Goal: Task Accomplishment & Management: Complete application form

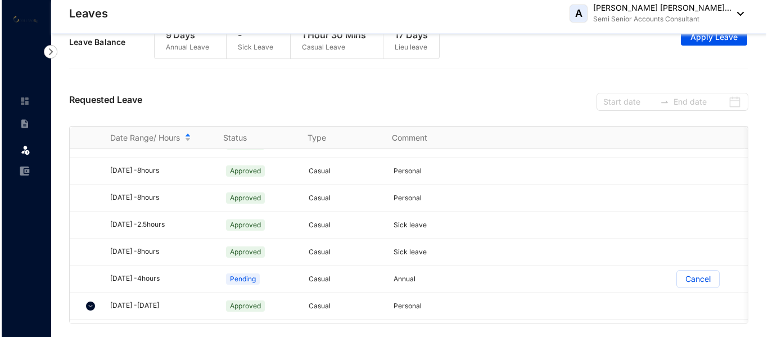
scroll to position [320, 0]
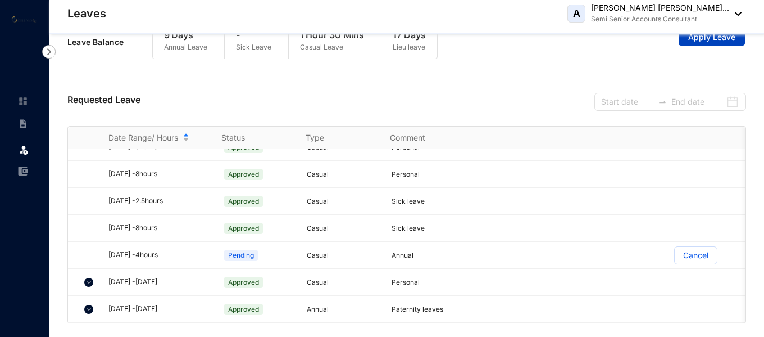
click at [714, 43] on button "Apply Leave" at bounding box center [712, 37] width 66 height 18
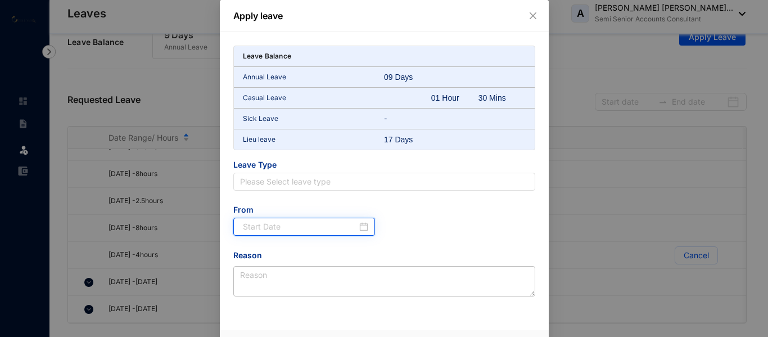
click at [287, 232] on input at bounding box center [300, 226] width 115 height 12
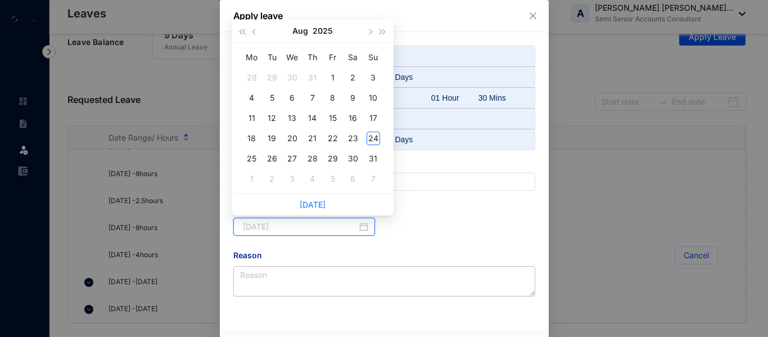
type input "[DATE]"
click at [300, 31] on button "Aug" at bounding box center [300, 31] width 16 height 22
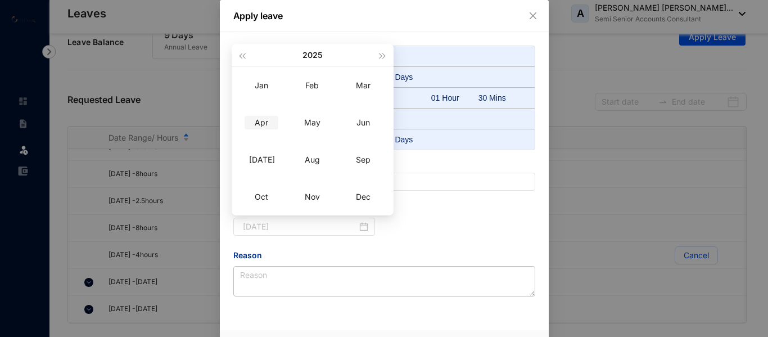
click at [257, 121] on div "Apr" at bounding box center [262, 122] width 34 height 13
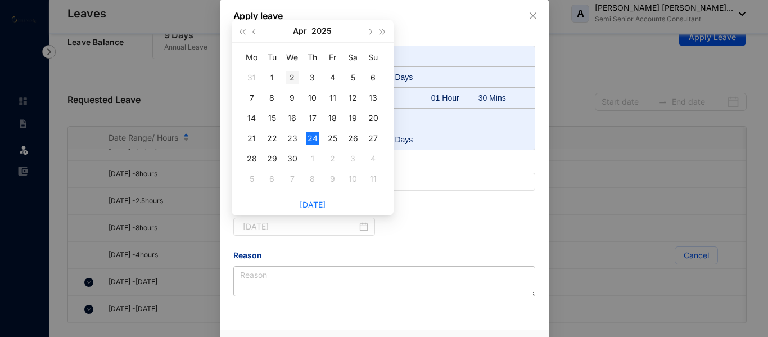
click at [292, 76] on div "2" at bounding box center [292, 77] width 13 height 13
type input "2025-04-02"
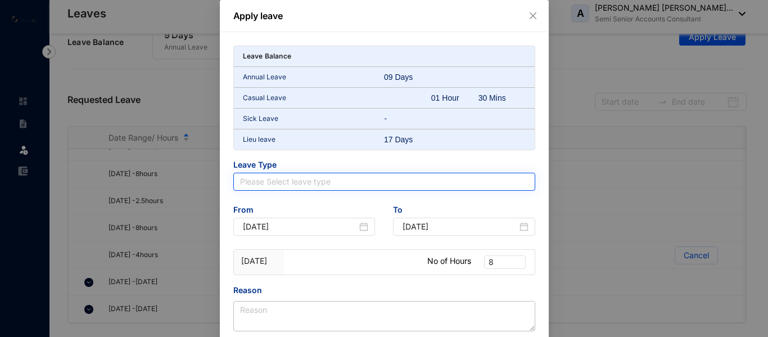
click at [280, 187] on input "search" at bounding box center [384, 181] width 288 height 17
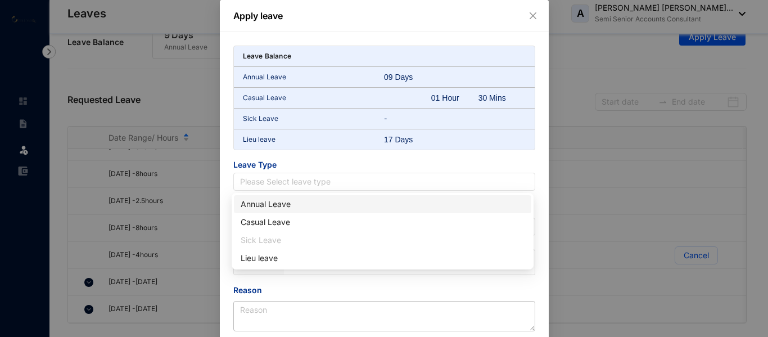
click at [283, 208] on div "Annual Leave" at bounding box center [383, 204] width 284 height 12
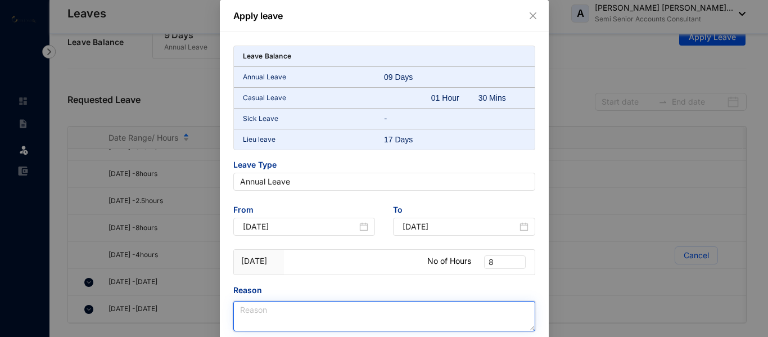
click at [282, 307] on textarea "Reason" at bounding box center [384, 316] width 302 height 30
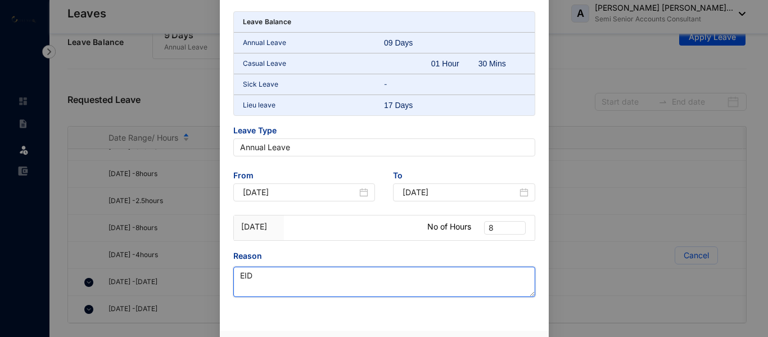
scroll to position [69, 0]
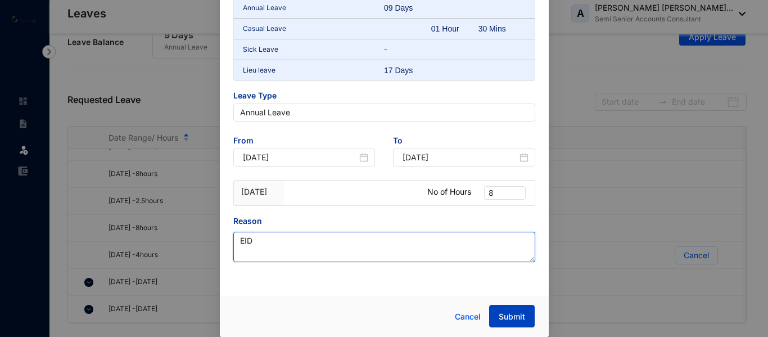
type textarea "EID"
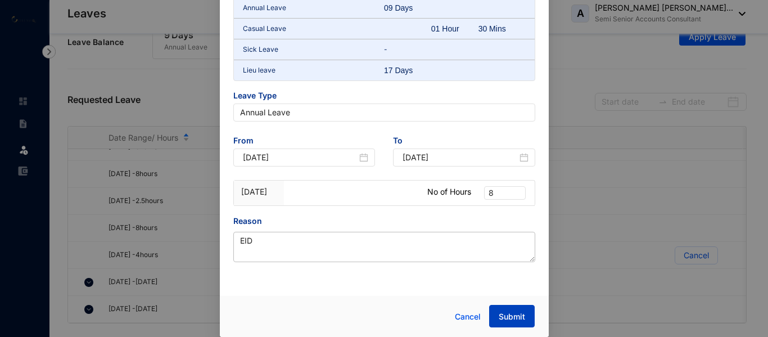
click at [521, 310] on button "Submit" at bounding box center [512, 316] width 46 height 22
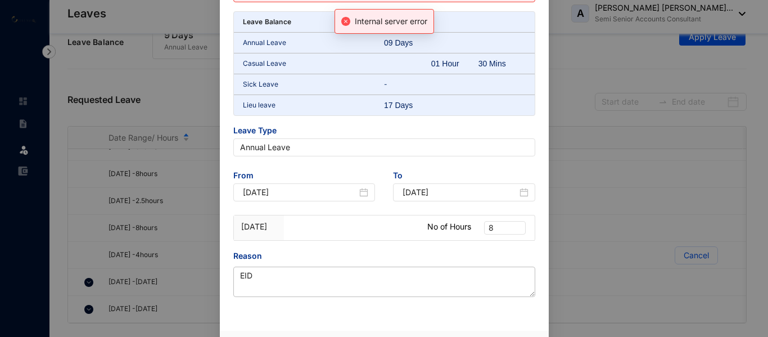
scroll to position [104, 0]
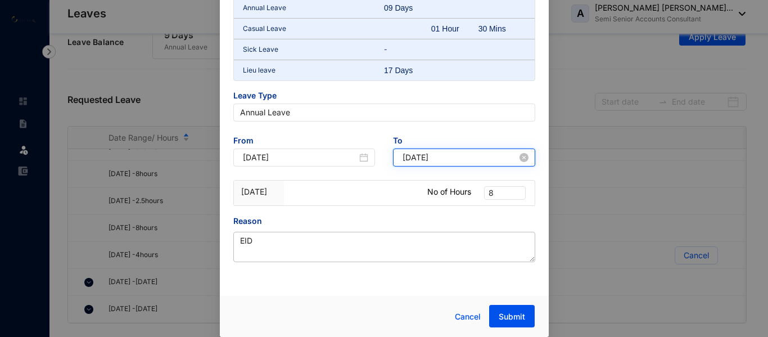
click at [512, 160] on input "2025-04-02" at bounding box center [459, 157] width 115 height 12
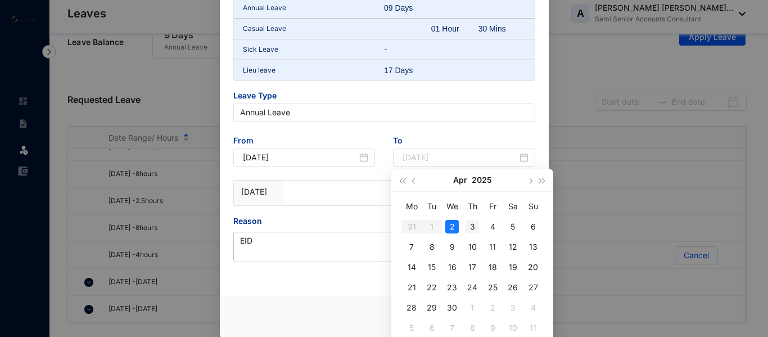
click at [474, 225] on div "3" at bounding box center [471, 226] width 13 height 13
type input "2025-04-03"
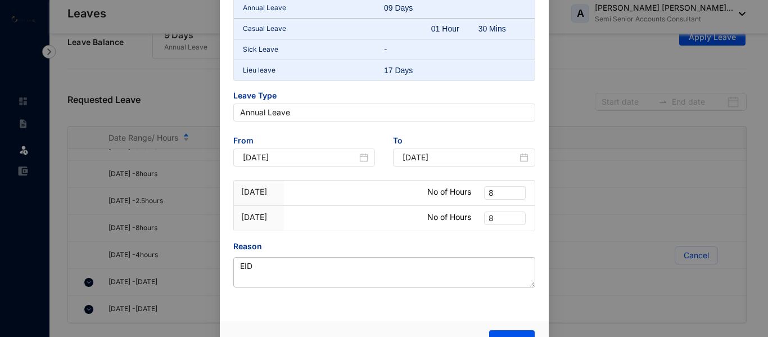
drag, startPoint x: 350, startPoint y: 304, endPoint x: 371, endPoint y: 304, distance: 21.4
click at [350, 304] on div "Internal server error Leave Balance Annual Leave 09 Days Casual Leave 01 Hour 3…" at bounding box center [384, 121] width 329 height 386
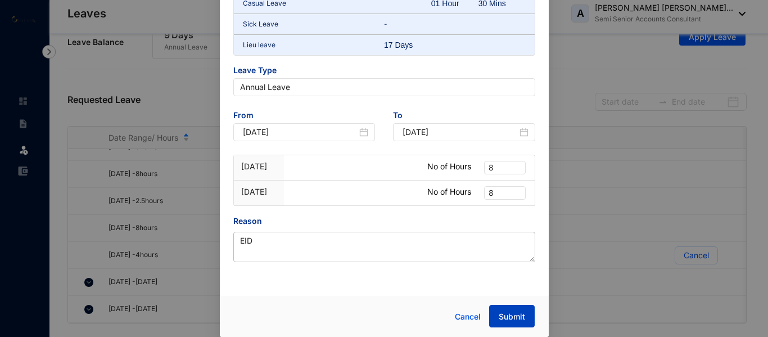
click at [504, 309] on button "Submit" at bounding box center [512, 316] width 46 height 22
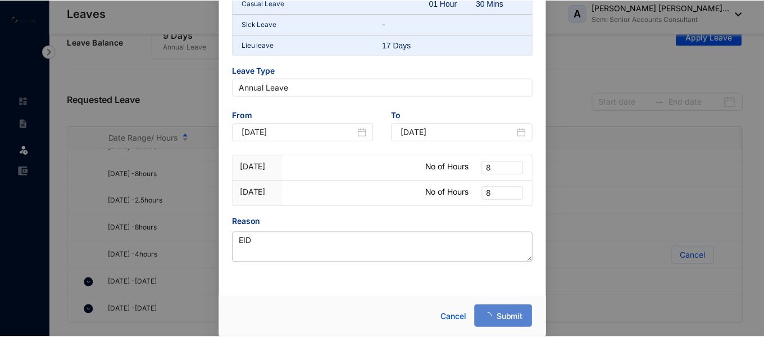
scroll to position [129, 0]
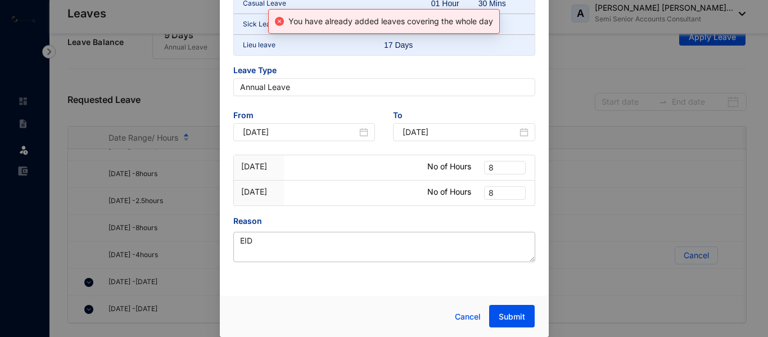
click at [616, 55] on div "Apply leave You have already added leaves covering the whole day Leave Balance …" at bounding box center [384, 168] width 768 height 337
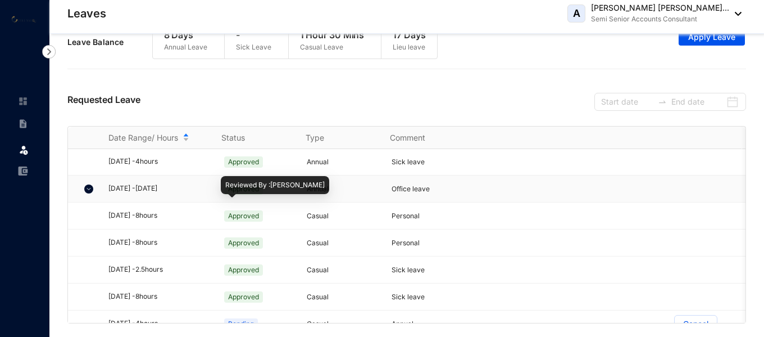
scroll to position [337, 0]
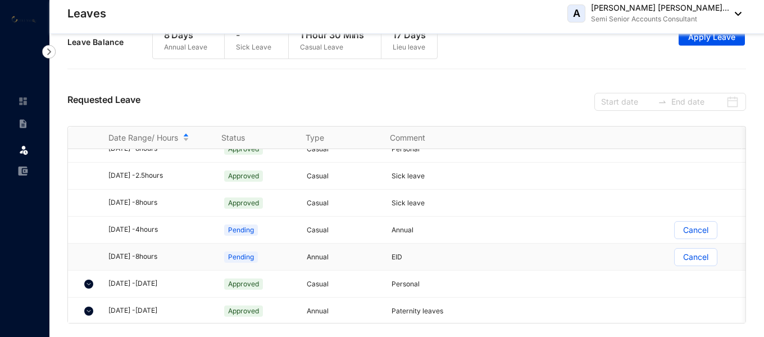
click at [695, 253] on p "Cancel" at bounding box center [696, 256] width 25 height 17
click at [675, 260] on input "Cancel" at bounding box center [675, 260] width 0 height 0
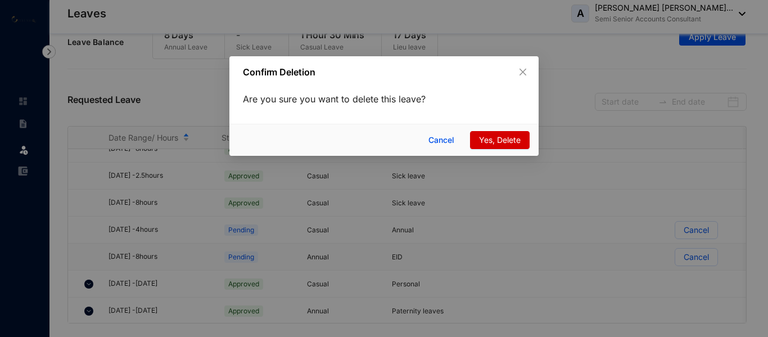
click at [490, 147] on button "Yes, Delete" at bounding box center [500, 140] width 60 height 18
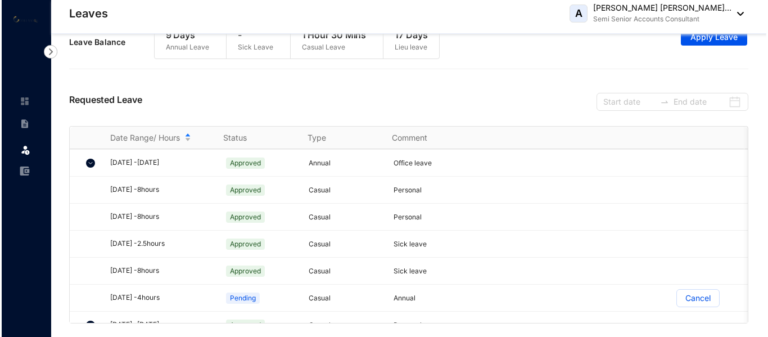
scroll to position [281, 0]
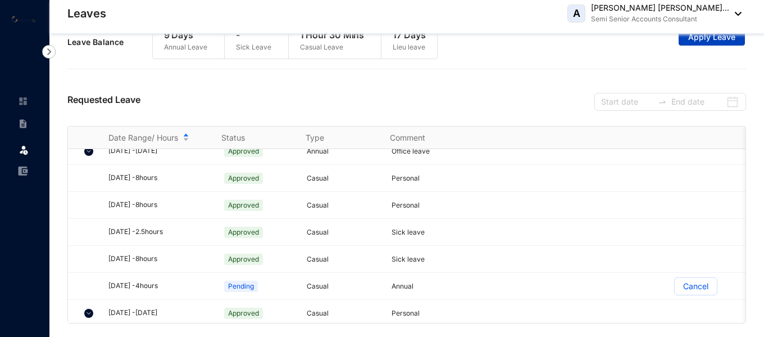
click at [718, 39] on span "Apply Leave" at bounding box center [712, 36] width 47 height 11
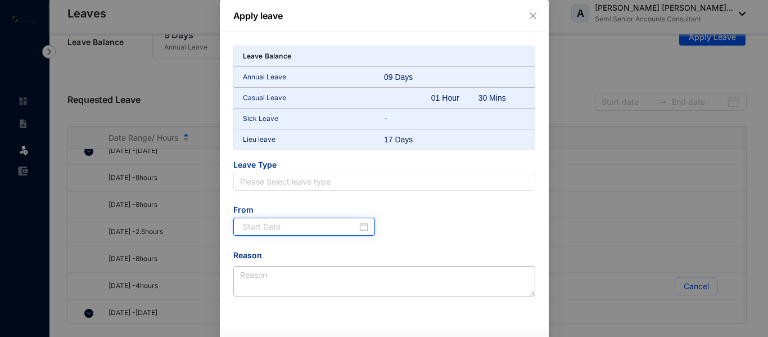
click at [294, 227] on input at bounding box center [300, 226] width 115 height 12
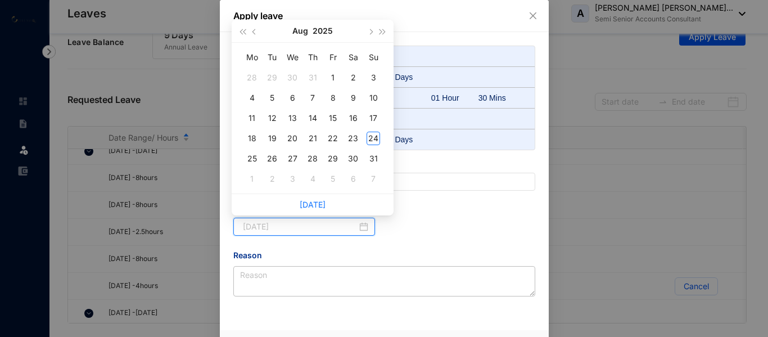
type input "[DATE]"
click at [300, 35] on button "Aug" at bounding box center [300, 31] width 16 height 22
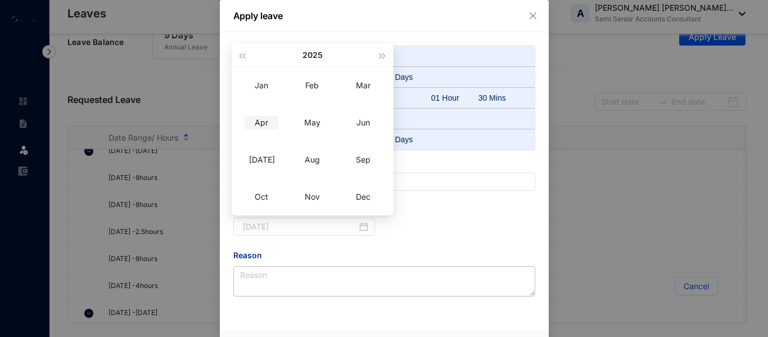
click at [257, 125] on div "Apr" at bounding box center [262, 122] width 34 height 13
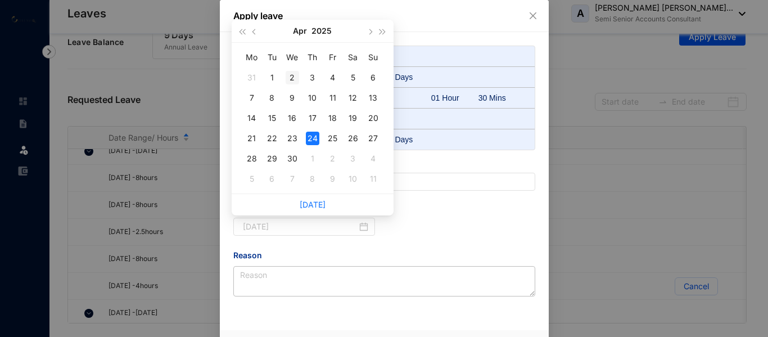
type input "2025-04-02"
click at [296, 75] on div "2" at bounding box center [292, 77] width 13 height 13
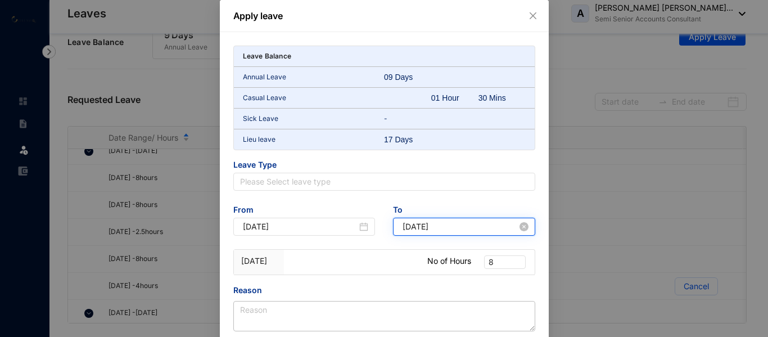
click at [450, 226] on input "2025-04-02" at bounding box center [459, 226] width 115 height 12
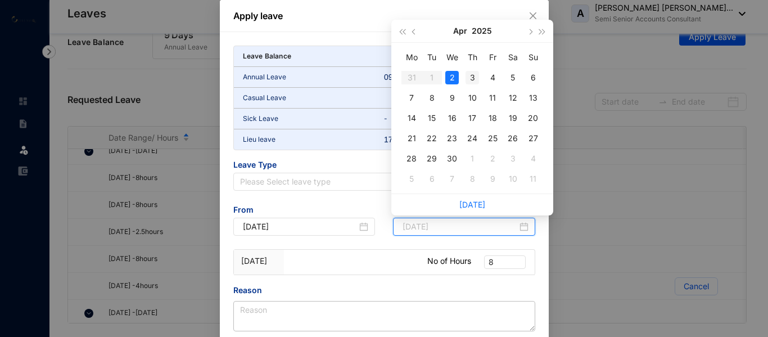
type input "2025-04-03"
click at [472, 79] on div "3" at bounding box center [471, 77] width 13 height 13
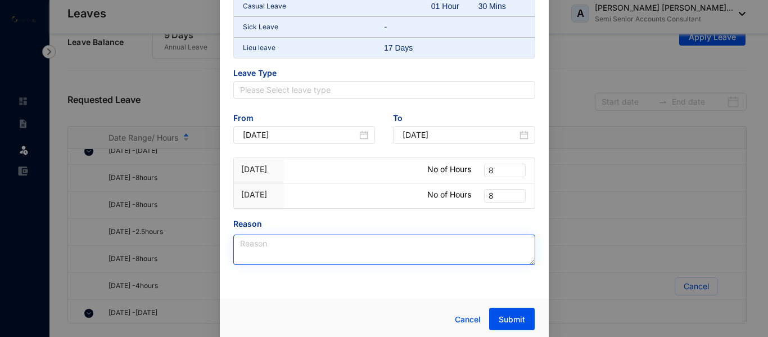
scroll to position [94, 0]
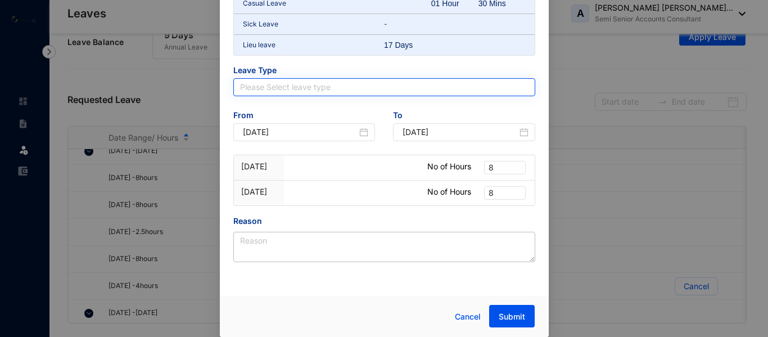
click at [298, 88] on input "search" at bounding box center [384, 87] width 288 height 17
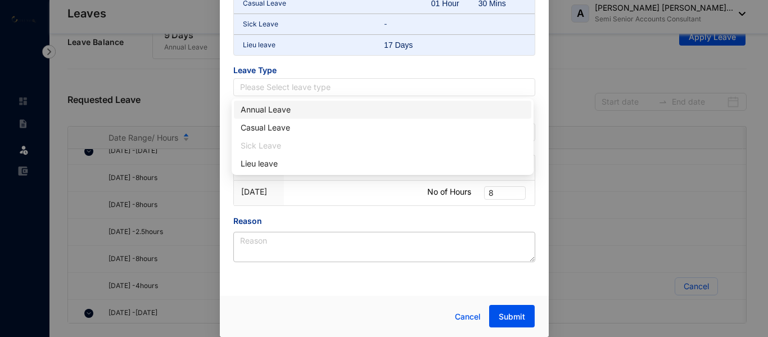
click at [281, 114] on div "Annual Leave" at bounding box center [383, 109] width 284 height 12
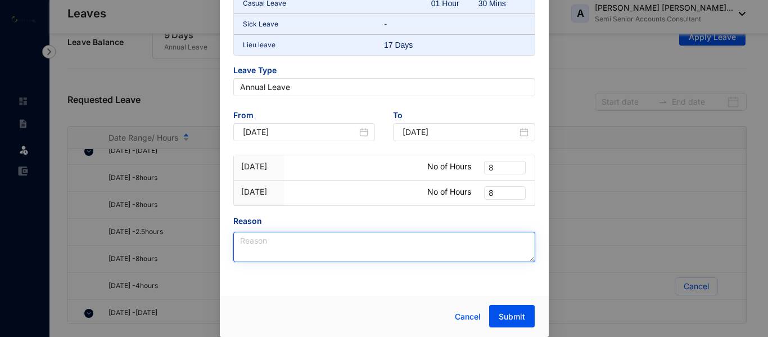
click at [260, 236] on textarea "Reason" at bounding box center [384, 247] width 302 height 30
type textarea "EID"
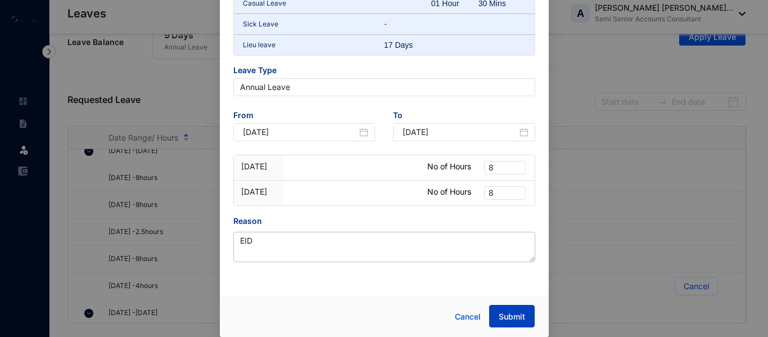
click at [514, 320] on span "Submit" at bounding box center [512, 316] width 26 height 11
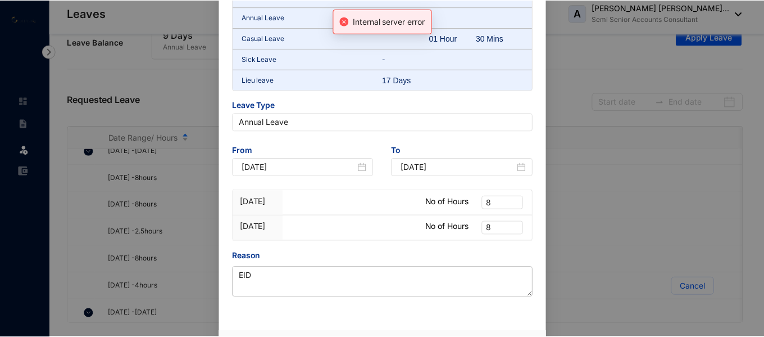
scroll to position [129, 0]
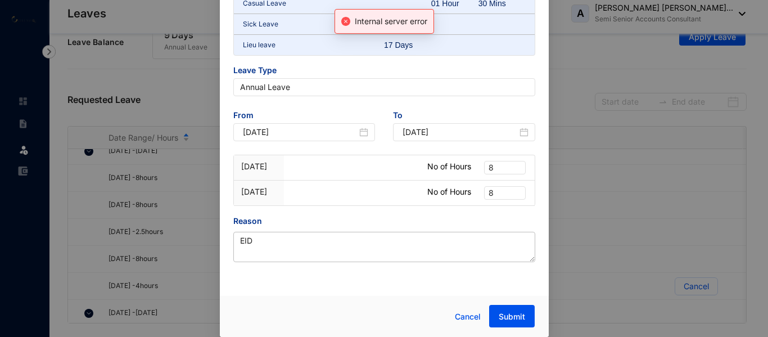
drag, startPoint x: 637, startPoint y: 84, endPoint x: 560, endPoint y: 66, distance: 79.1
click at [632, 84] on div "Apply leave Internal server error Leave Balance Annual Leave 09 Days Casual Lea…" at bounding box center [384, 168] width 768 height 337
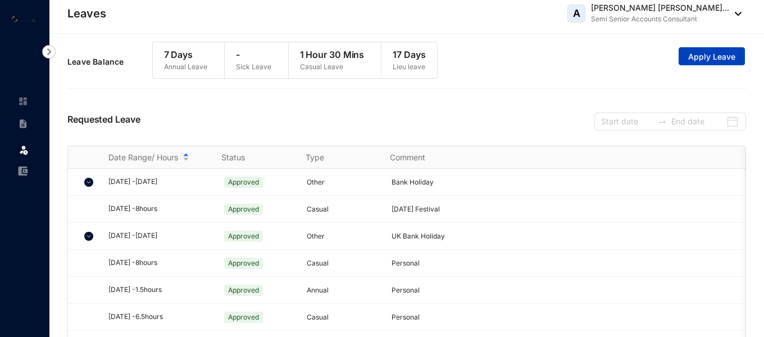
click at [704, 57] on span "Apply Leave" at bounding box center [712, 56] width 47 height 11
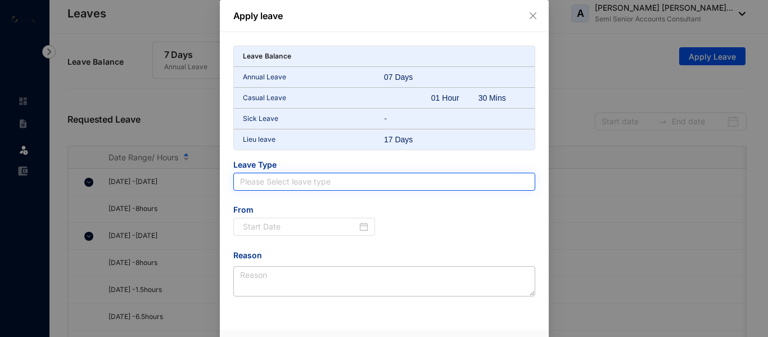
click at [276, 179] on input "search" at bounding box center [384, 181] width 288 height 17
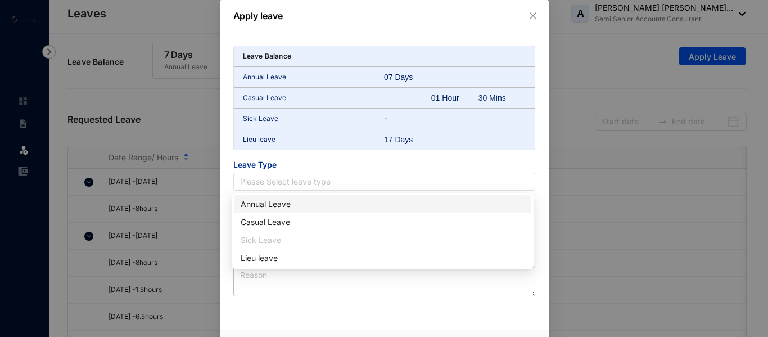
click at [269, 203] on div "Annual Leave" at bounding box center [383, 204] width 284 height 12
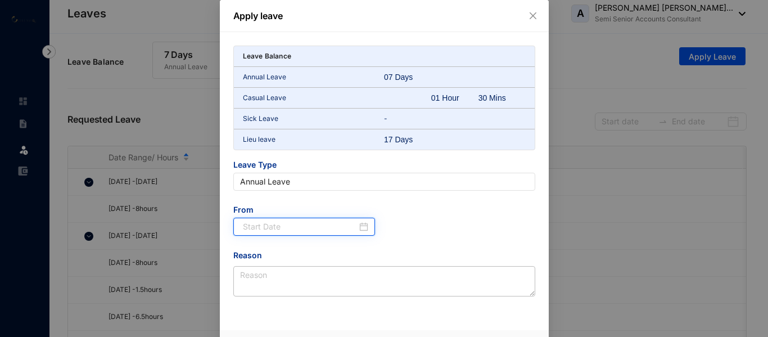
drag, startPoint x: 316, startPoint y: 231, endPoint x: 313, endPoint y: 215, distance: 16.1
click at [316, 231] on input at bounding box center [300, 226] width 115 height 12
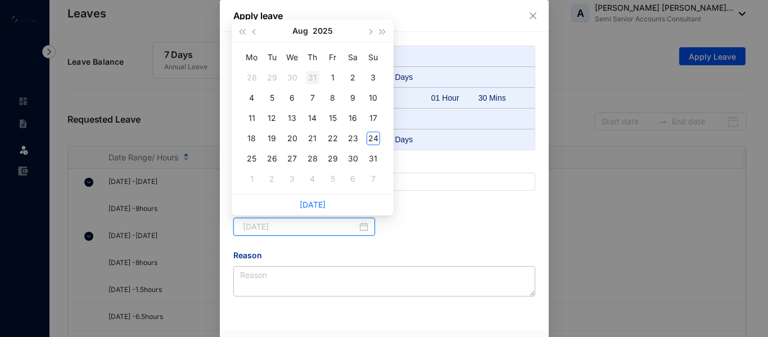
type input "2025-07-31"
click at [296, 34] on button "Aug" at bounding box center [300, 31] width 16 height 22
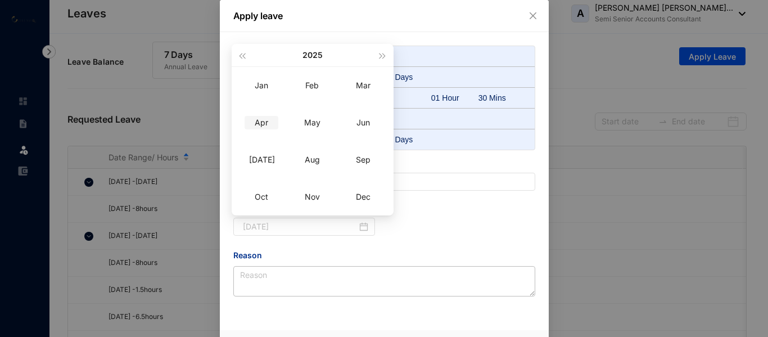
click at [259, 125] on div "Apr" at bounding box center [262, 122] width 34 height 13
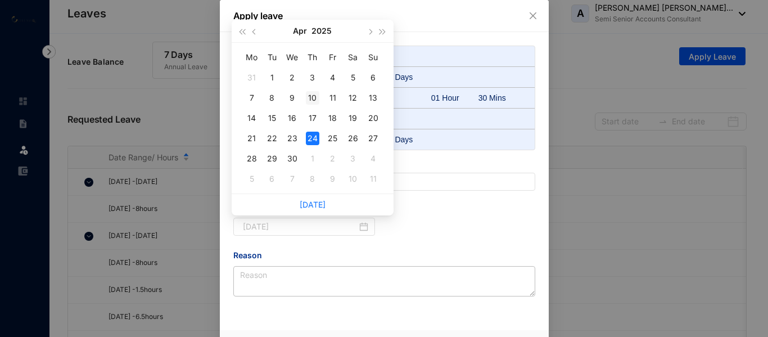
click at [315, 98] on div "10" at bounding box center [312, 97] width 13 height 13
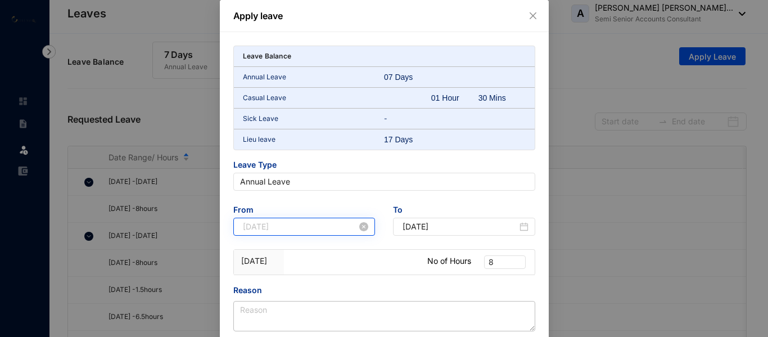
type input "2025-04-10"
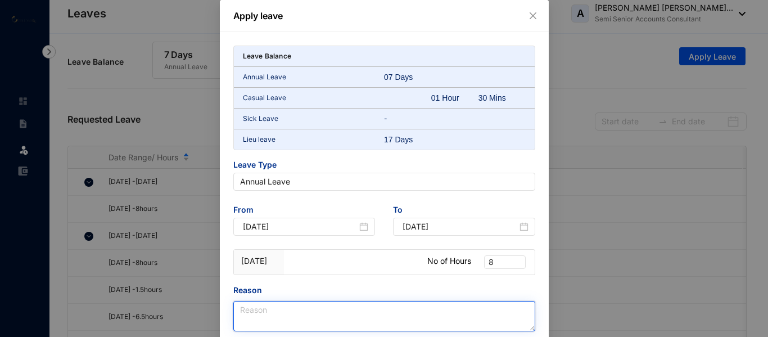
click at [294, 306] on textarea "Reason" at bounding box center [384, 316] width 302 height 30
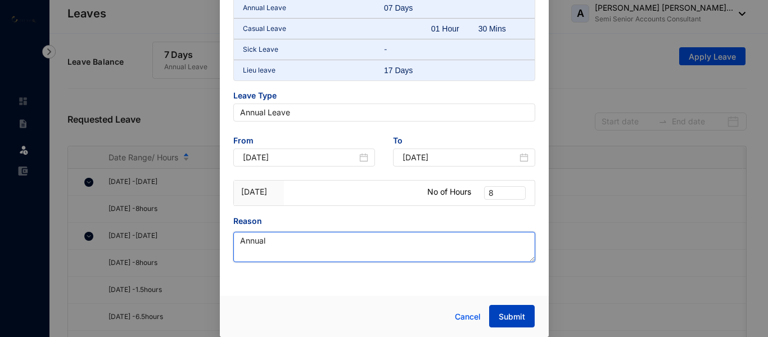
type textarea "Annual"
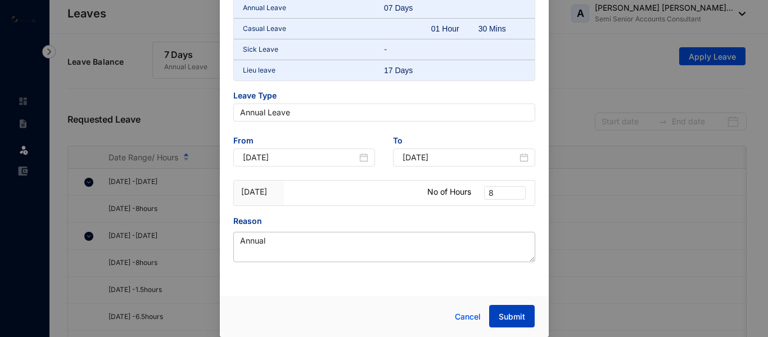
click at [522, 310] on button "Submit" at bounding box center [512, 316] width 46 height 22
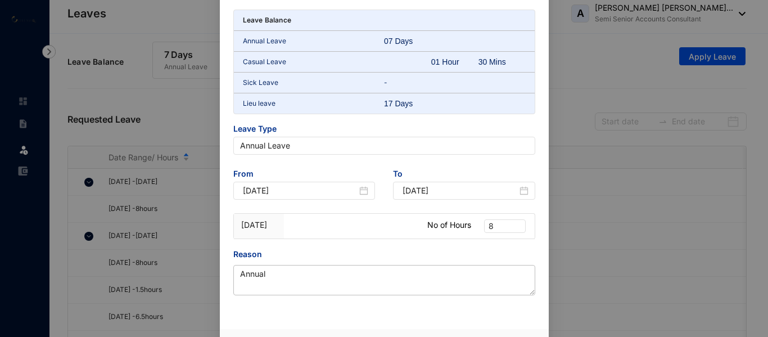
scroll to position [0, 0]
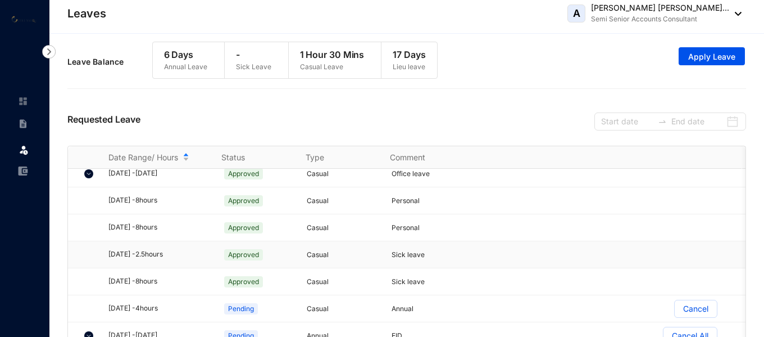
scroll to position [262, 0]
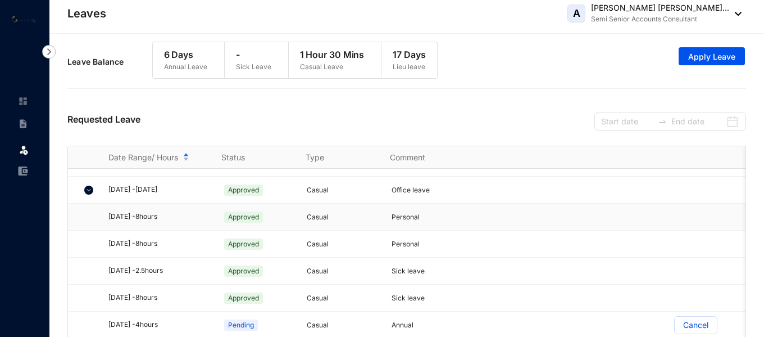
drag, startPoint x: 106, startPoint y: 212, endPoint x: 187, endPoint y: 212, distance: 80.9
click at [187, 212] on td "[DATE] - 8 hours" at bounding box center [151, 216] width 113 height 27
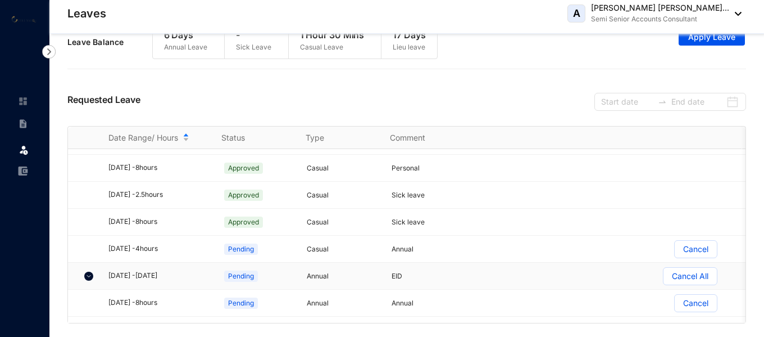
scroll to position [374, 0]
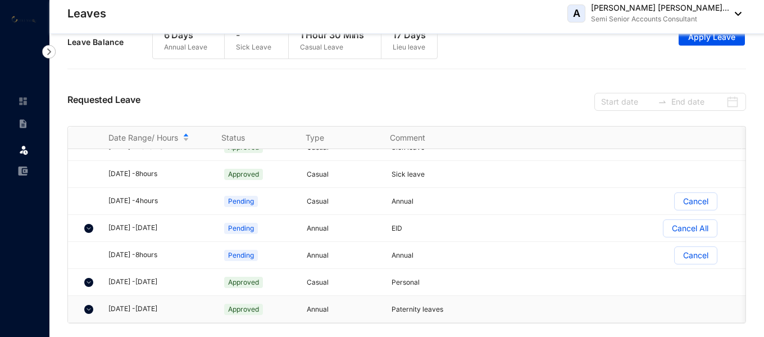
drag, startPoint x: 88, startPoint y: 300, endPoint x: 91, endPoint y: 290, distance: 9.8
click at [88, 305] on img at bounding box center [88, 309] width 9 height 9
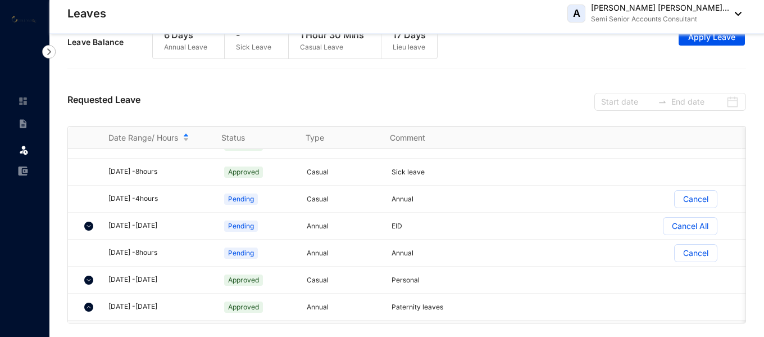
scroll to position [363, 0]
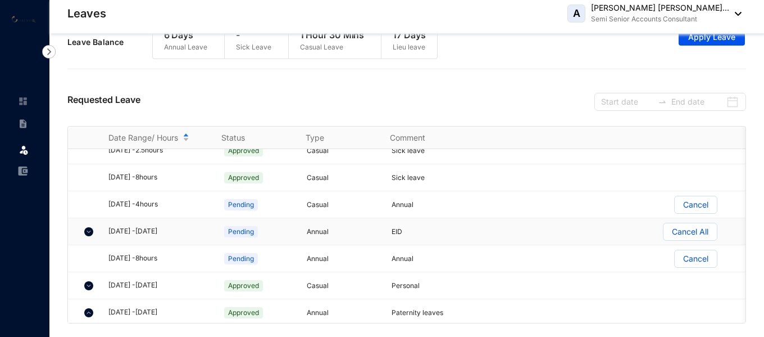
click at [85, 227] on img at bounding box center [88, 231] width 9 height 9
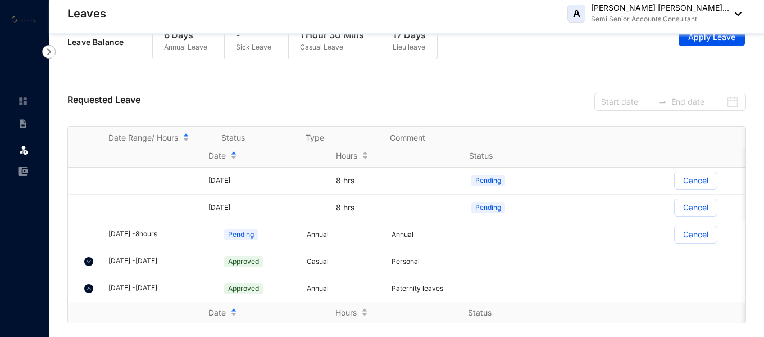
scroll to position [475, 0]
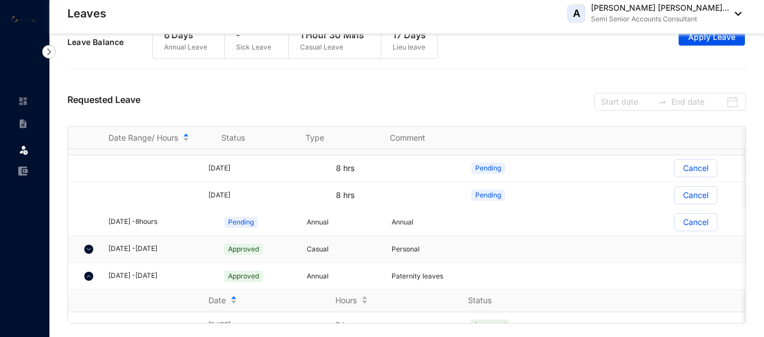
click at [89, 245] on img at bounding box center [88, 249] width 9 height 9
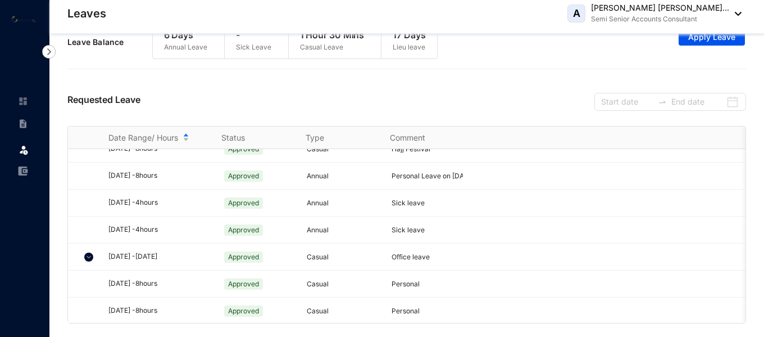
scroll to position [25, 0]
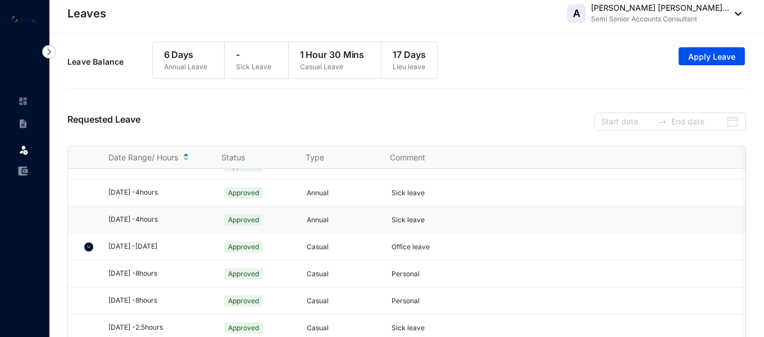
scroll to position [225, 0]
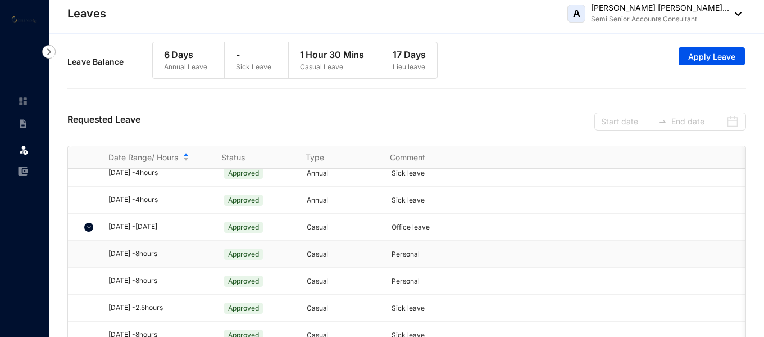
click at [127, 255] on div "[DATE] - 8 hours" at bounding box center [157, 253] width 99 height 11
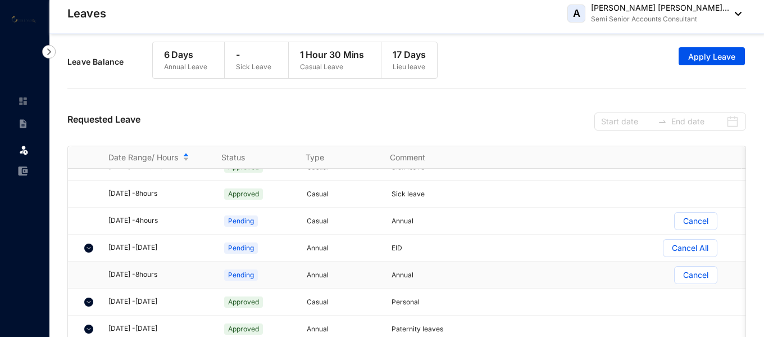
scroll to position [20, 0]
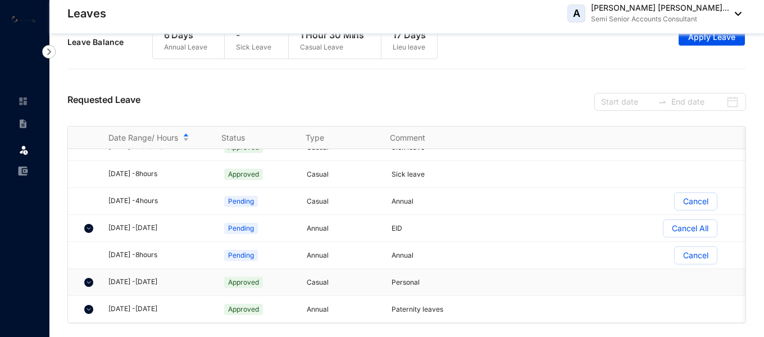
click at [84, 271] on div at bounding box center [88, 282] width 19 height 22
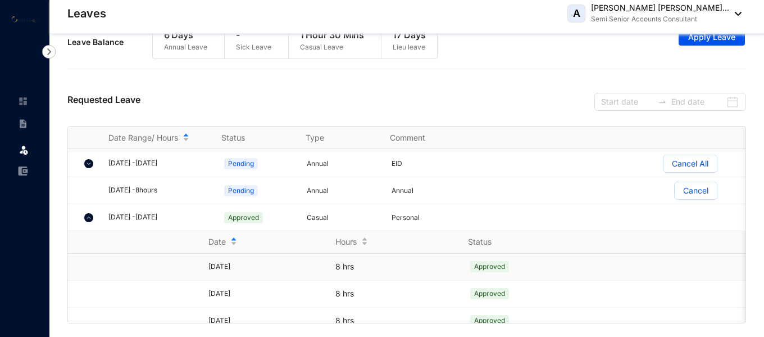
scroll to position [477, 0]
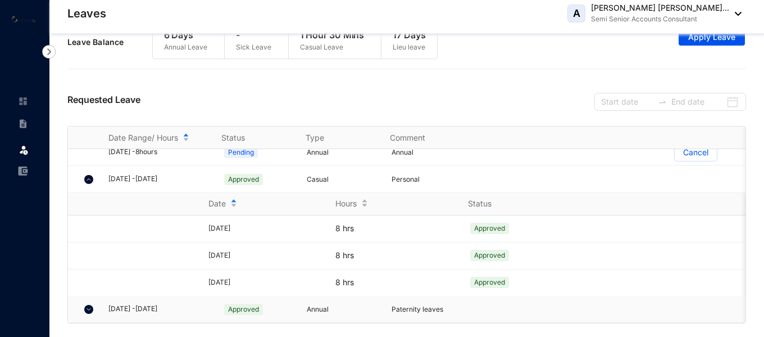
click at [86, 305] on img at bounding box center [88, 309] width 9 height 9
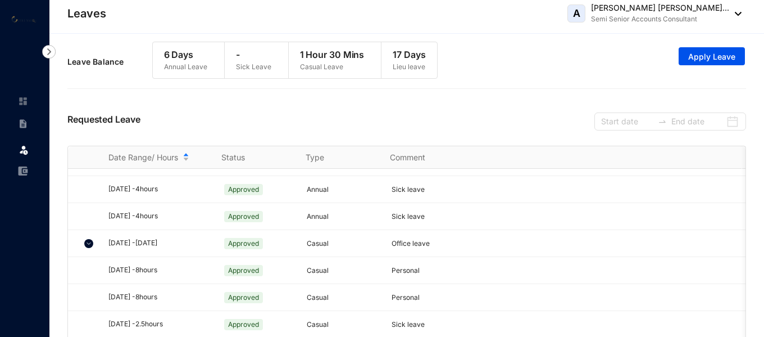
scroll to position [184, 0]
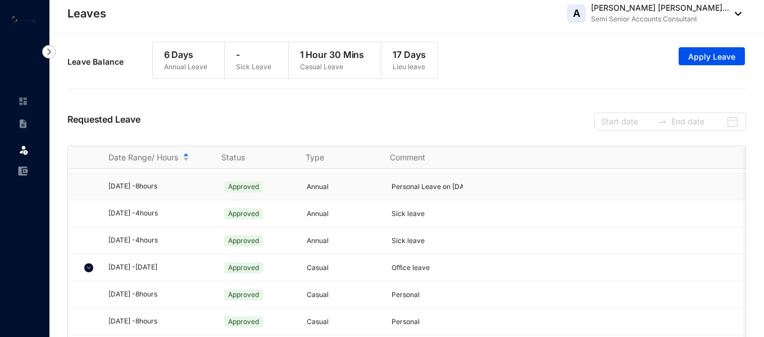
click at [408, 188] on span "Personal Leave on [DATE]" at bounding box center [433, 186] width 83 height 8
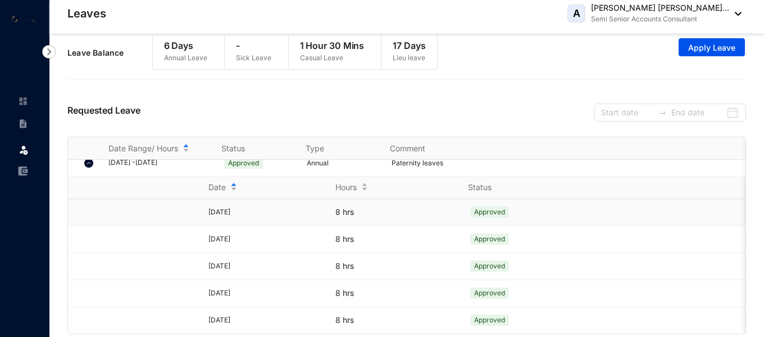
scroll to position [0, 0]
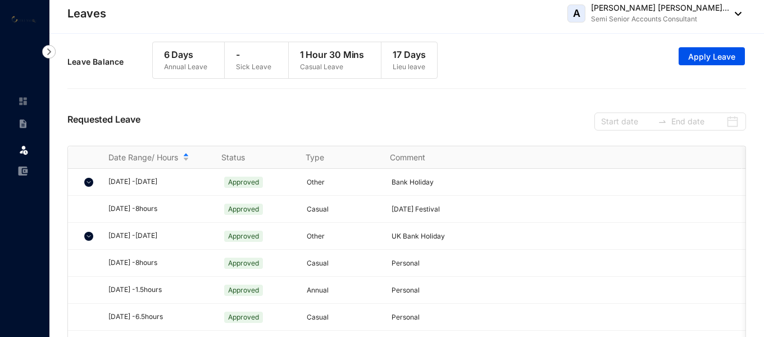
click at [51, 53] on img at bounding box center [48, 51] width 13 height 13
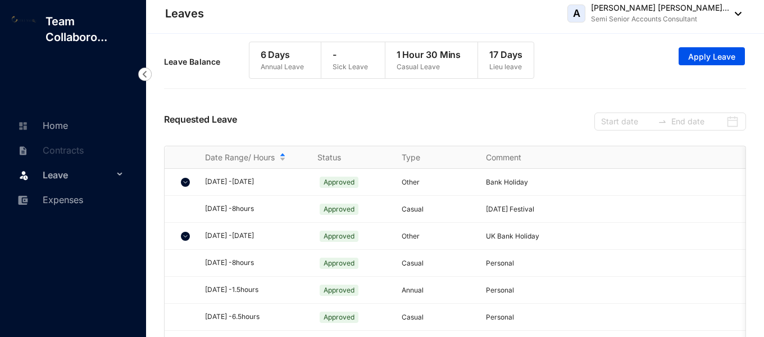
click at [122, 174] on div "Leave" at bounding box center [71, 174] width 124 height 25
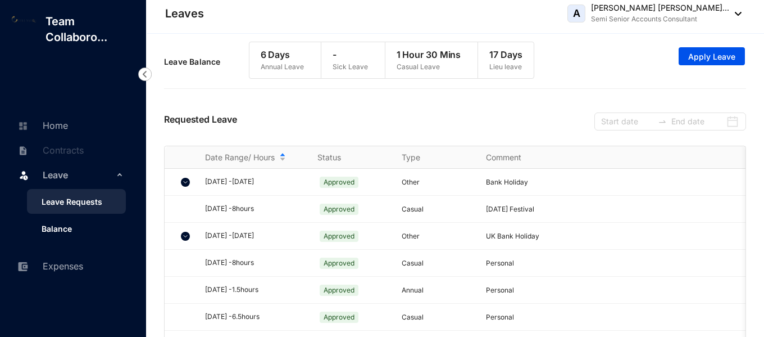
click at [72, 224] on link "Balance" at bounding box center [52, 229] width 39 height 10
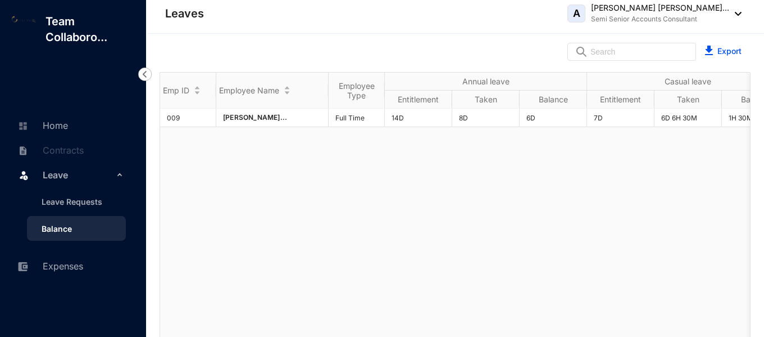
click at [148, 70] on img at bounding box center [144, 73] width 13 height 13
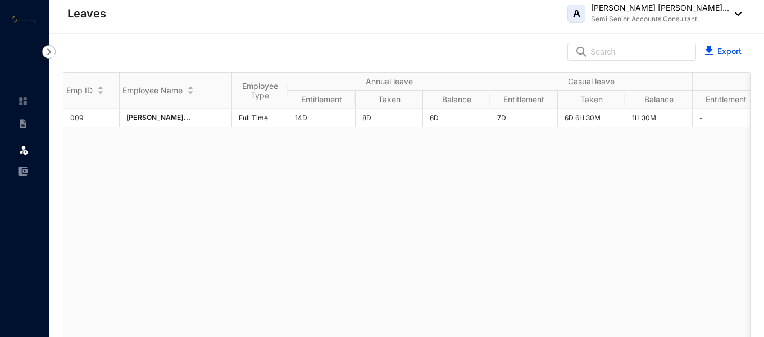
click at [691, 209] on div "009 [PERSON_NAME]... Full Time 14D 8D 6D 7D 6D 6H 30M 1H 30M - - - 17D - 17D" at bounding box center [407, 226] width 687 height 236
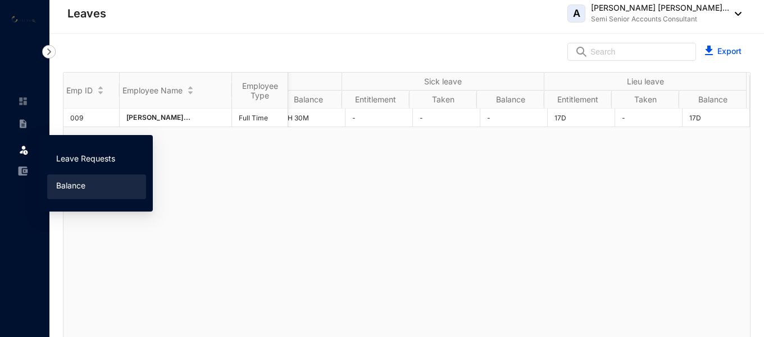
click at [79, 156] on link "Leave Requests" at bounding box center [85, 158] width 59 height 10
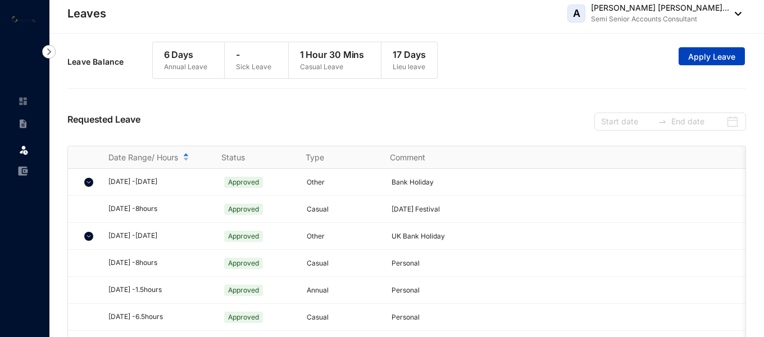
click at [705, 63] on button "Apply Leave" at bounding box center [712, 56] width 66 height 18
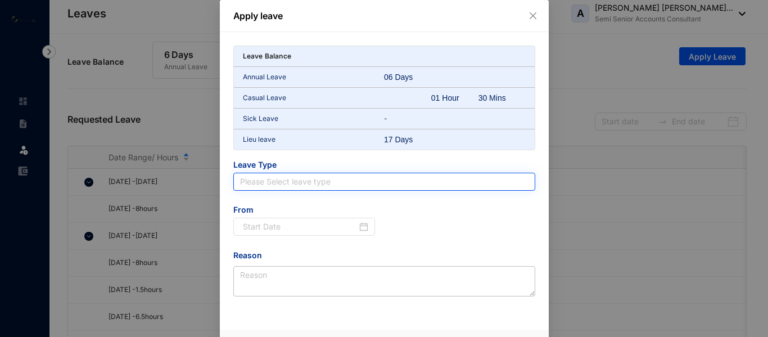
click at [265, 184] on input "search" at bounding box center [384, 181] width 288 height 17
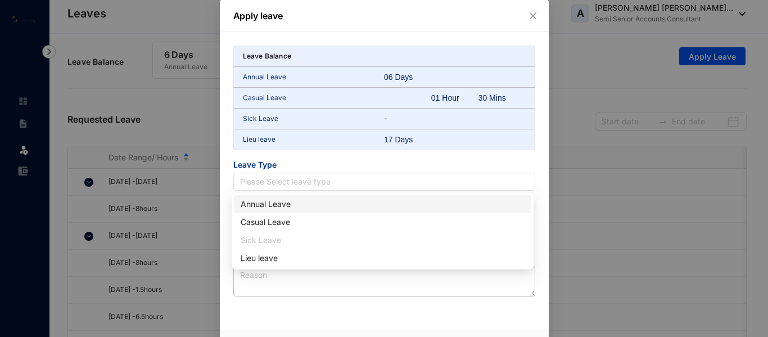
click at [265, 205] on div "Annual Leave" at bounding box center [383, 204] width 284 height 12
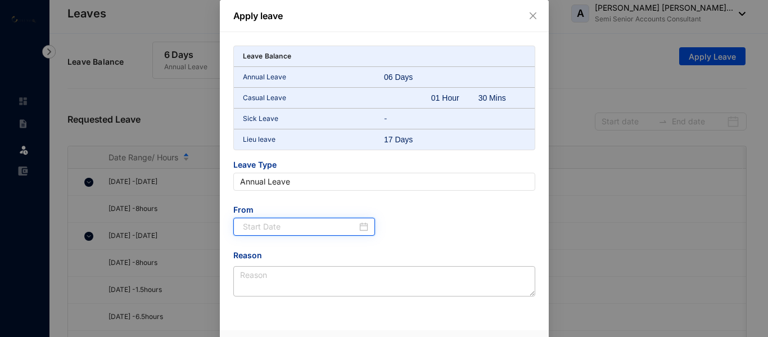
click at [320, 224] on input at bounding box center [300, 226] width 115 height 12
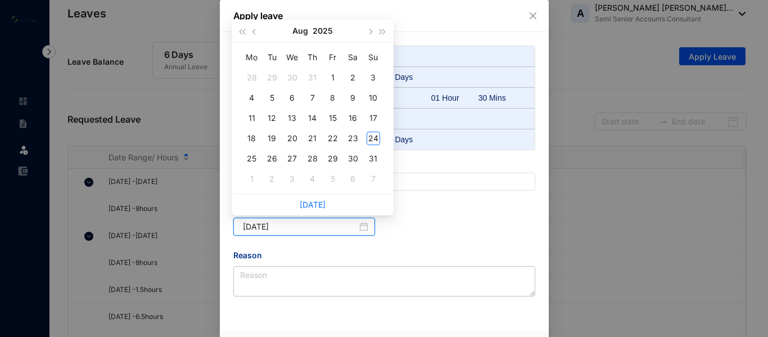
type input "2025-08-01"
click at [301, 31] on button "Aug" at bounding box center [300, 31] width 16 height 22
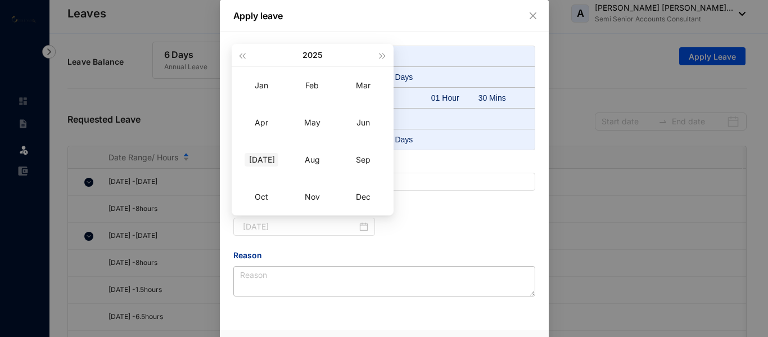
click at [265, 160] on div "[DATE]" at bounding box center [262, 159] width 34 height 13
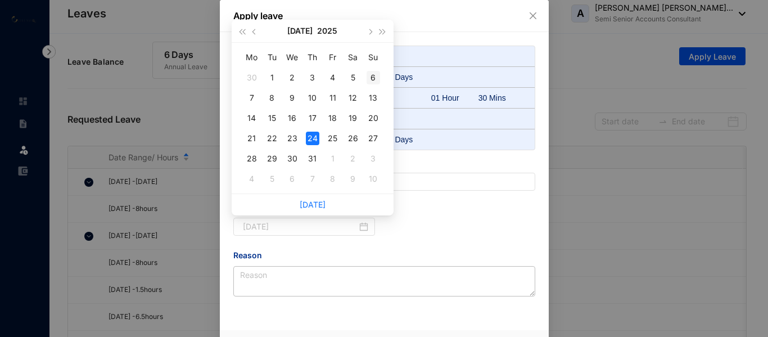
click at [377, 75] on div "6" at bounding box center [373, 77] width 13 height 13
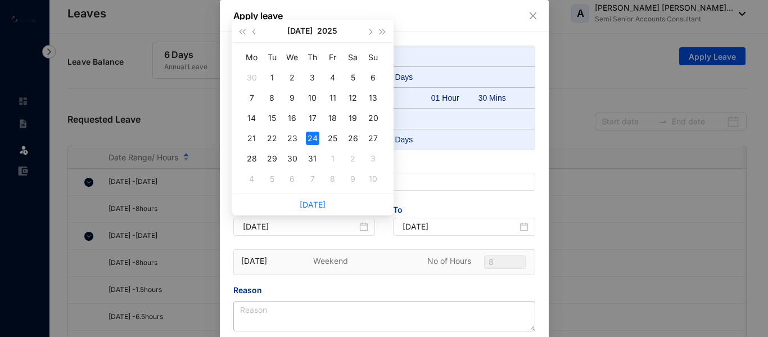
type input "2025-07-06"
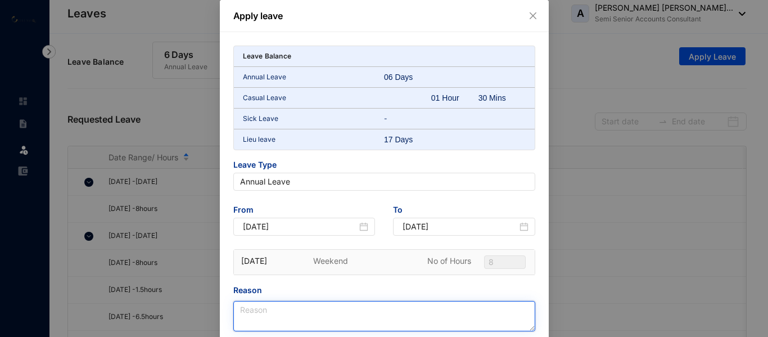
click at [270, 307] on textarea "Reason" at bounding box center [384, 316] width 302 height 30
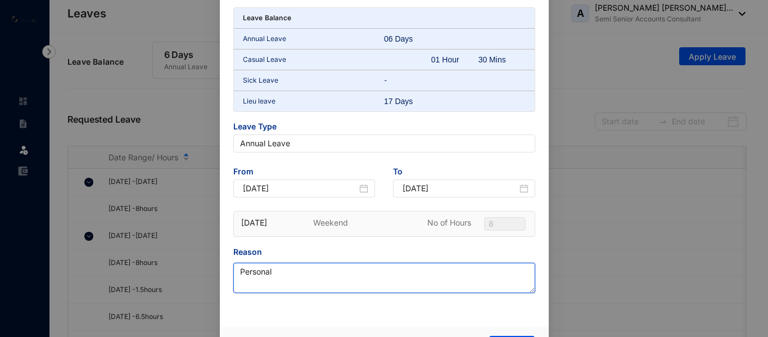
scroll to position [69, 0]
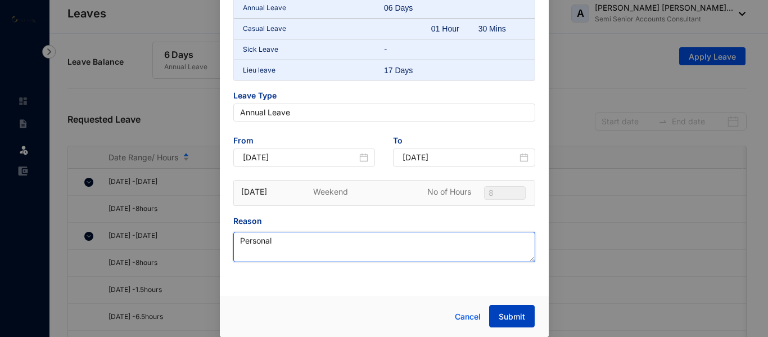
type textarea "Personal"
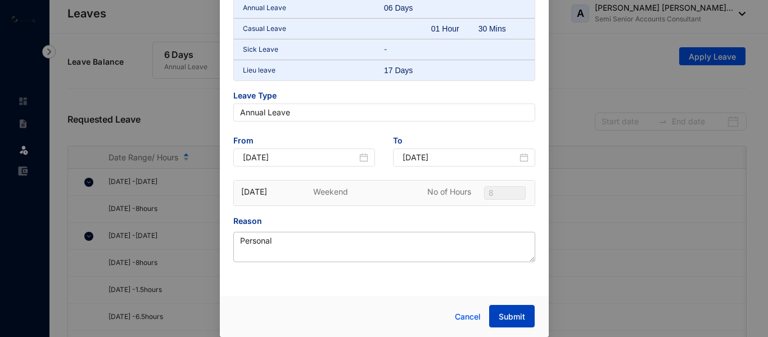
click at [518, 318] on span "Submit" at bounding box center [512, 316] width 26 height 11
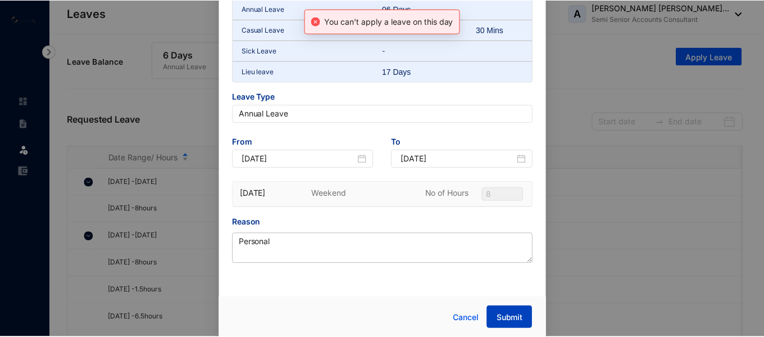
scroll to position [104, 0]
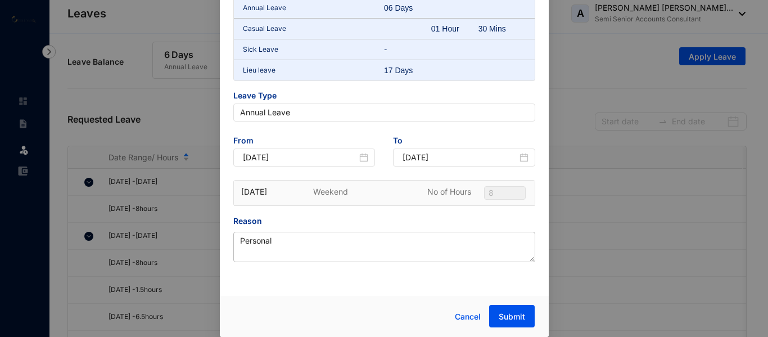
click at [184, 82] on div "Apply leave You can't apply a leave on this day Leave Balance Annual Leave 06 D…" at bounding box center [384, 168] width 768 height 337
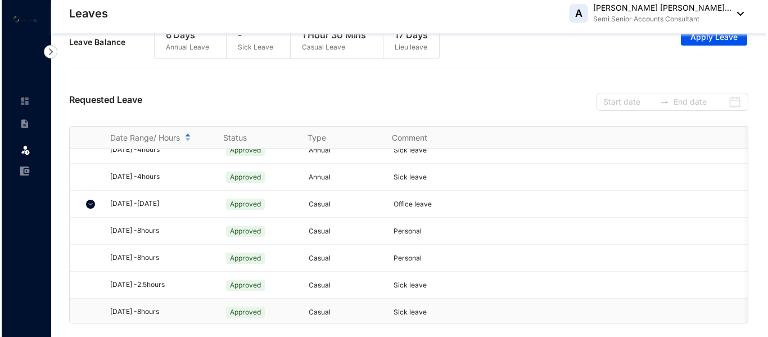
scroll to position [206, 0]
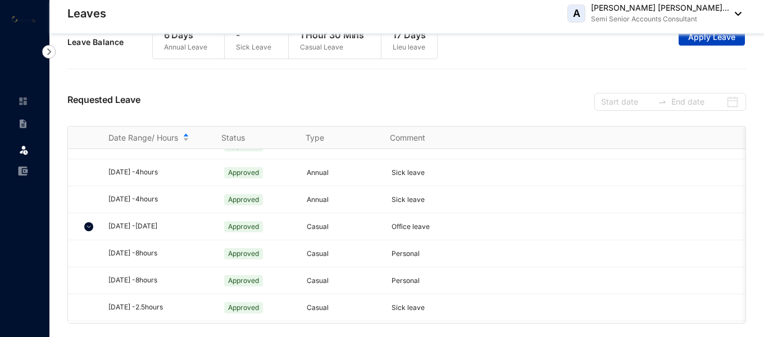
click at [702, 39] on span "Apply Leave" at bounding box center [712, 36] width 47 height 11
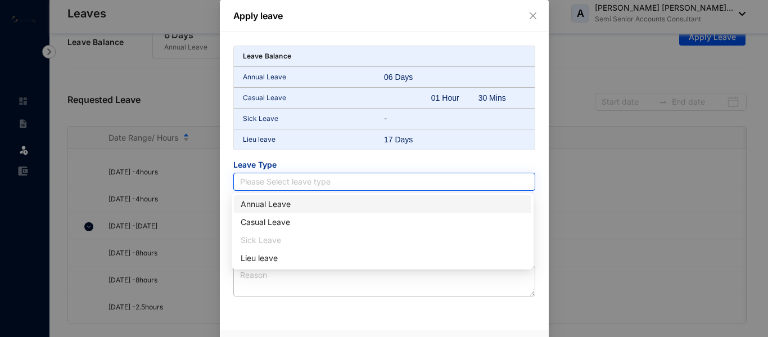
click at [282, 179] on input "search" at bounding box center [384, 181] width 288 height 17
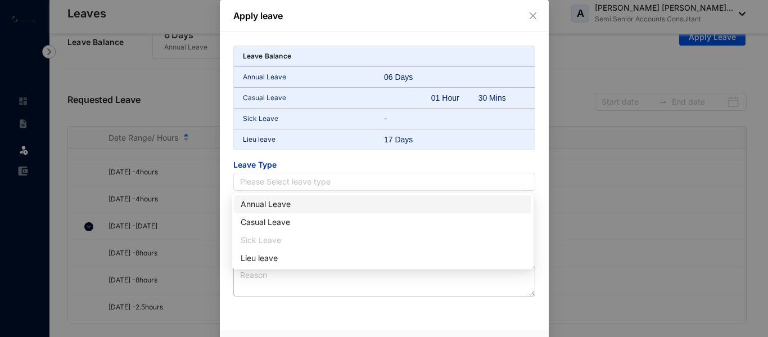
click at [272, 205] on div "Annual Leave" at bounding box center [383, 204] width 284 height 12
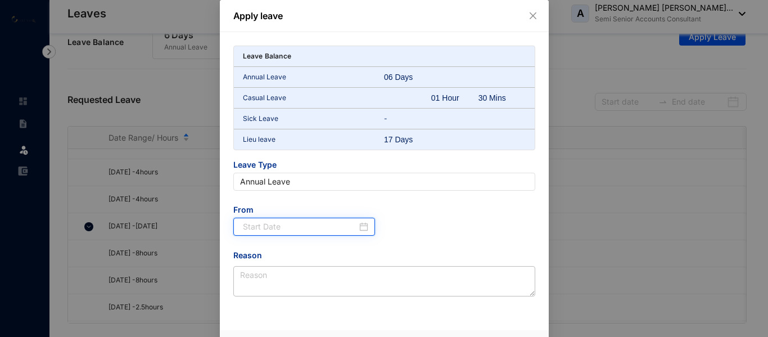
click at [274, 227] on input at bounding box center [300, 226] width 115 height 12
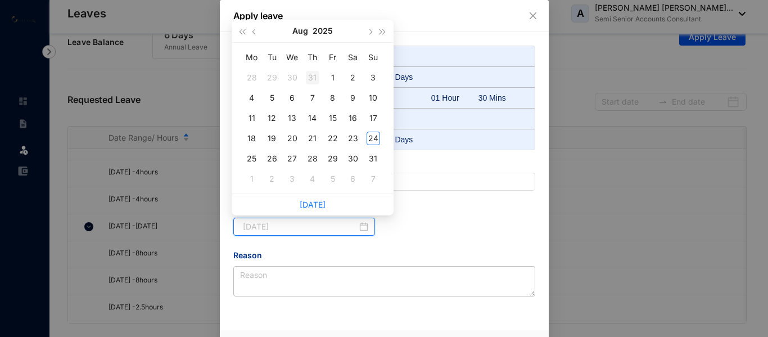
type input "2025-07-31"
click at [296, 35] on button "Aug" at bounding box center [300, 31] width 16 height 22
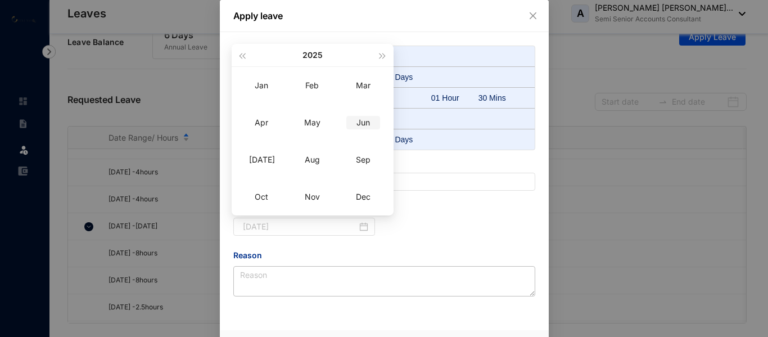
click at [361, 123] on div "Jun" at bounding box center [363, 122] width 34 height 13
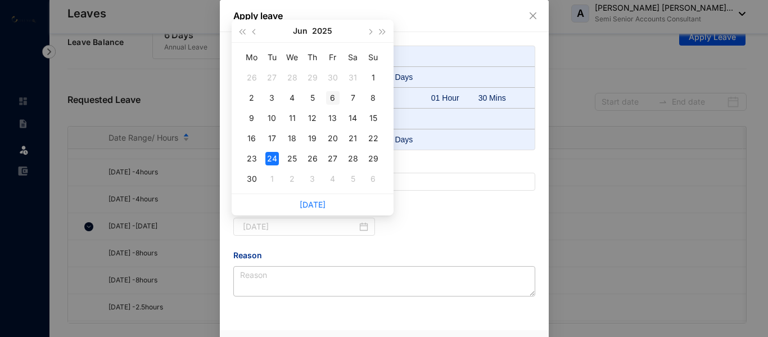
click at [337, 97] on div "6" at bounding box center [332, 97] width 13 height 13
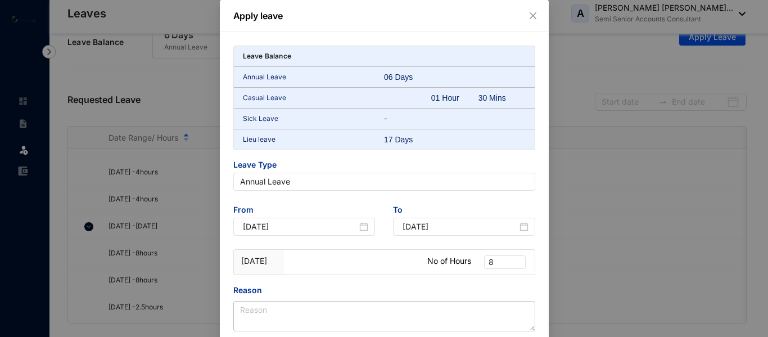
type input "2025-06-06"
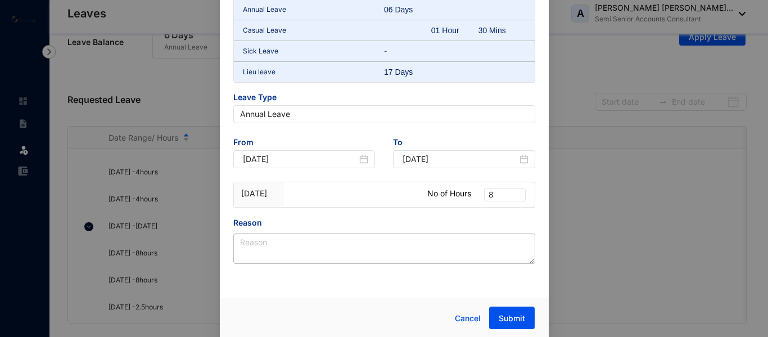
scroll to position [69, 0]
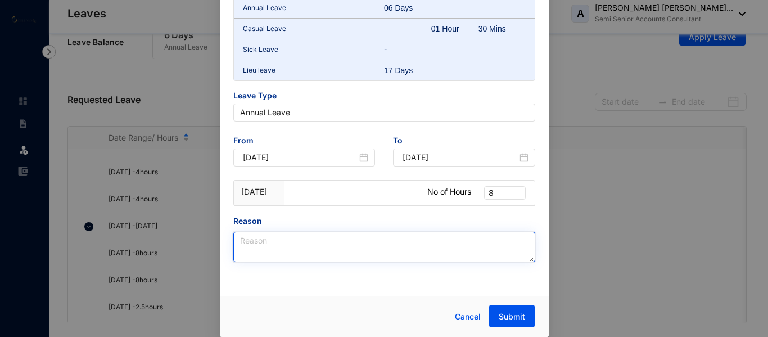
click at [271, 239] on textarea "Reason" at bounding box center [384, 247] width 302 height 30
type textarea "Annual"
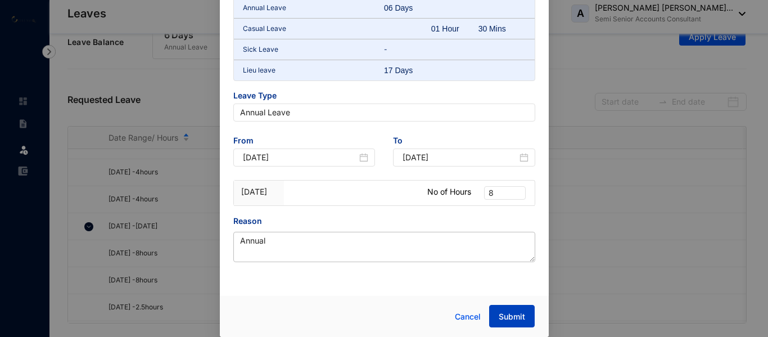
click at [512, 313] on span "Submit" at bounding box center [512, 316] width 26 height 11
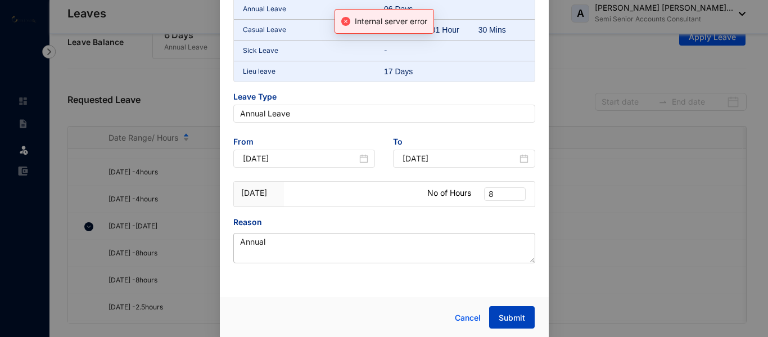
scroll to position [104, 0]
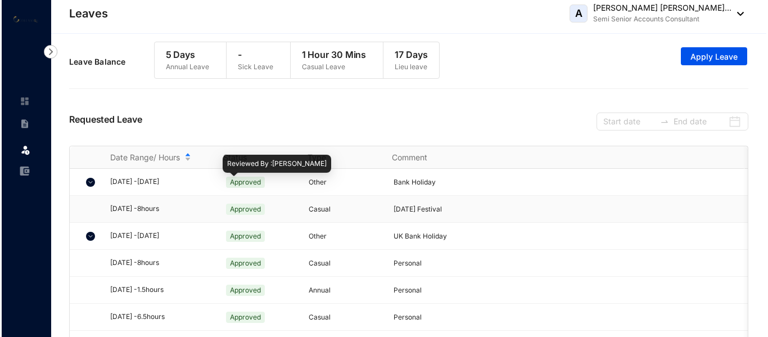
scroll to position [56, 0]
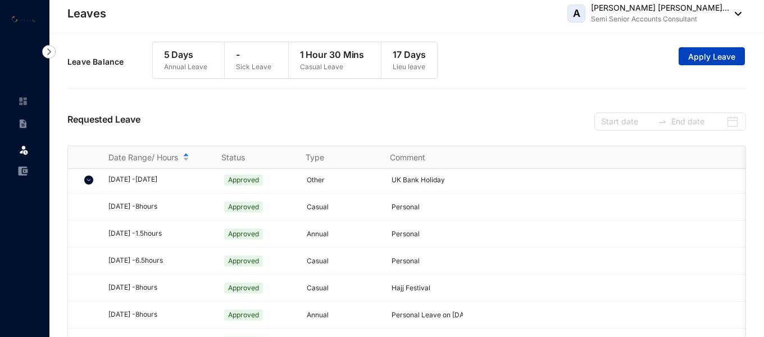
click at [699, 56] on span "Apply Leave" at bounding box center [712, 56] width 47 height 11
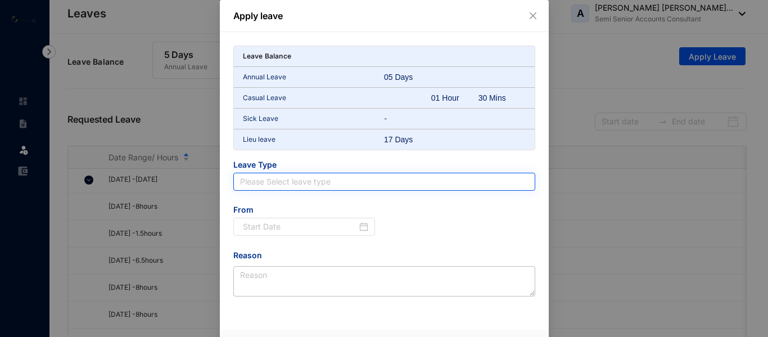
click at [275, 186] on input "search" at bounding box center [384, 181] width 288 height 17
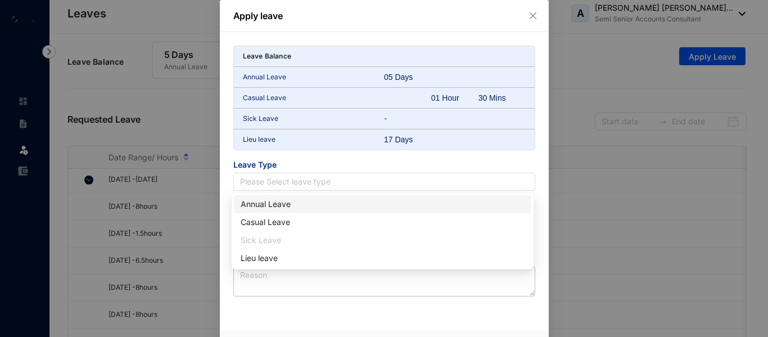
click at [268, 207] on div "Annual Leave" at bounding box center [383, 204] width 284 height 12
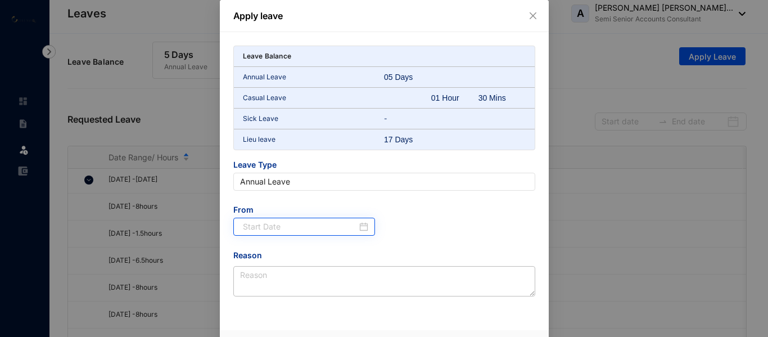
click at [310, 220] on div at bounding box center [304, 227] width 142 height 18
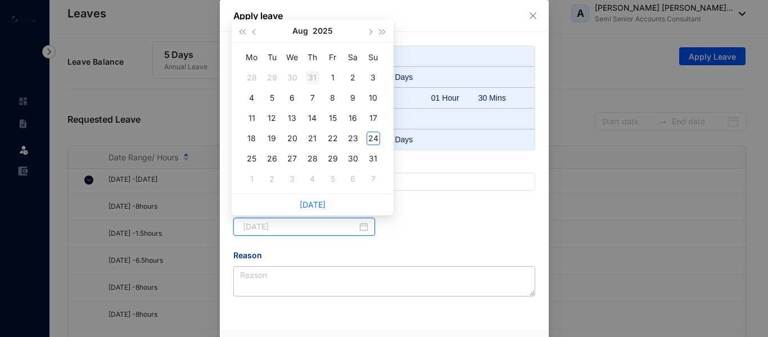
type input "2025-07-31"
click at [304, 34] on button "Aug" at bounding box center [300, 31] width 16 height 22
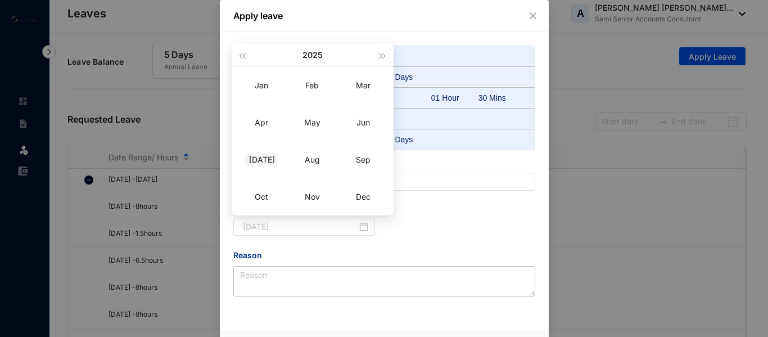
click at [261, 159] on div "[DATE]" at bounding box center [262, 159] width 34 height 13
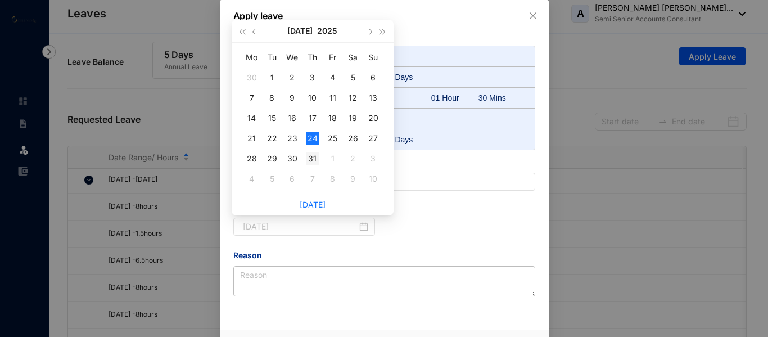
click at [313, 152] on div "31" at bounding box center [312, 158] width 13 height 13
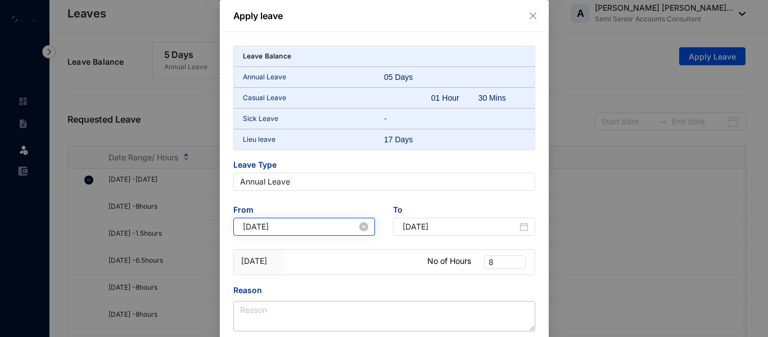
type input "2025-07-31"
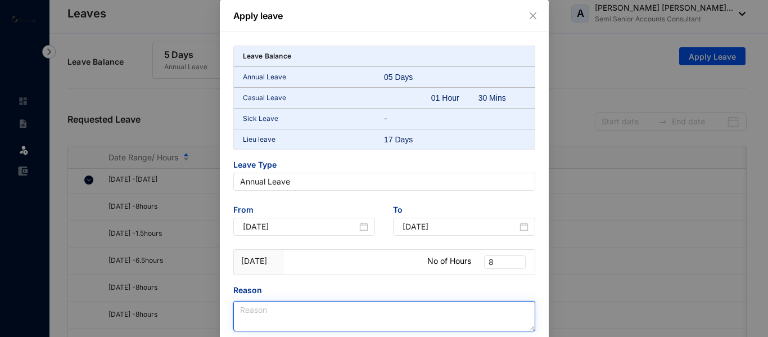
click at [276, 304] on textarea "Reason" at bounding box center [384, 316] width 302 height 30
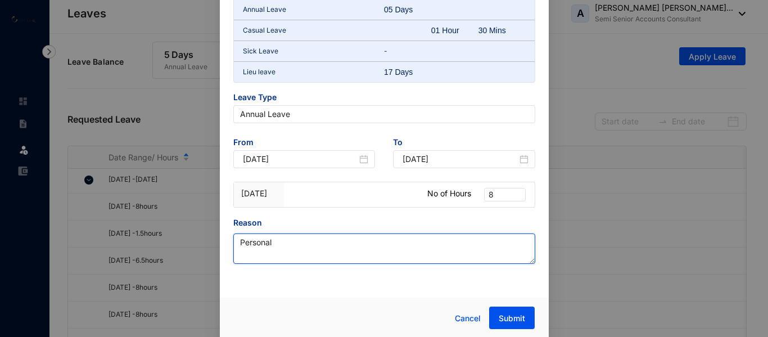
scroll to position [69, 0]
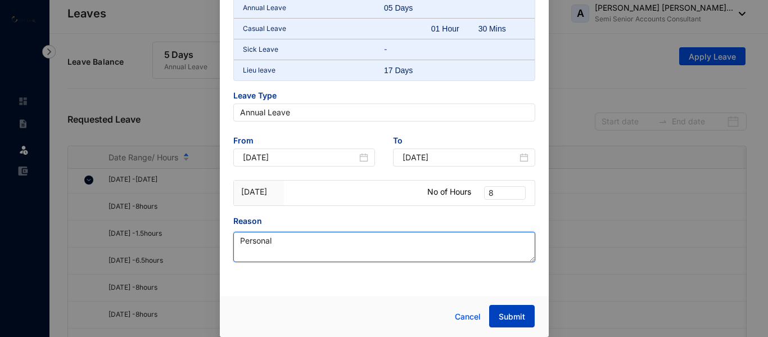
type textarea "Personal"
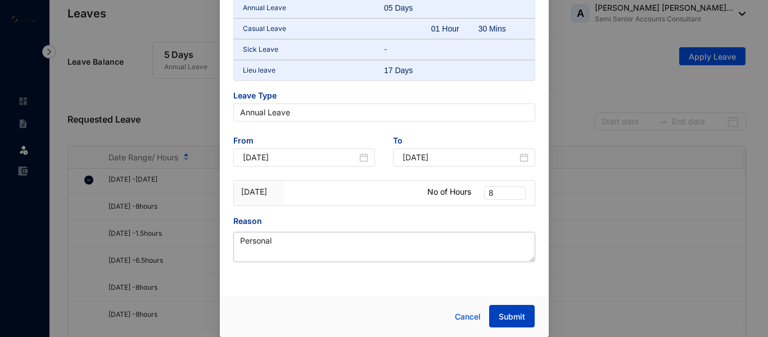
click at [512, 321] on span "Submit" at bounding box center [512, 316] width 26 height 11
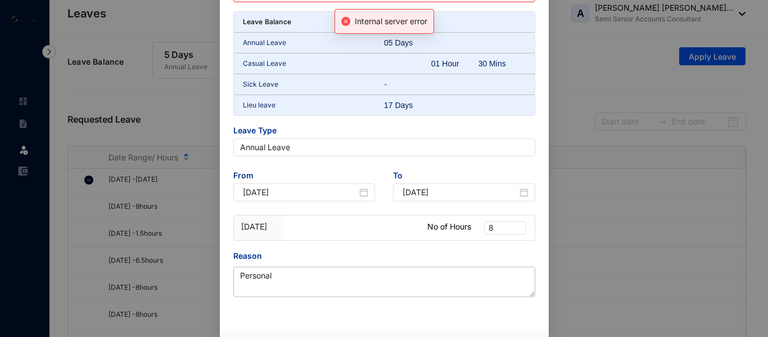
scroll to position [104, 0]
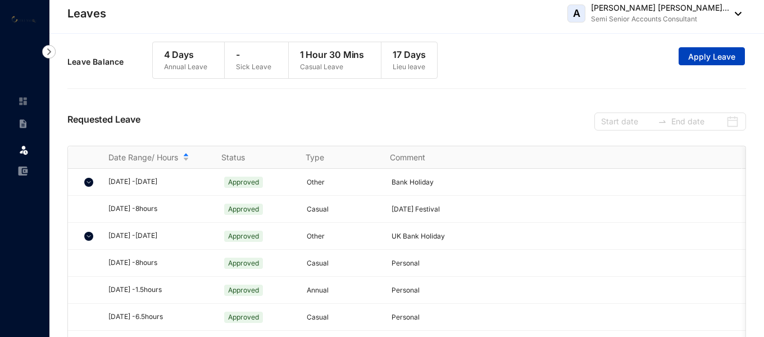
click at [727, 60] on span "Apply Leave" at bounding box center [712, 56] width 47 height 11
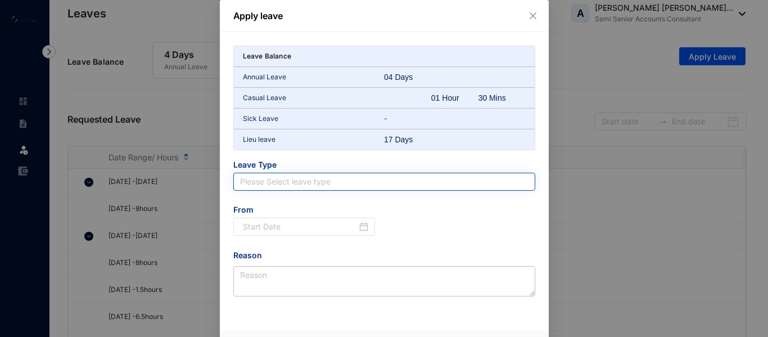
click at [307, 186] on input "search" at bounding box center [384, 181] width 288 height 17
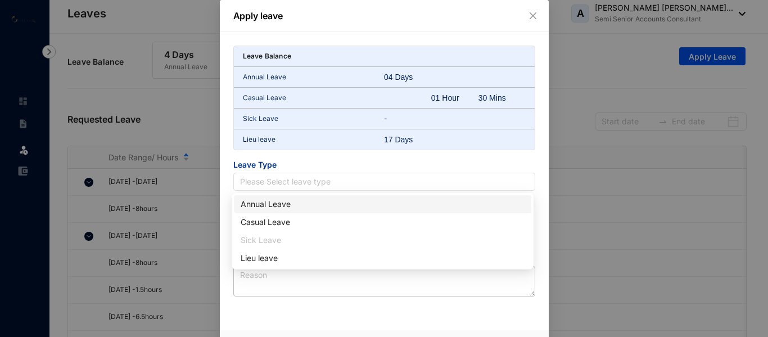
click at [273, 208] on div "Annual Leave" at bounding box center [383, 204] width 284 height 12
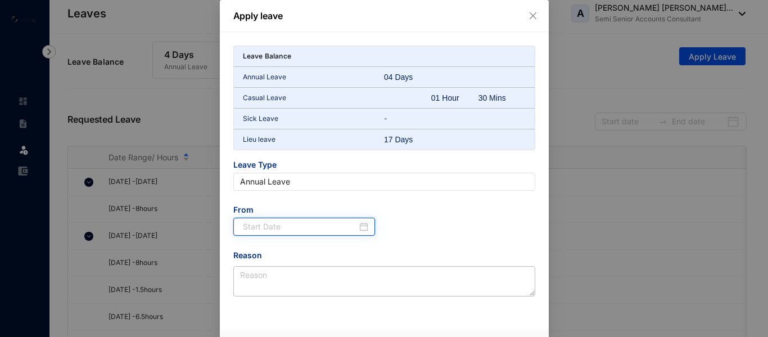
click at [296, 224] on input at bounding box center [300, 226] width 115 height 12
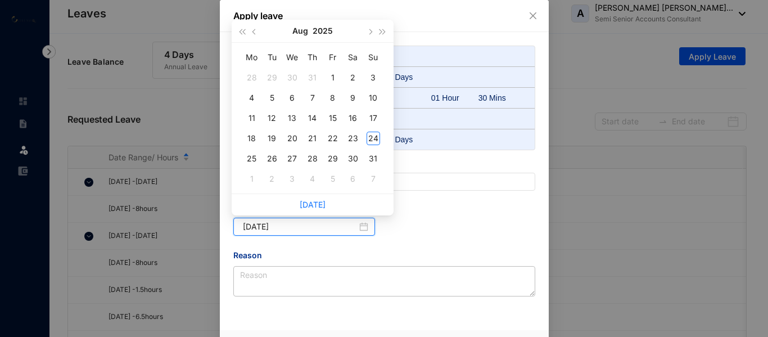
type input "[DATE]"
click at [302, 32] on button "Aug" at bounding box center [300, 31] width 16 height 22
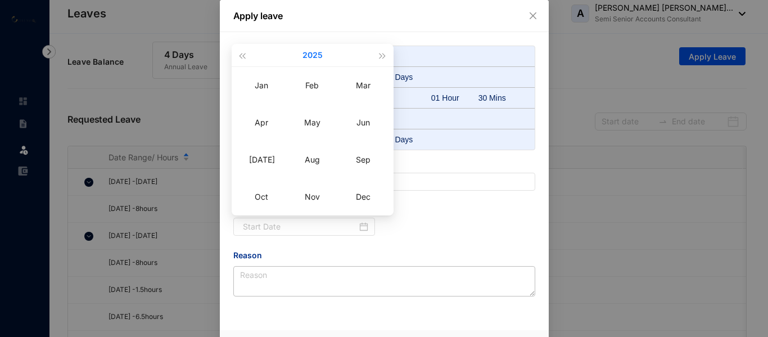
click at [310, 56] on button "2025" at bounding box center [312, 55] width 20 height 22
click at [245, 56] on span "button" at bounding box center [242, 56] width 6 height 6
click at [697, 178] on div "Apply leave Leave Balance Annual Leave 04 Days Casual Leave 01 Hour 30 Mins Sic…" at bounding box center [384, 168] width 768 height 337
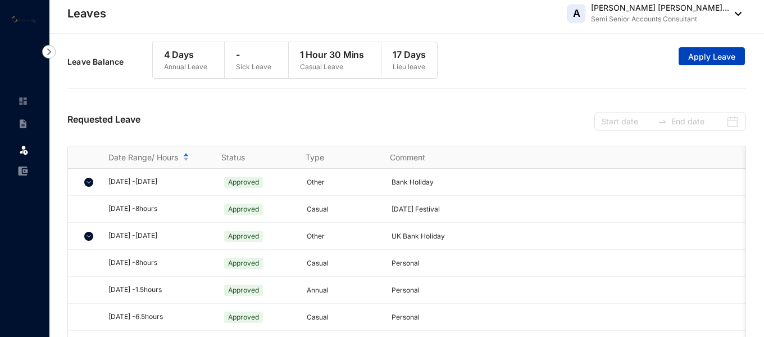
click at [697, 60] on span "Apply Leave" at bounding box center [712, 56] width 47 height 11
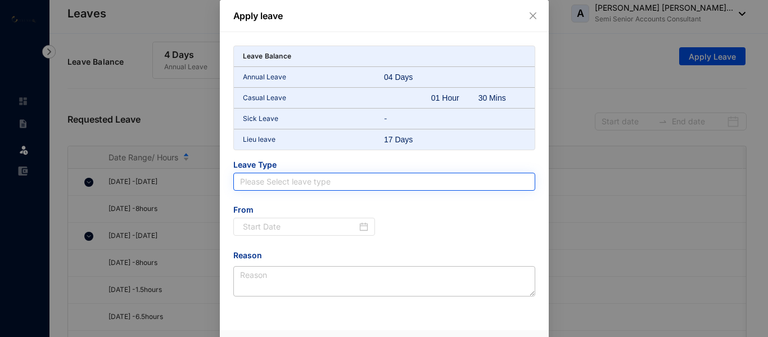
click at [308, 187] on input "search" at bounding box center [384, 181] width 288 height 17
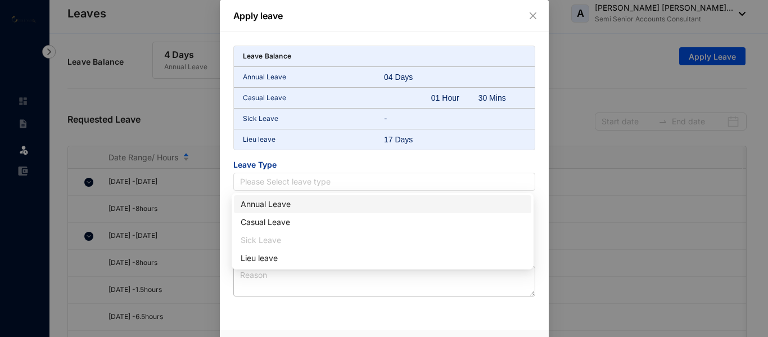
click at [278, 206] on div "Annual Leave" at bounding box center [383, 204] width 284 height 12
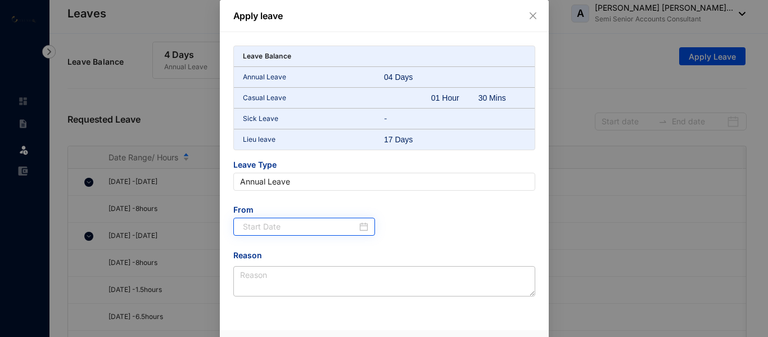
click at [302, 219] on div at bounding box center [304, 227] width 142 height 18
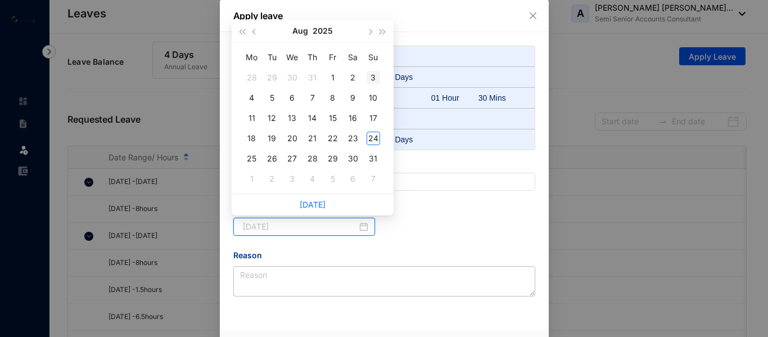
type input "2025-08-03"
click at [368, 35] on button "button" at bounding box center [370, 31] width 12 height 22
drag, startPoint x: 334, startPoint y: 76, endPoint x: 334, endPoint y: 87, distance: 10.7
click at [334, 76] on div "5" at bounding box center [332, 77] width 13 height 13
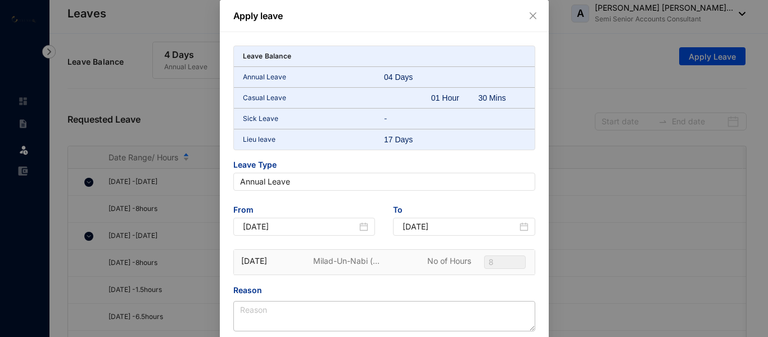
type input "[DATE]"
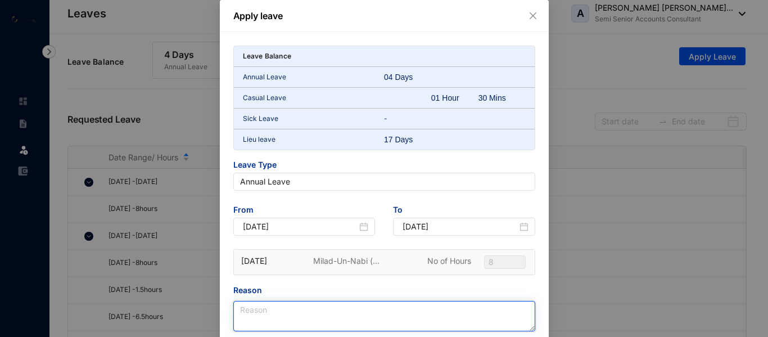
click at [257, 302] on textarea "Reason" at bounding box center [384, 316] width 302 height 30
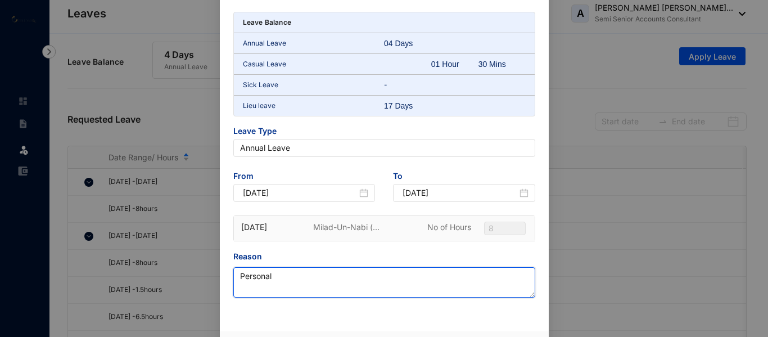
scroll to position [69, 0]
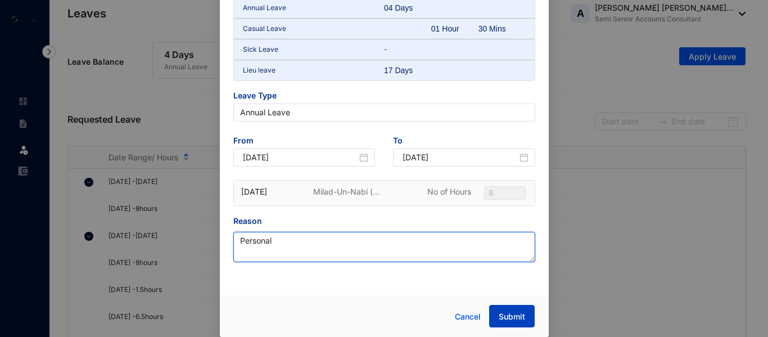
type textarea "Personal"
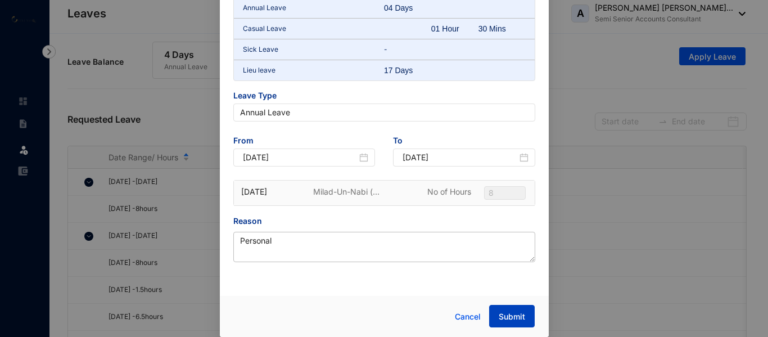
click at [510, 314] on span "Submit" at bounding box center [512, 316] width 26 height 11
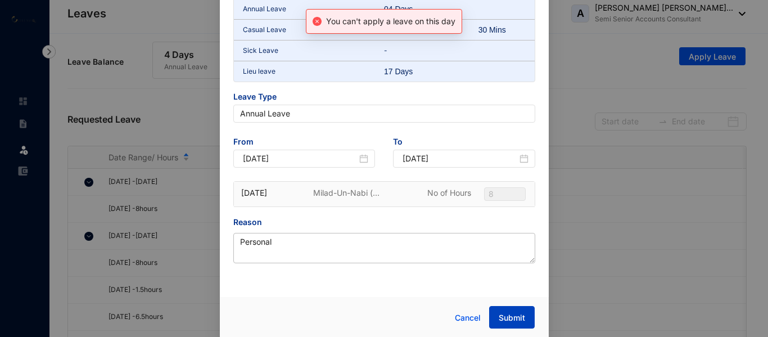
scroll to position [104, 0]
click at [378, 198] on div "Milad-Un-Nabi (..." at bounding box center [358, 191] width 125 height 22
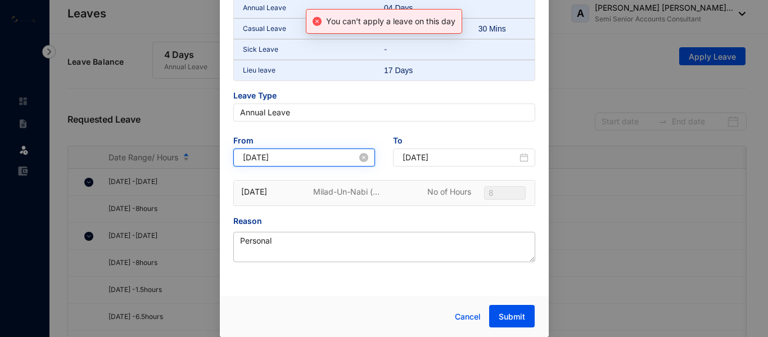
click at [299, 162] on input "[DATE]" at bounding box center [300, 157] width 115 height 12
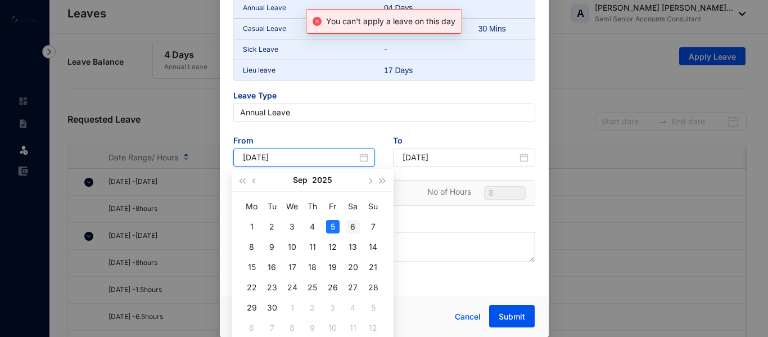
type input "2025-09-06"
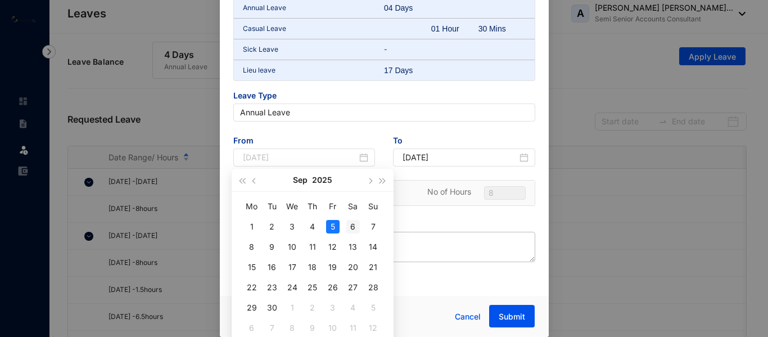
click at [350, 225] on div "6" at bounding box center [352, 226] width 13 height 13
type input "2025-09-06"
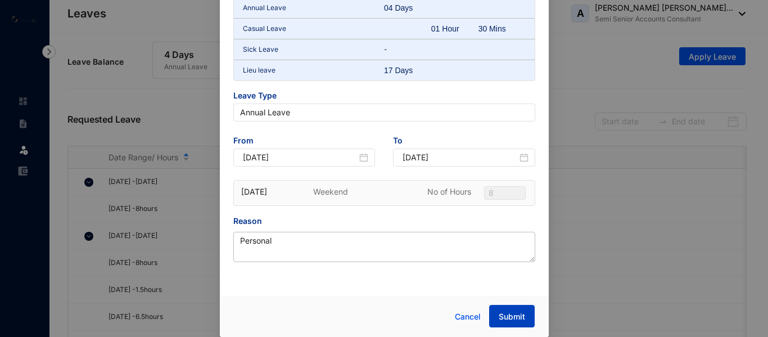
click at [509, 317] on span "Submit" at bounding box center [512, 316] width 26 height 11
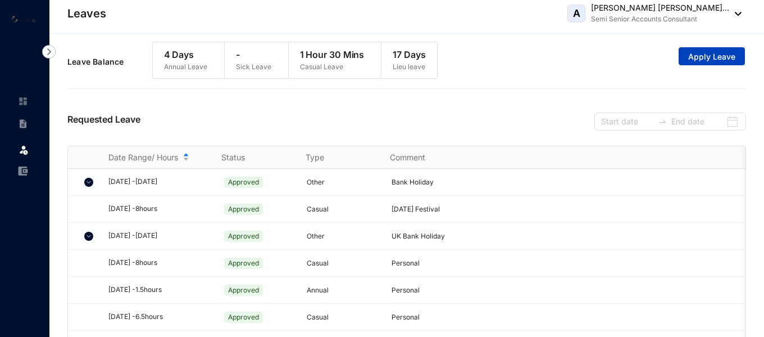
click at [705, 50] on button "Apply Leave" at bounding box center [712, 56] width 66 height 18
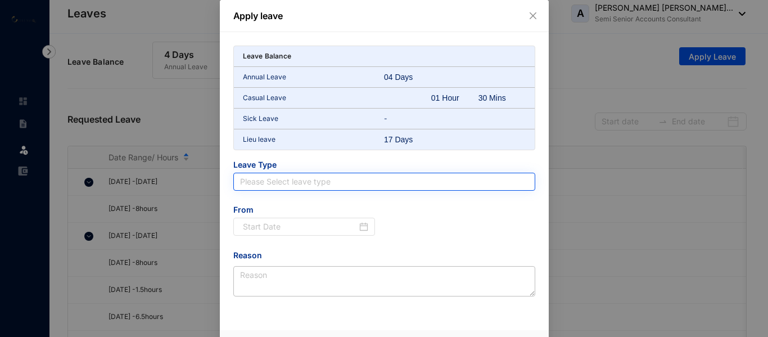
click at [292, 182] on input "search" at bounding box center [384, 181] width 288 height 17
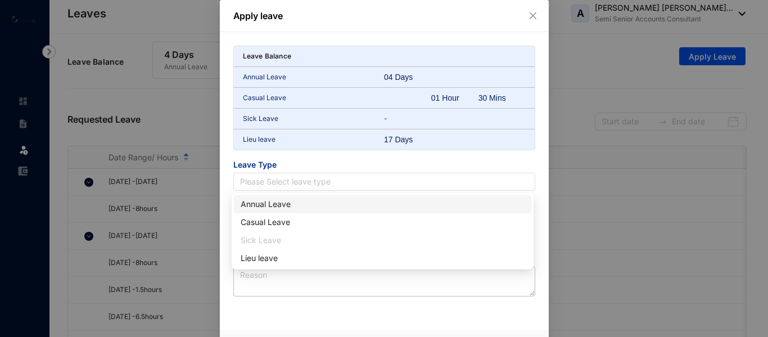
click at [259, 209] on div "Annual Leave" at bounding box center [383, 204] width 284 height 12
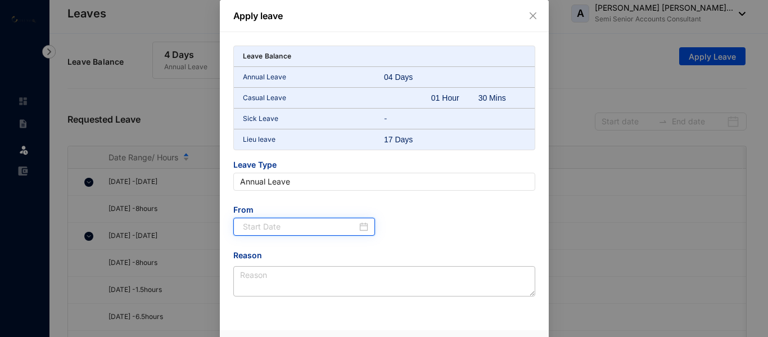
click at [280, 225] on input at bounding box center [300, 226] width 115 height 12
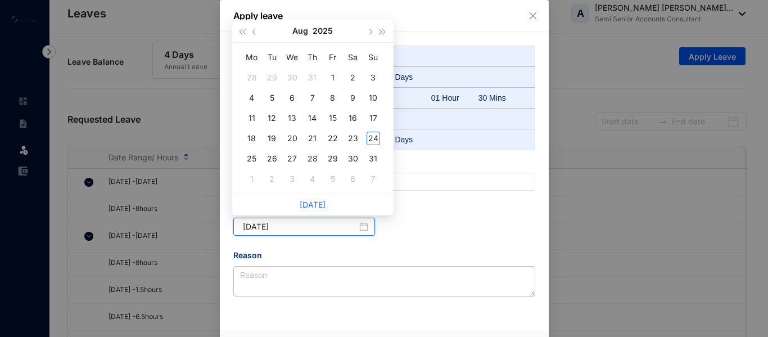
type input "2025-08-02"
click at [368, 29] on button "button" at bounding box center [370, 31] width 12 height 22
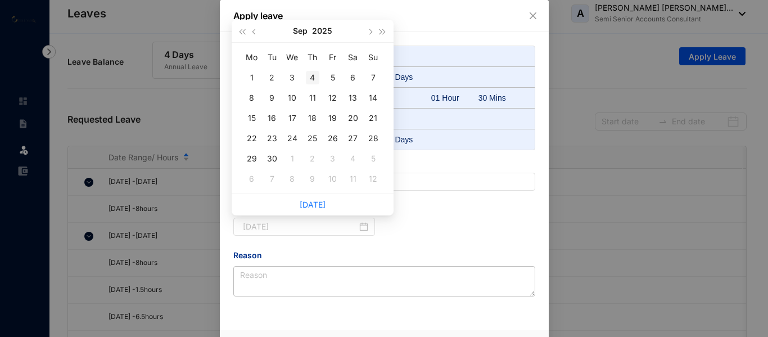
click at [314, 75] on div "4" at bounding box center [312, 77] width 13 height 13
type input "2025-09-04"
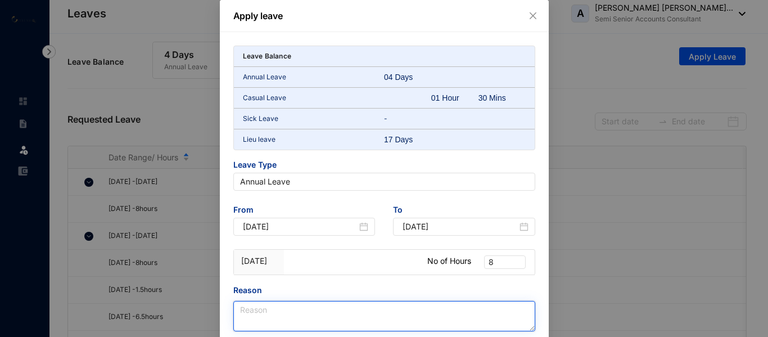
click at [261, 313] on textarea "Reason" at bounding box center [384, 316] width 302 height 30
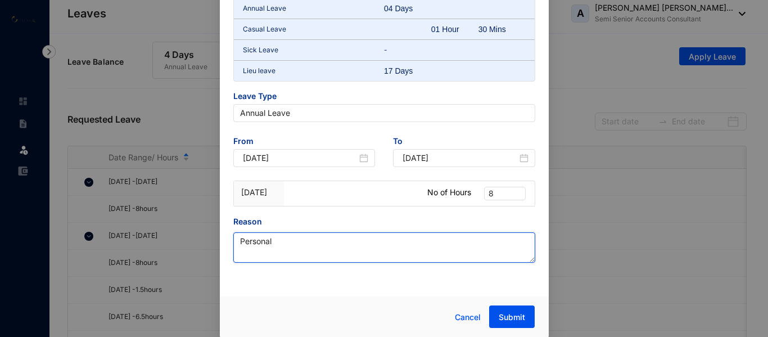
scroll to position [69, 0]
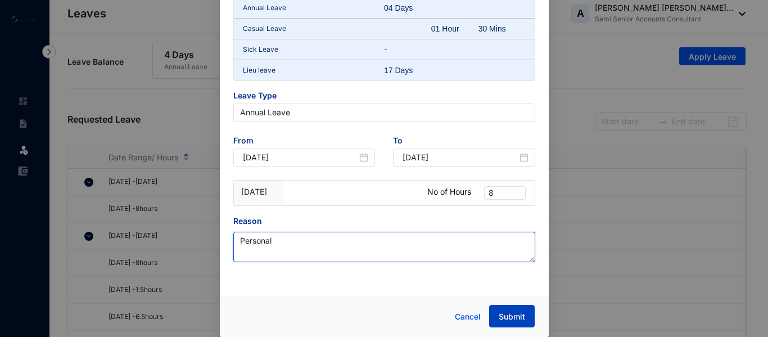
type textarea "Personal"
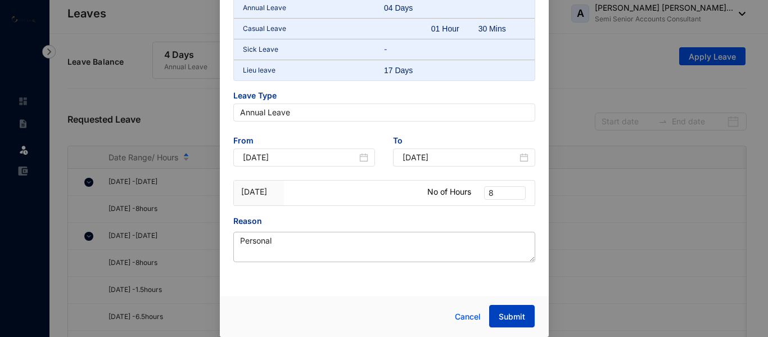
click at [525, 311] on button "Submit" at bounding box center [512, 316] width 46 height 22
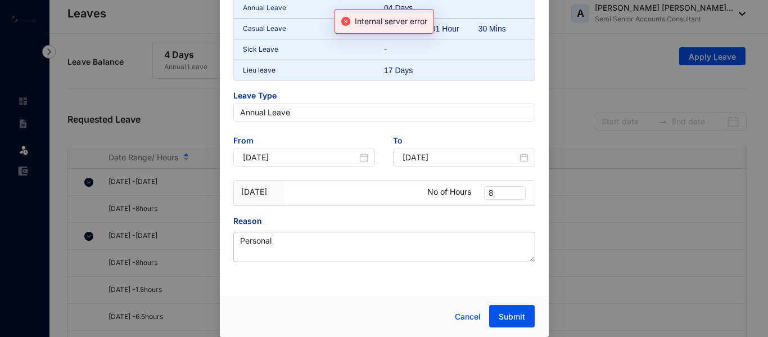
click at [642, 146] on div "Apply leave Internal server error Leave Balance Annual Leave 04 Days Casual Lea…" at bounding box center [384, 168] width 768 height 337
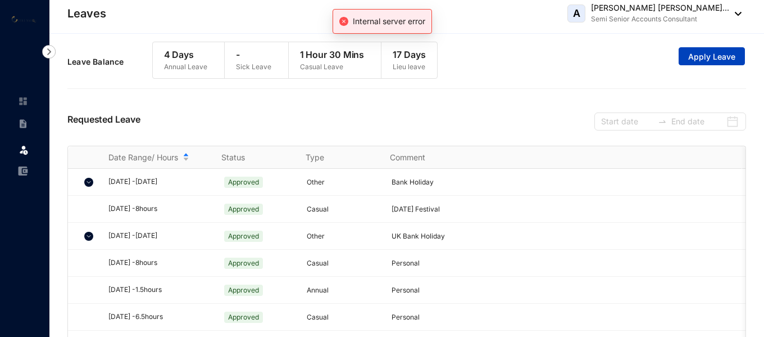
click at [705, 53] on span "Apply Leave" at bounding box center [712, 56] width 47 height 11
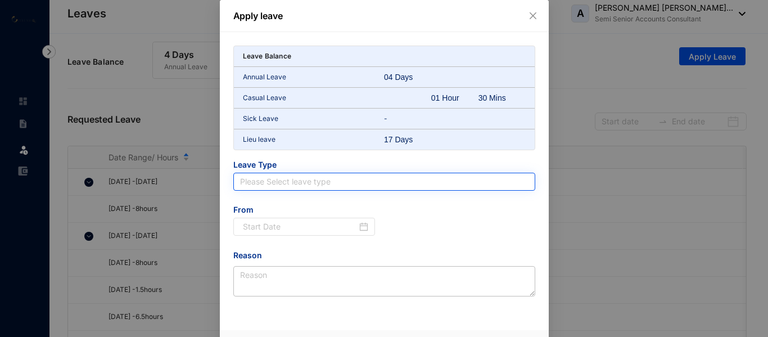
click at [309, 184] on input "search" at bounding box center [384, 181] width 288 height 17
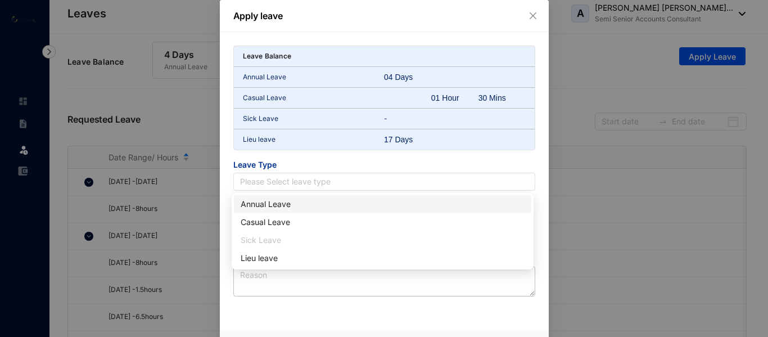
click at [261, 206] on div "Annual Leave" at bounding box center [383, 204] width 284 height 12
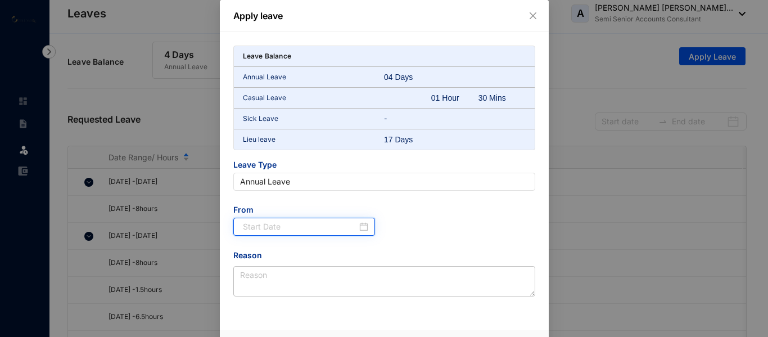
click at [292, 227] on input at bounding box center [300, 226] width 115 height 12
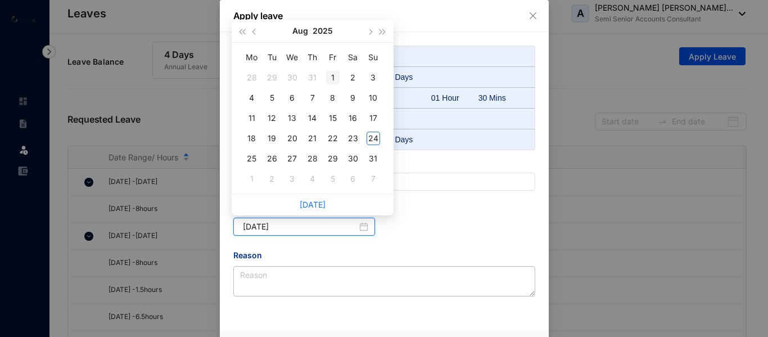
type input "2025-08-01"
click at [299, 35] on button "Aug" at bounding box center [300, 31] width 16 height 22
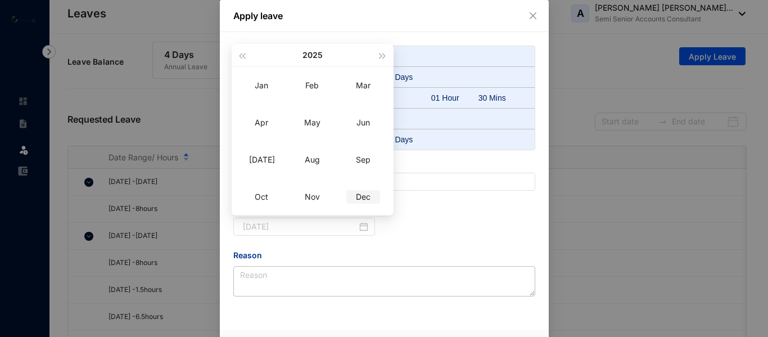
click at [369, 200] on div "Dec" at bounding box center [363, 196] width 34 height 13
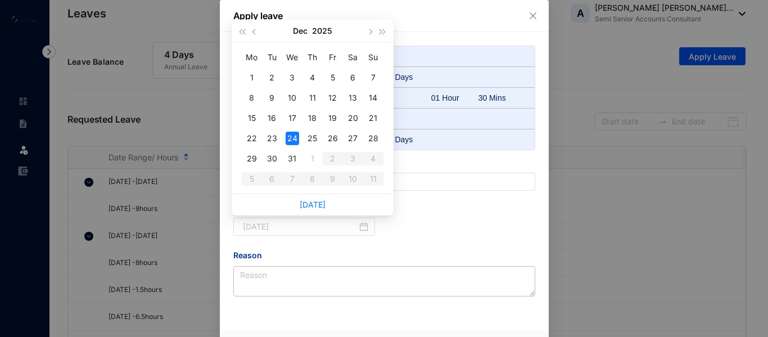
type input "[DATE]"
click at [296, 138] on div "24" at bounding box center [292, 138] width 13 height 13
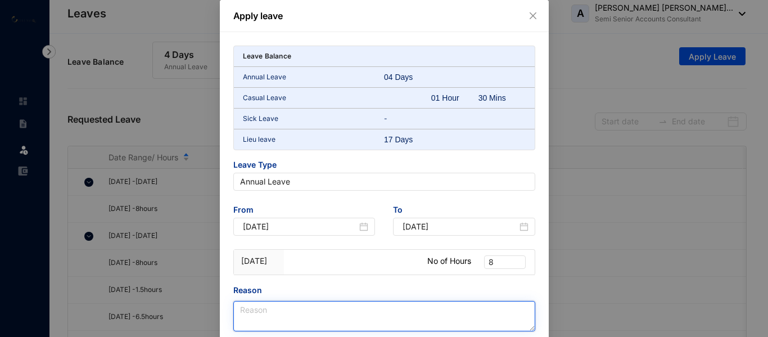
click at [327, 323] on textarea "Reason" at bounding box center [384, 316] width 302 height 30
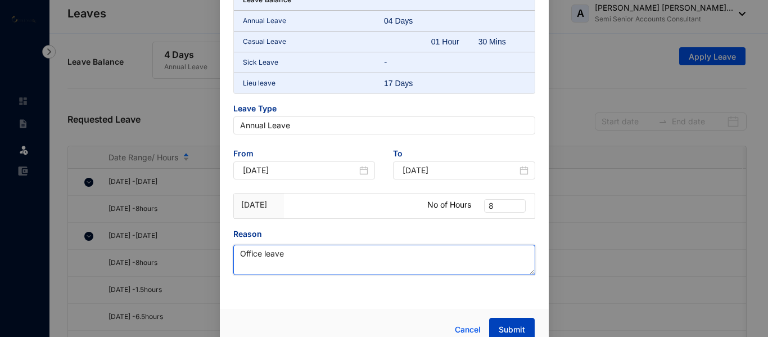
type textarea "Office leave"
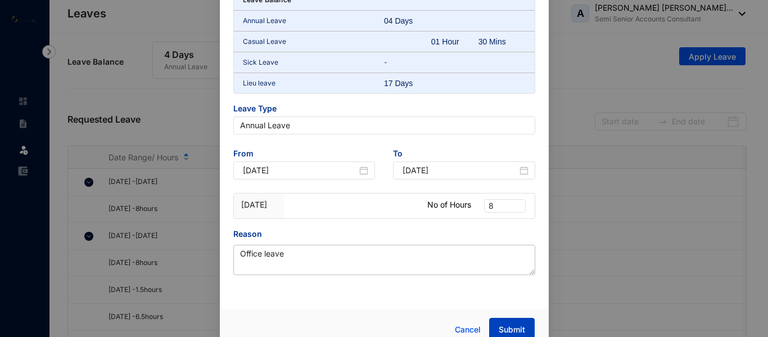
click at [510, 328] on span "Submit" at bounding box center [512, 329] width 26 height 11
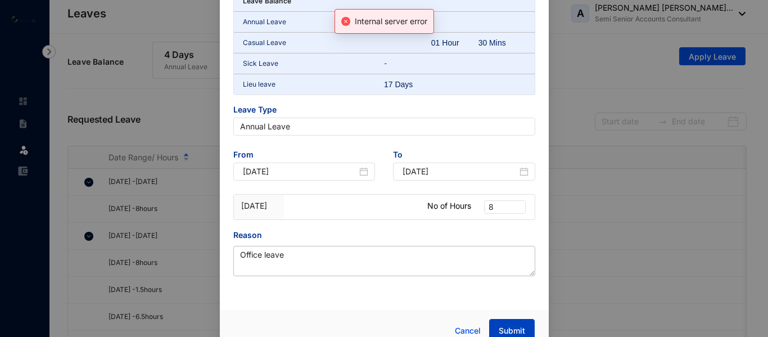
scroll to position [91, 0]
click at [574, 69] on div "Apply leave Internal server error Leave Balance Annual Leave 04 Days Casual Lea…" at bounding box center [384, 168] width 768 height 337
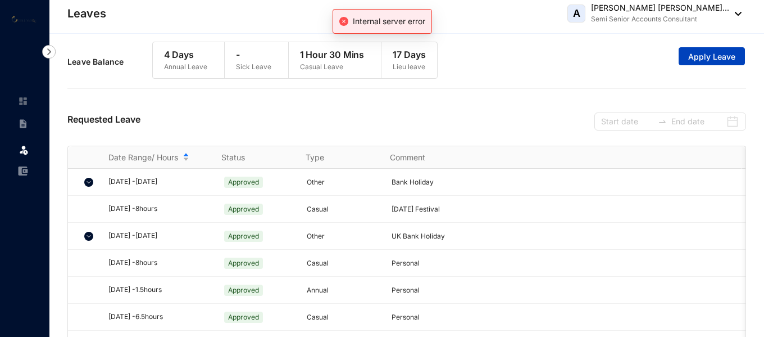
click at [686, 56] on button "Apply Leave" at bounding box center [712, 56] width 66 height 18
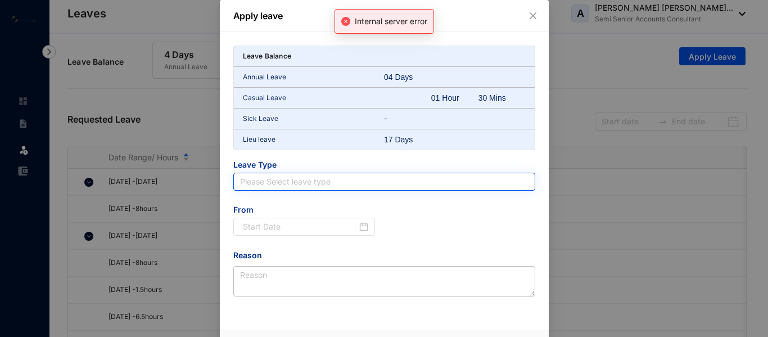
click at [268, 180] on input "search" at bounding box center [384, 181] width 288 height 17
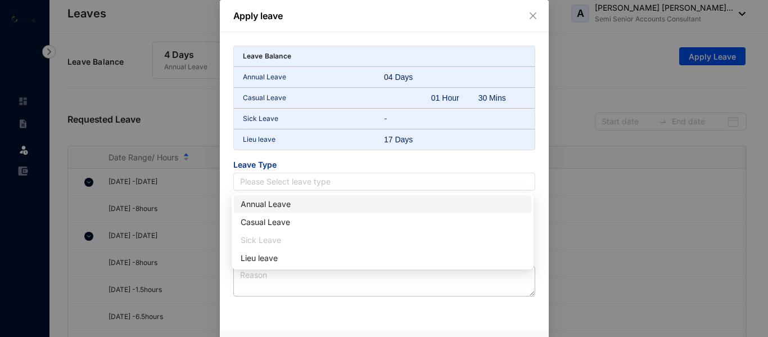
click at [264, 202] on div "Annual Leave" at bounding box center [383, 204] width 284 height 12
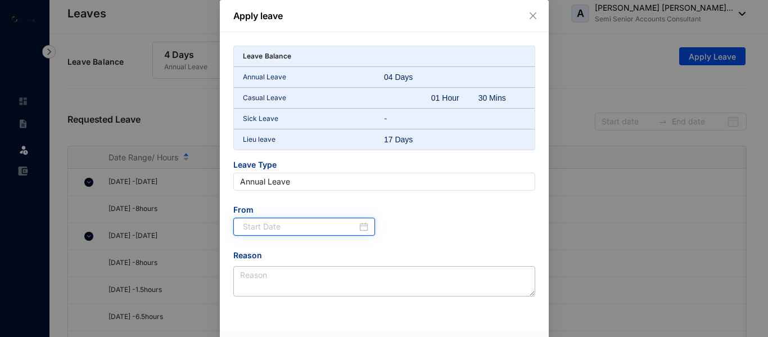
click at [327, 229] on input at bounding box center [300, 226] width 115 height 12
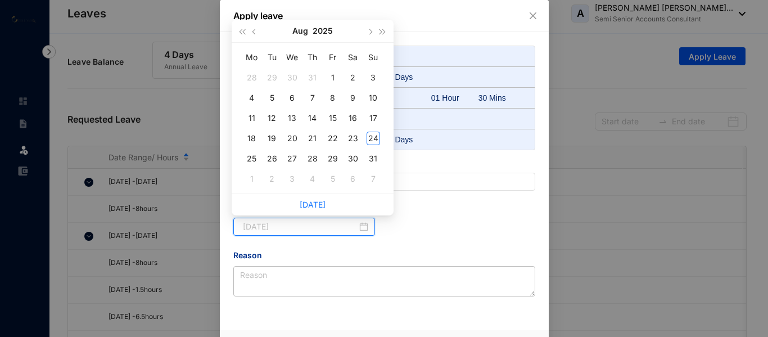
type input "[DATE]"
click at [300, 33] on button "Aug" at bounding box center [300, 31] width 16 height 22
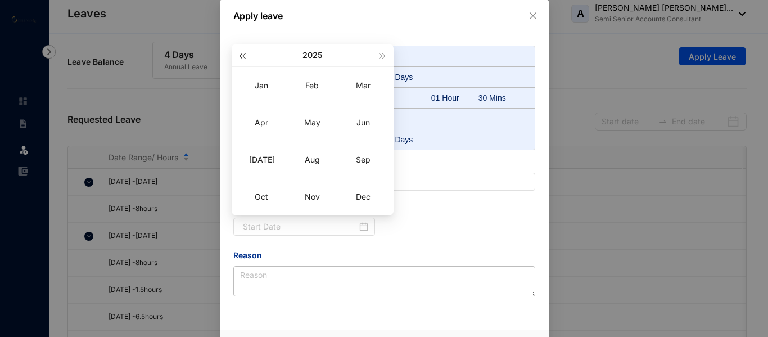
click at [240, 53] on button "button" at bounding box center [242, 55] width 12 height 22
drag, startPoint x: 745, startPoint y: 247, endPoint x: 704, endPoint y: 238, distance: 42.7
click at [732, 243] on div "Apply leave Leave Balance Annual Leave 04 Days Casual Leave 01 Hour 30 Mins Sic…" at bounding box center [384, 168] width 768 height 337
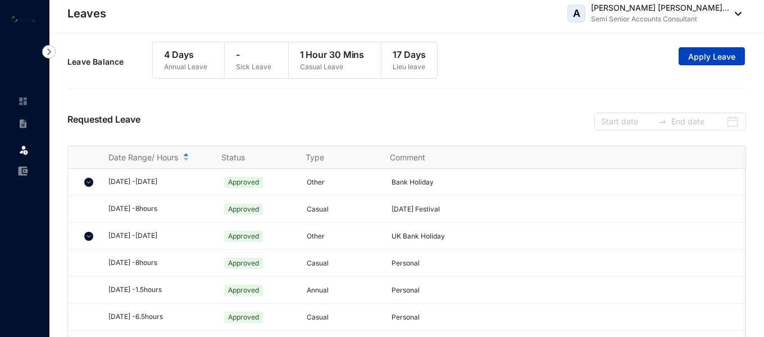
click at [716, 54] on span "Apply Leave" at bounding box center [712, 56] width 47 height 11
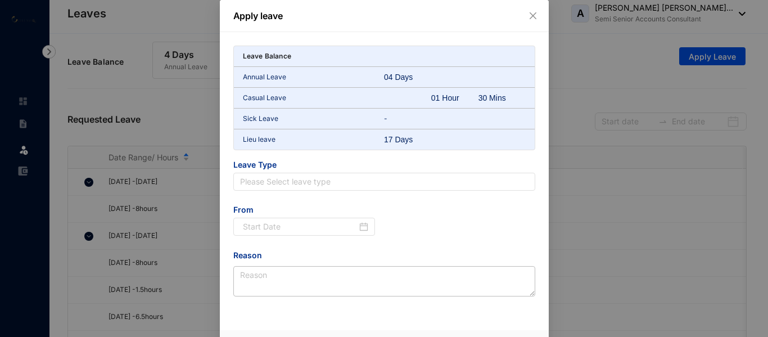
click at [255, 191] on div "Leave Balance Annual Leave 04 Days Casual Leave 01 Hour 30 Mins Sick Leave - Li…" at bounding box center [384, 171] width 302 height 251
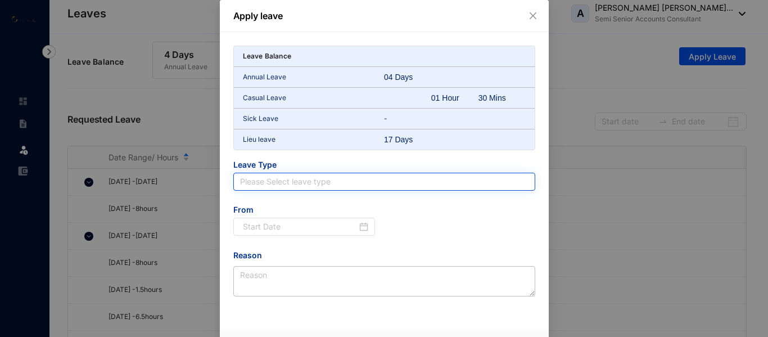
click at [258, 187] on input "search" at bounding box center [384, 181] width 288 height 17
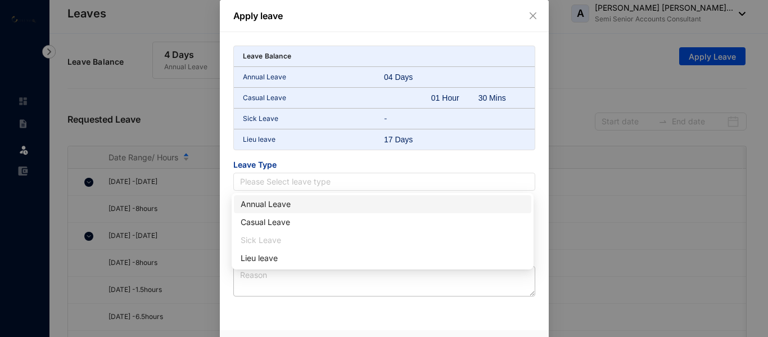
drag, startPoint x: 265, startPoint y: 201, endPoint x: 294, endPoint y: 219, distance: 34.0
click at [265, 202] on div "Annual Leave" at bounding box center [383, 204] width 284 height 12
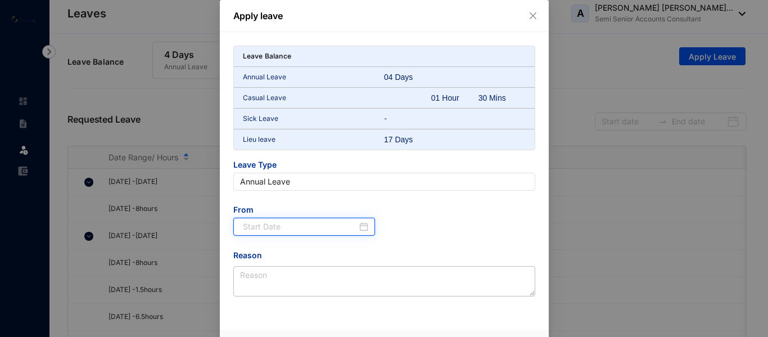
click at [325, 225] on input at bounding box center [300, 226] width 115 height 12
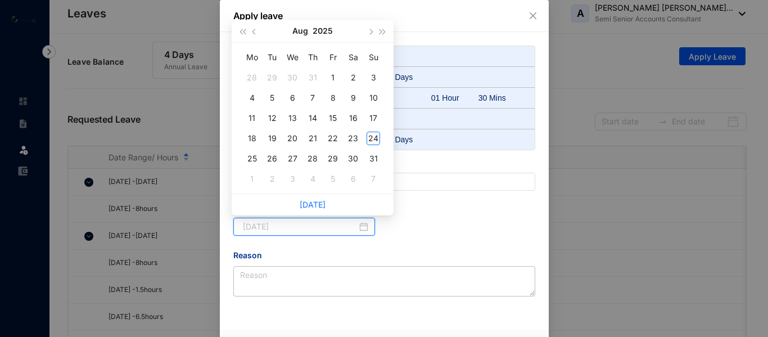
type input "[DATE]"
click at [300, 28] on button "Aug" at bounding box center [300, 31] width 16 height 22
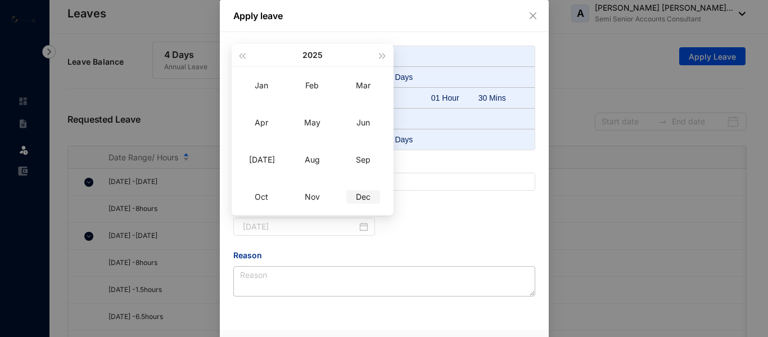
click at [373, 200] on div "Dec" at bounding box center [363, 196] width 34 height 13
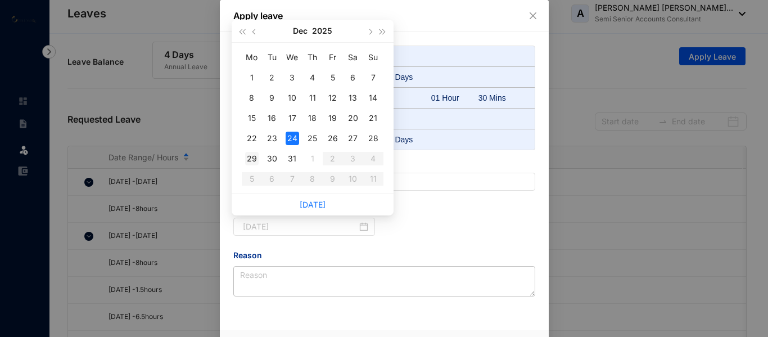
type input "2025-12-29"
click at [248, 158] on div "29" at bounding box center [251, 158] width 13 height 13
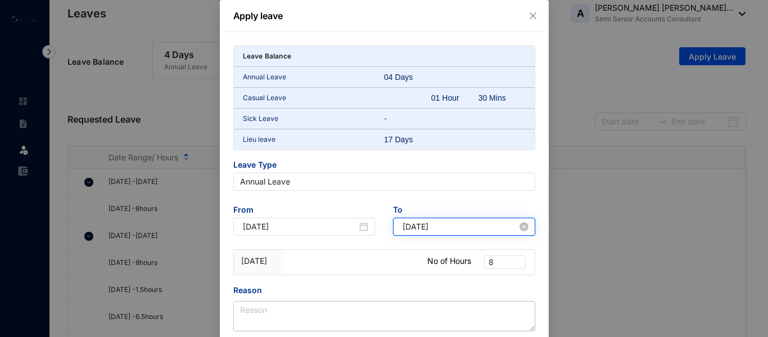
click at [471, 222] on input "2025-12-29" at bounding box center [459, 226] width 115 height 12
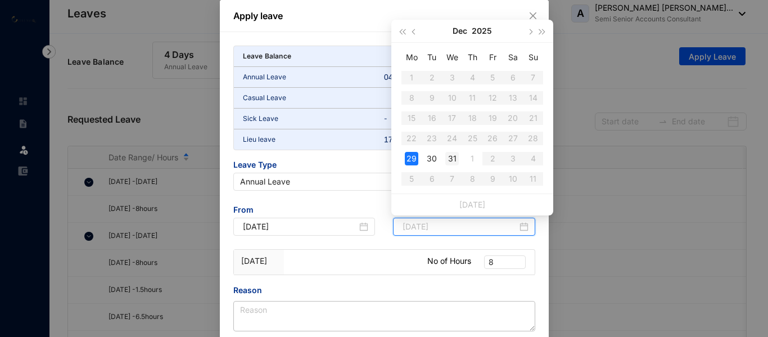
type input "2025-12-31"
click at [456, 157] on div "31" at bounding box center [451, 158] width 13 height 13
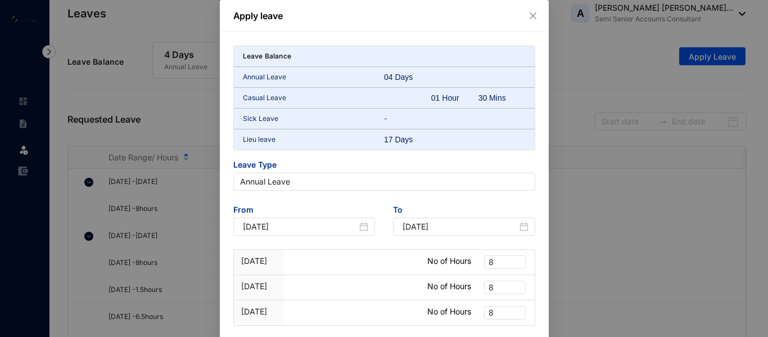
scroll to position [112, 0]
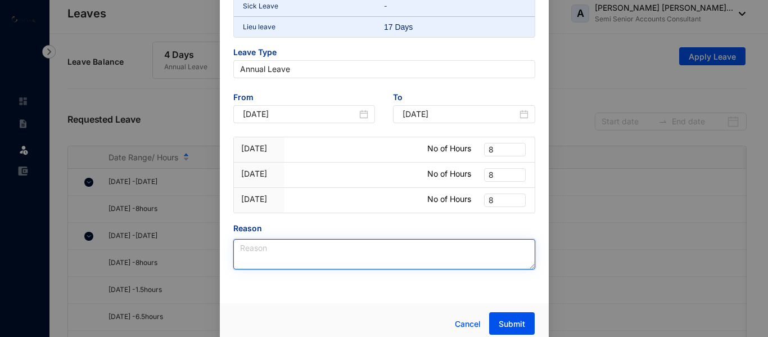
click at [296, 256] on textarea "Reason" at bounding box center [384, 254] width 302 height 30
paste textarea "Office leave"
type textarea "Office leave"
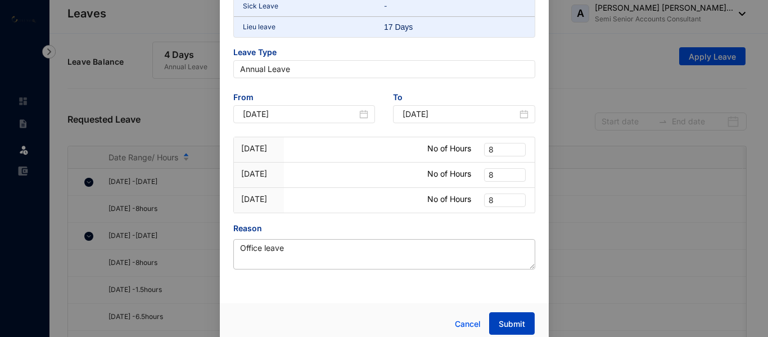
drag, startPoint x: 517, startPoint y: 322, endPoint x: 512, endPoint y: 313, distance: 10.6
click at [518, 322] on span "Submit" at bounding box center [512, 323] width 26 height 11
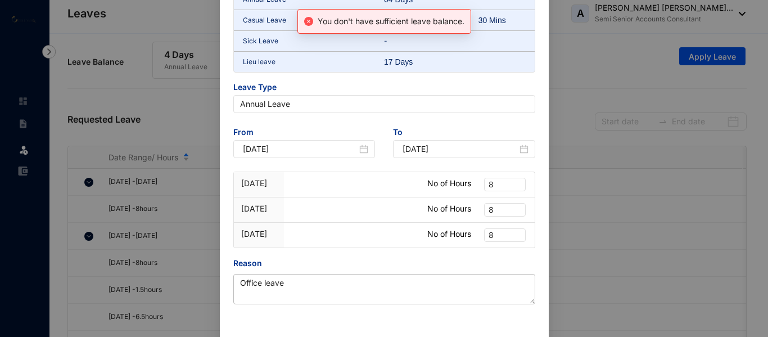
scroll to position [147, 0]
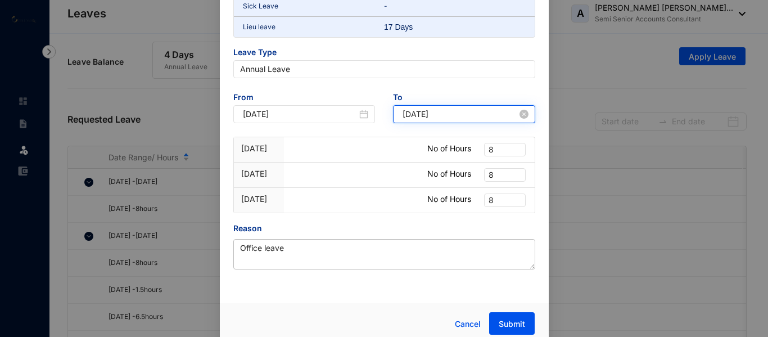
click at [444, 115] on input "2025-12-31" at bounding box center [459, 114] width 115 height 12
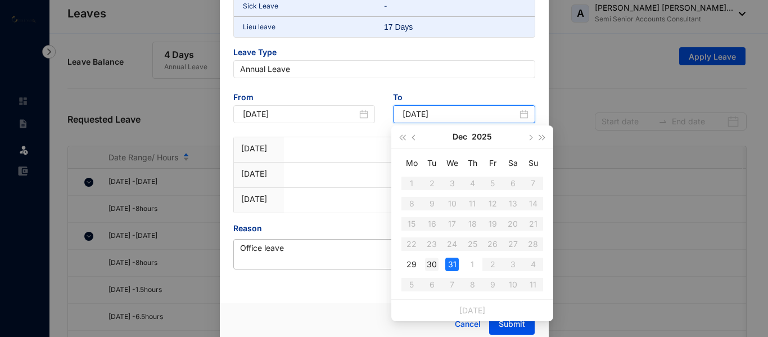
type input "2025-12-30"
click at [433, 264] on div "30" at bounding box center [431, 263] width 13 height 13
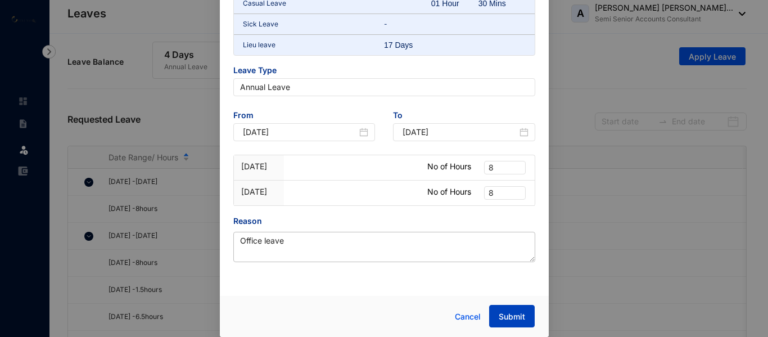
click at [498, 310] on button "Submit" at bounding box center [512, 316] width 46 height 22
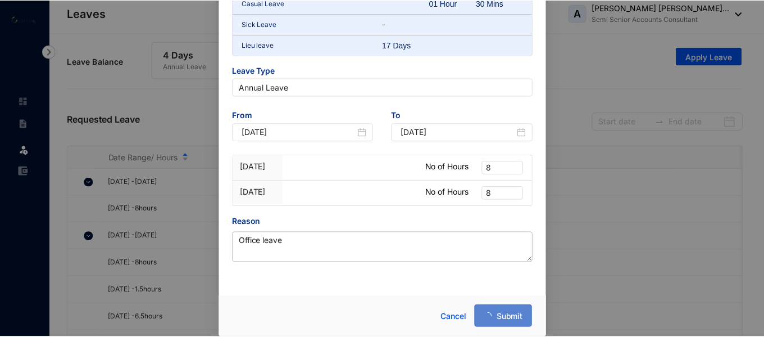
scroll to position [129, 0]
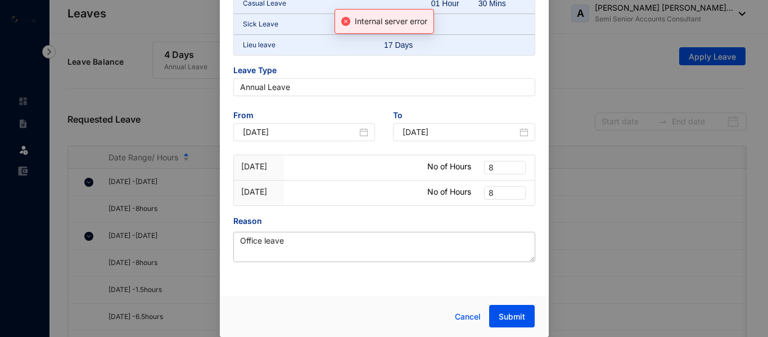
click at [210, 65] on div "Apply leave Internal server error Leave Balance Annual Leave 04 Days Casual Lea…" at bounding box center [384, 168] width 768 height 337
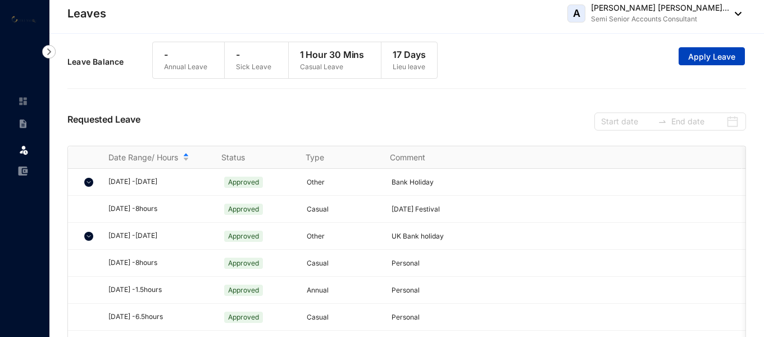
click at [721, 51] on button "Apply Leave" at bounding box center [712, 56] width 66 height 18
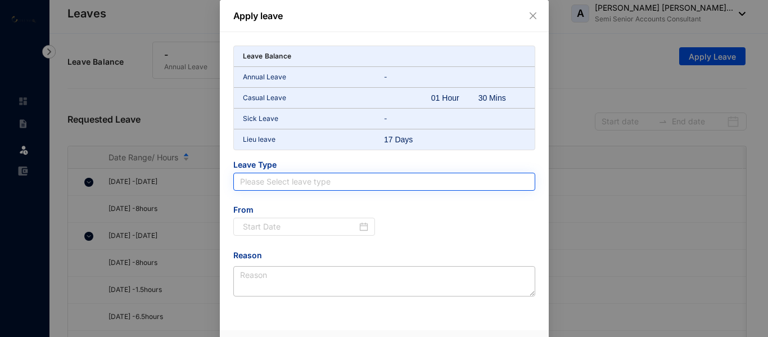
drag, startPoint x: 351, startPoint y: 179, endPoint x: 343, endPoint y: 186, distance: 10.7
click at [351, 179] on input "search" at bounding box center [384, 181] width 288 height 17
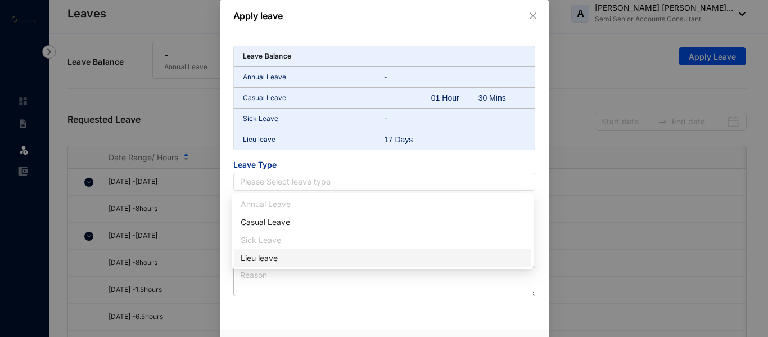
click at [256, 261] on div "Lieu leave" at bounding box center [383, 258] width 284 height 12
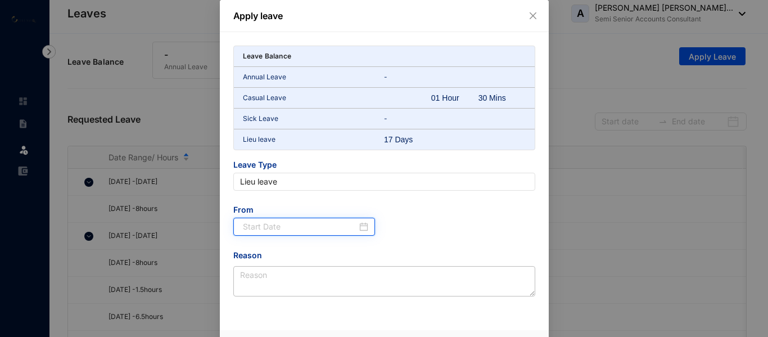
click at [328, 222] on input at bounding box center [300, 226] width 115 height 12
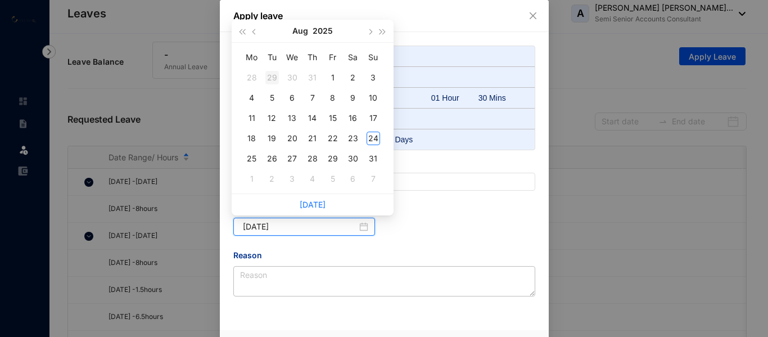
type input "2025-07-29"
click at [301, 35] on button "Aug" at bounding box center [300, 31] width 16 height 22
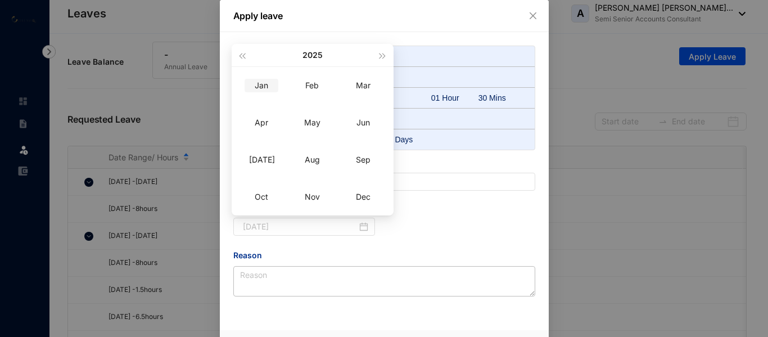
click at [269, 83] on div "Jan" at bounding box center [262, 85] width 34 height 13
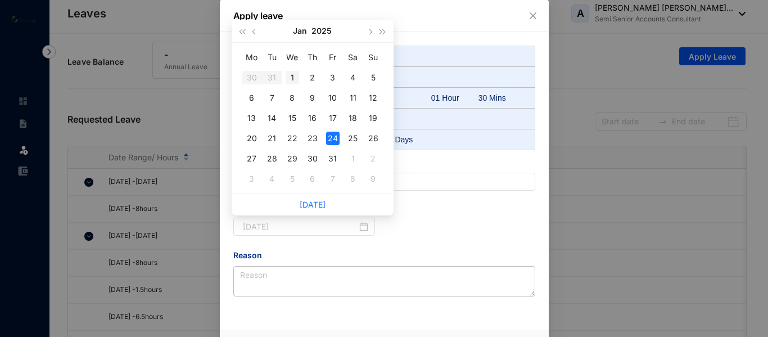
click at [295, 74] on div "1" at bounding box center [292, 77] width 13 height 13
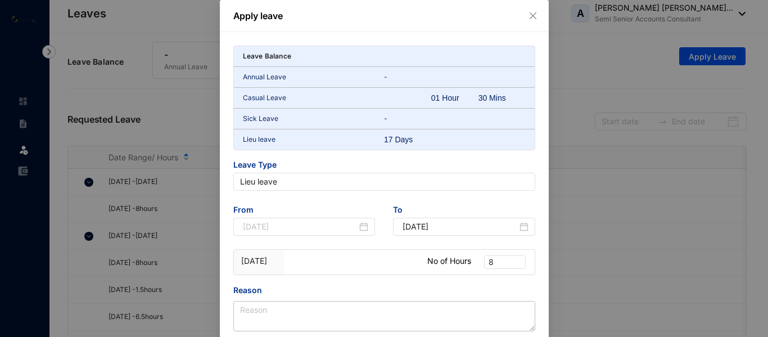
type input "2025-01-01"
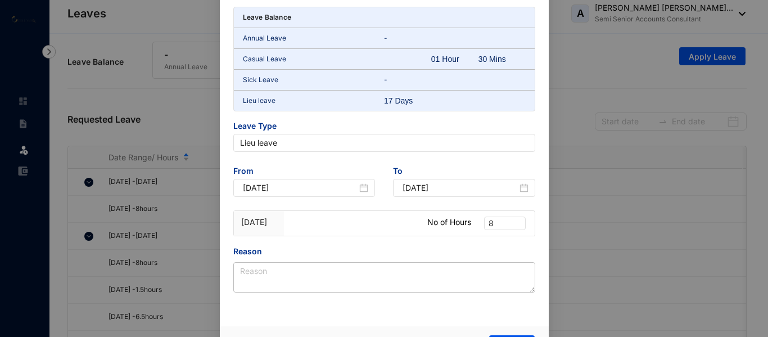
scroll to position [56, 0]
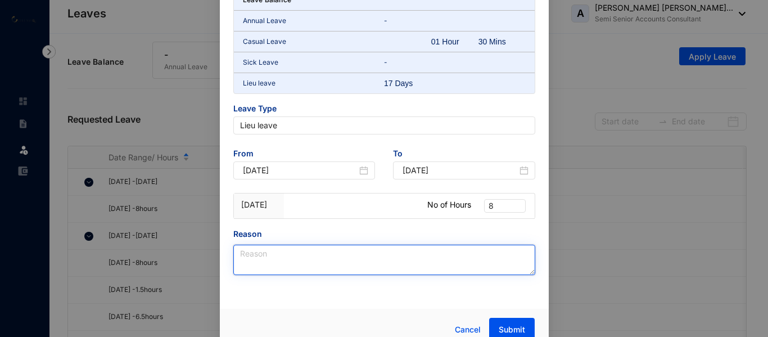
click at [281, 263] on textarea "Reason" at bounding box center [384, 260] width 302 height 30
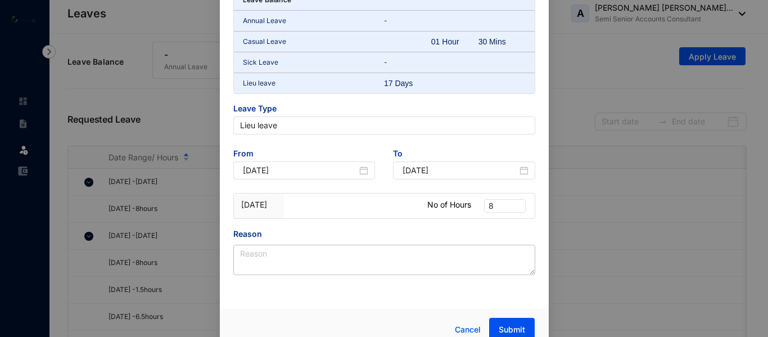
drag, startPoint x: 601, startPoint y: 144, endPoint x: 544, endPoint y: 161, distance: 59.1
click at [600, 147] on div "Apply leave Leave Balance Annual Leave - Casual Leave 01 Hour 30 Mins Sick Leav…" at bounding box center [384, 168] width 768 height 337
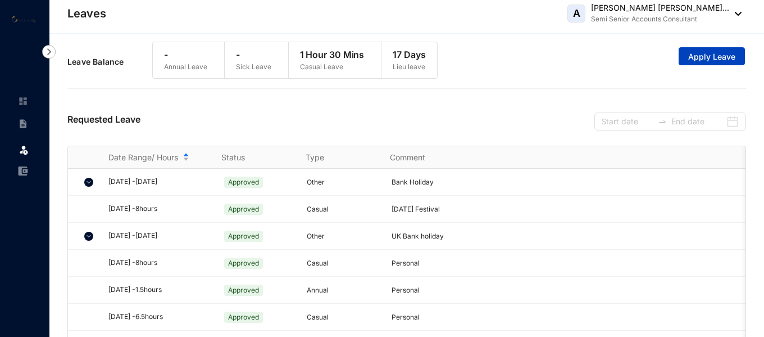
click at [693, 51] on button "Apply Leave" at bounding box center [712, 56] width 66 height 18
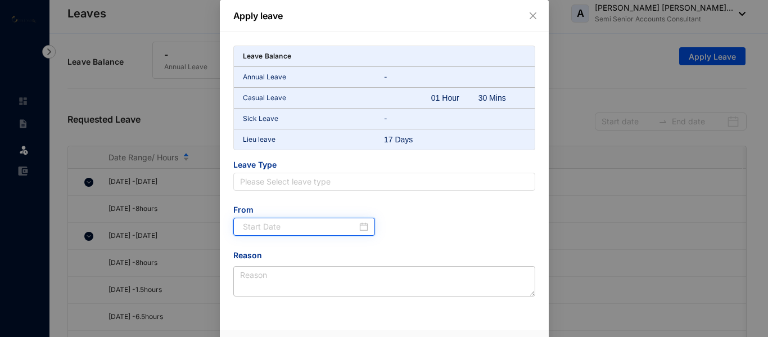
click at [282, 227] on input at bounding box center [300, 226] width 115 height 12
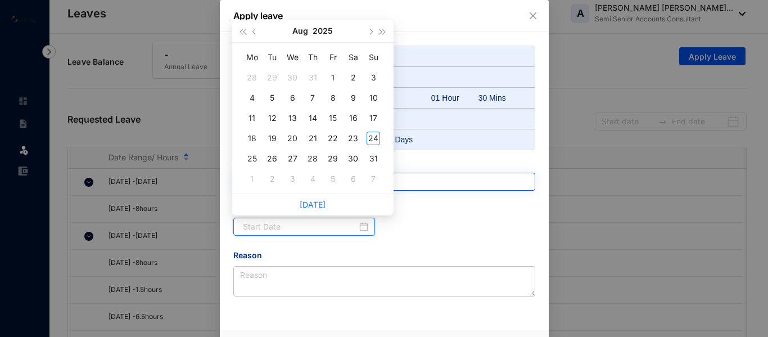
type input "2025-09-06"
click at [462, 185] on input "search" at bounding box center [384, 181] width 288 height 17
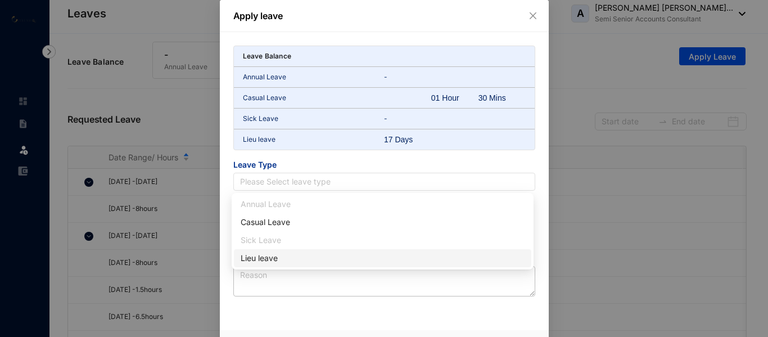
click at [267, 256] on div "Lieu leave" at bounding box center [383, 258] width 284 height 12
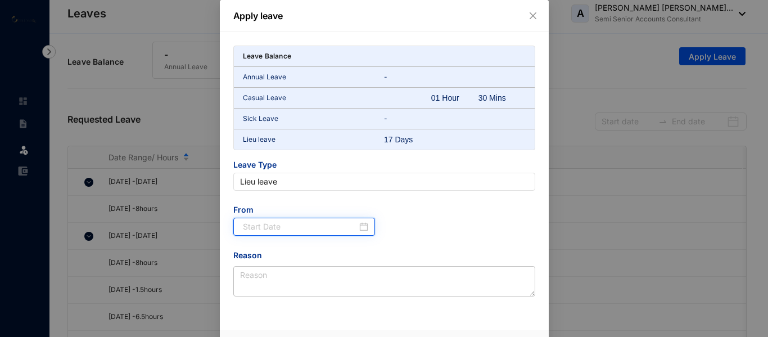
click at [302, 225] on input at bounding box center [300, 226] width 115 height 12
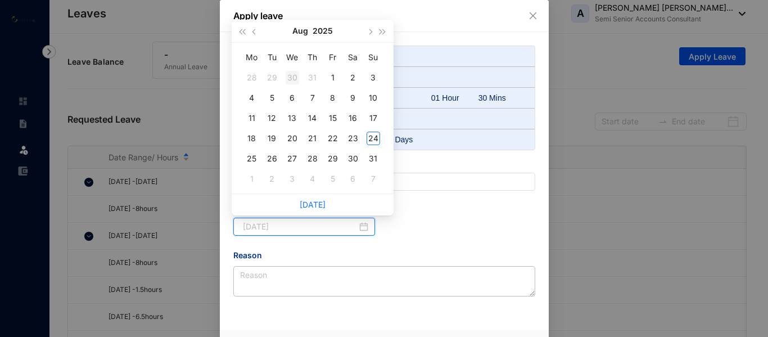
type input "[DATE]"
click at [302, 31] on button "Aug" at bounding box center [300, 31] width 16 height 22
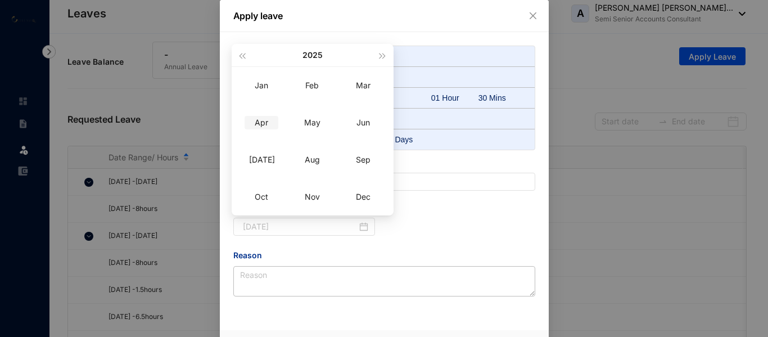
click at [263, 124] on div "Apr" at bounding box center [262, 122] width 34 height 13
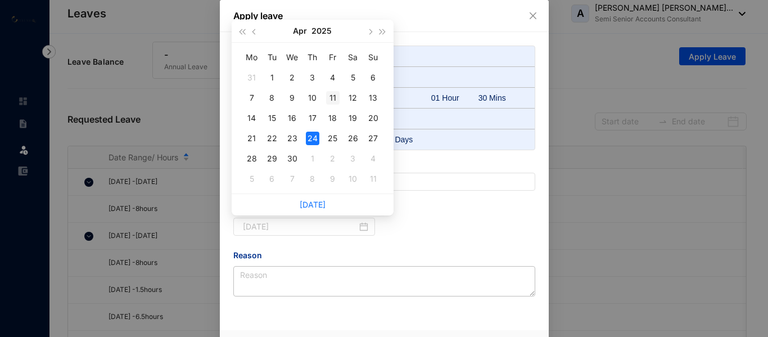
click at [332, 99] on div "11" at bounding box center [332, 97] width 13 height 13
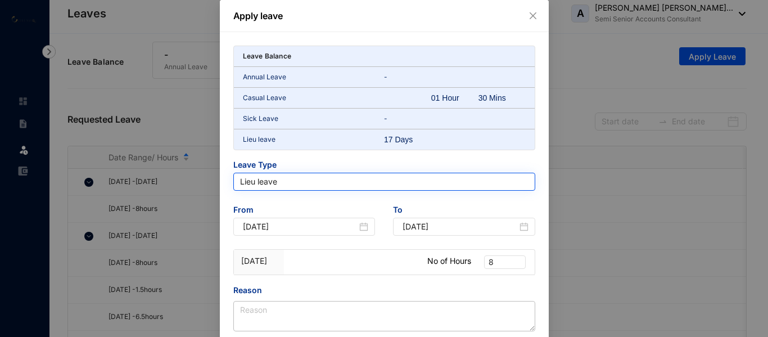
type input "2025-04-11"
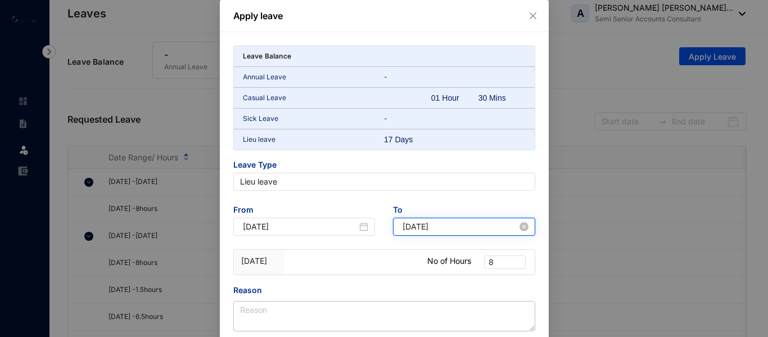
click at [468, 227] on input "2025-04-11" at bounding box center [459, 226] width 115 height 12
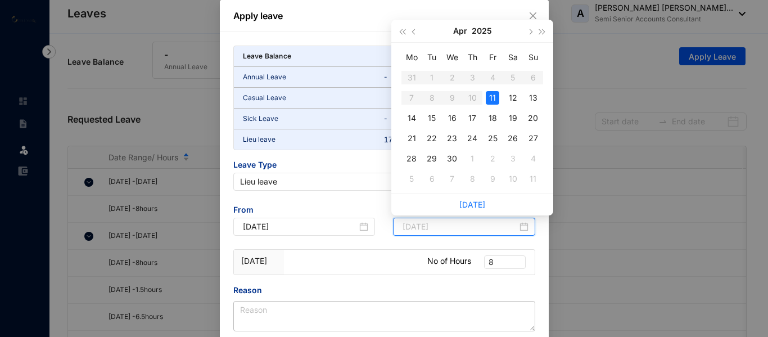
type input "2025-04-11"
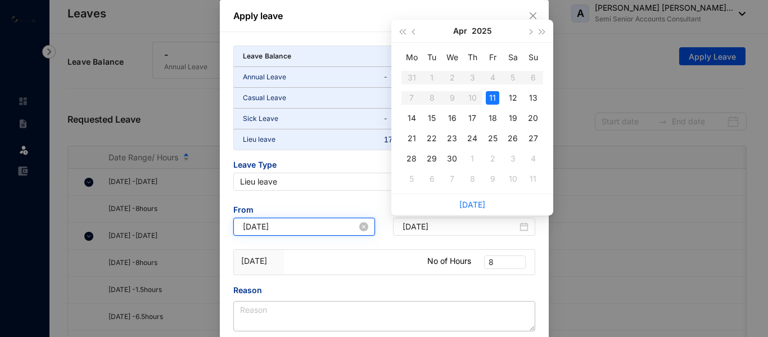
click at [324, 227] on input "2025-04-11" at bounding box center [300, 226] width 115 height 12
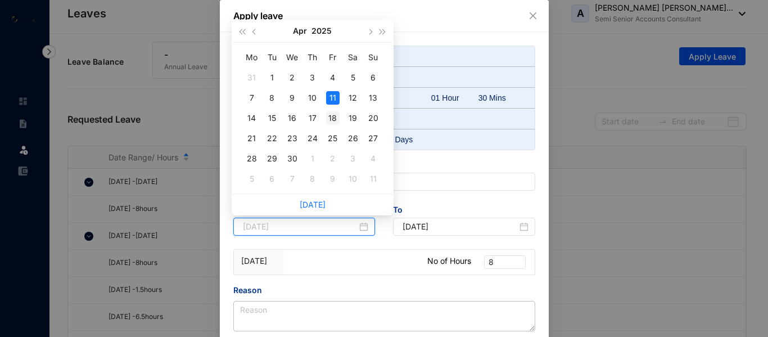
type input "[DATE]"
click at [332, 120] on div "18" at bounding box center [332, 117] width 13 height 13
type input "[DATE]"
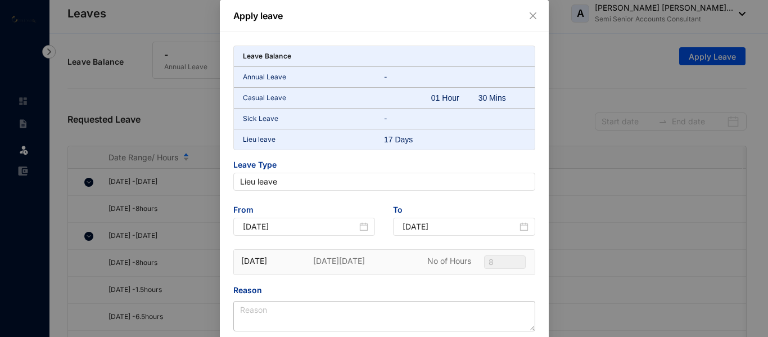
type input "[DATE]"
click at [420, 220] on div "[DATE]" at bounding box center [464, 227] width 142 height 18
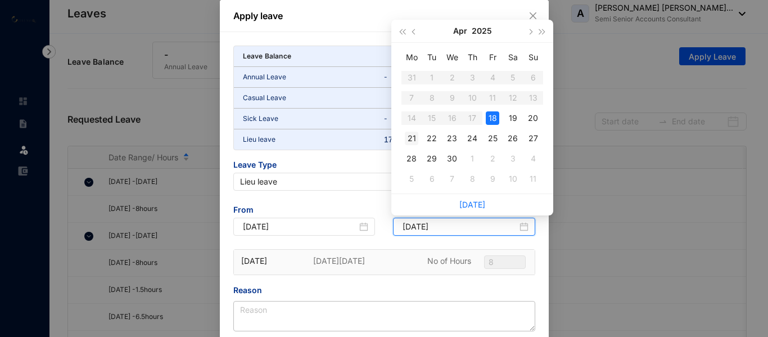
type input "2025-04-21"
click at [413, 138] on div "21" at bounding box center [411, 138] width 13 height 13
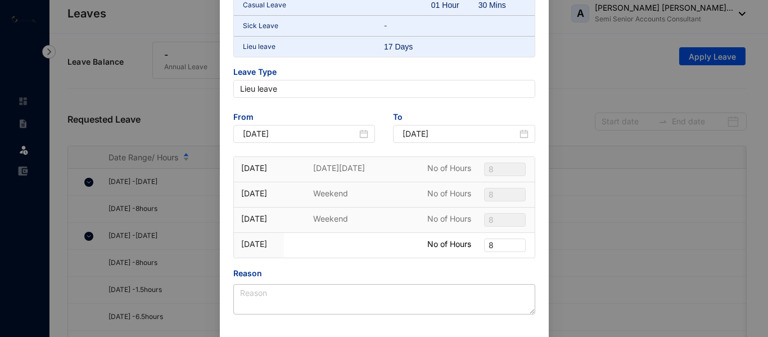
scroll to position [112, 0]
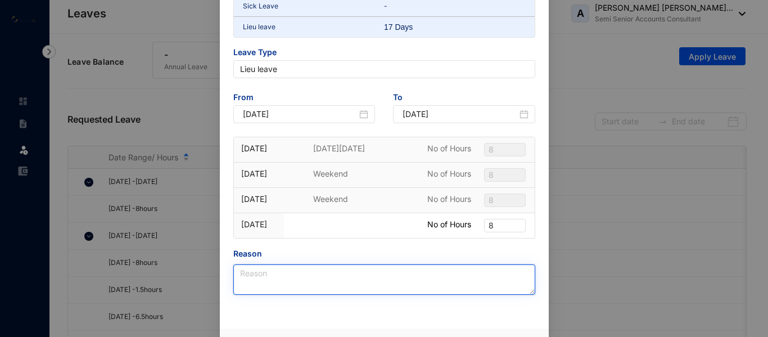
click at [292, 279] on textarea "Reason" at bounding box center [384, 279] width 302 height 30
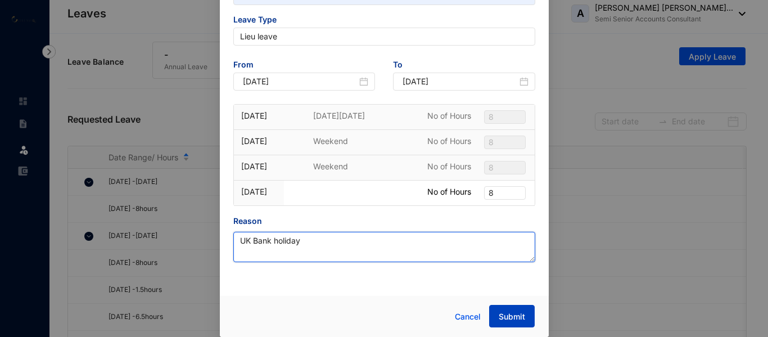
type textarea "UK Bank holiday"
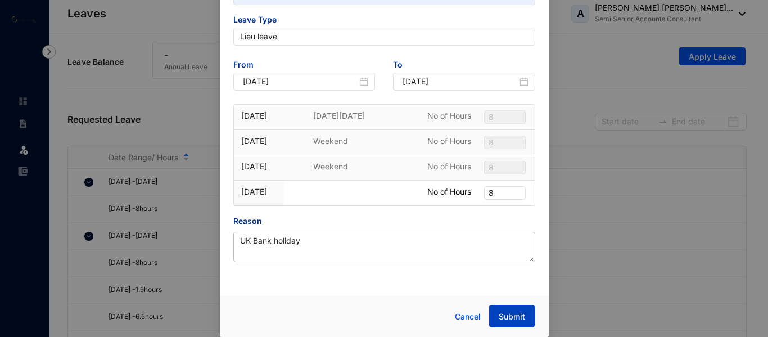
click at [500, 320] on span "Submit" at bounding box center [512, 316] width 26 height 11
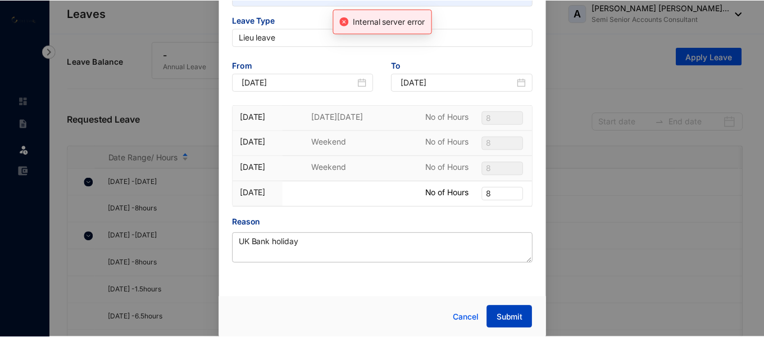
scroll to position [180, 0]
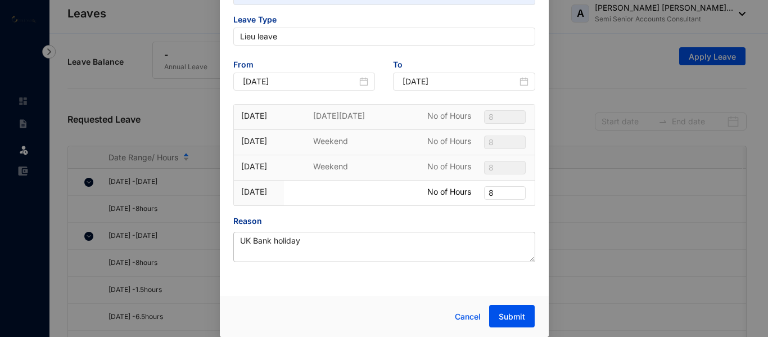
click at [659, 202] on div "Apply leave Internal server error Leave Balance Annual Leave - Casual Leave 01 …" at bounding box center [384, 168] width 768 height 337
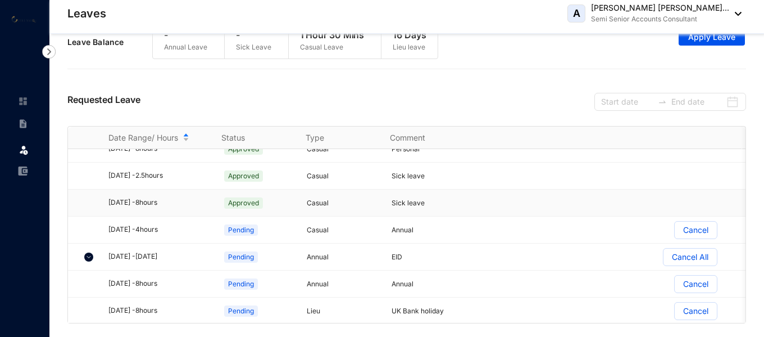
scroll to position [393, 0]
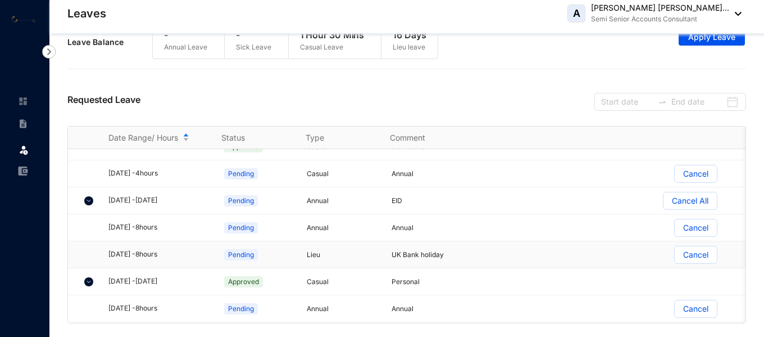
click at [686, 250] on p "Cancel" at bounding box center [696, 254] width 25 height 17
click at [675, 257] on input "Cancel" at bounding box center [675, 257] width 0 height 0
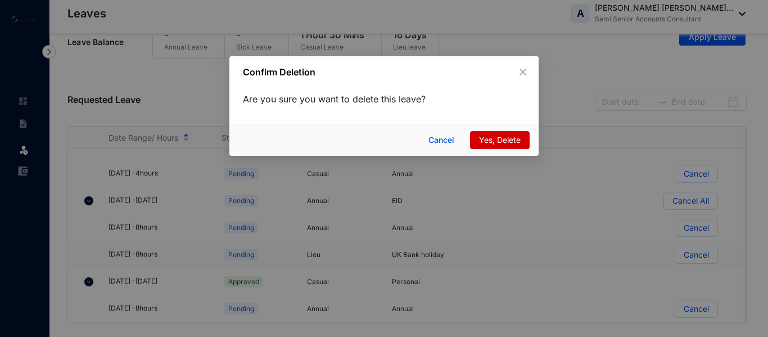
click at [508, 140] on span "Yes, Delete" at bounding box center [500, 140] width 42 height 12
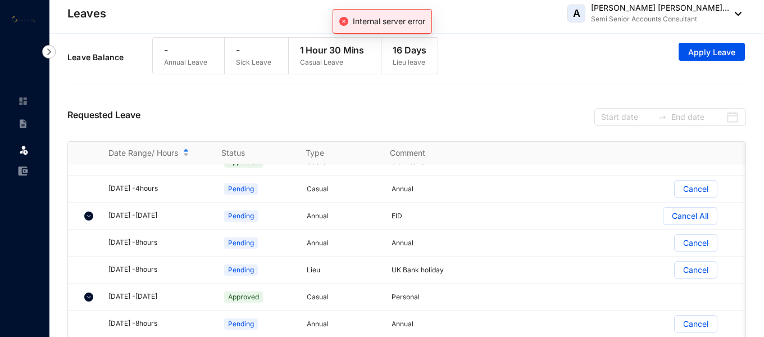
scroll to position [0, 0]
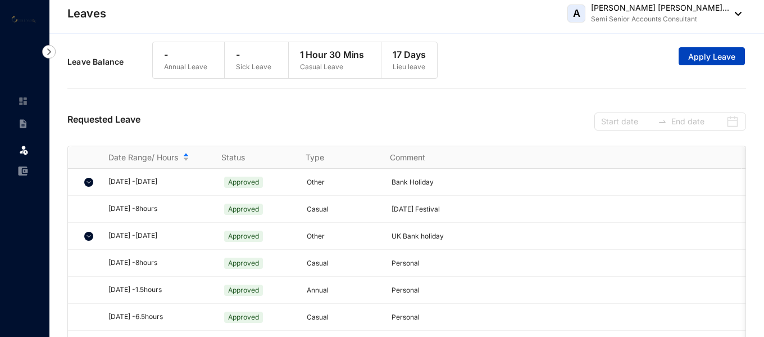
click at [706, 61] on span "Apply Leave" at bounding box center [712, 56] width 47 height 11
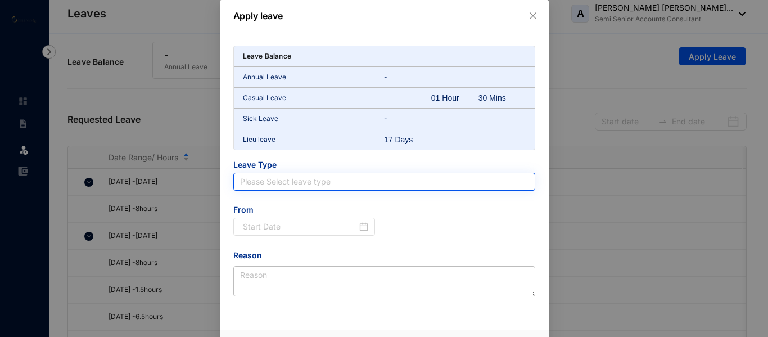
click at [310, 185] on input "search" at bounding box center [384, 181] width 288 height 17
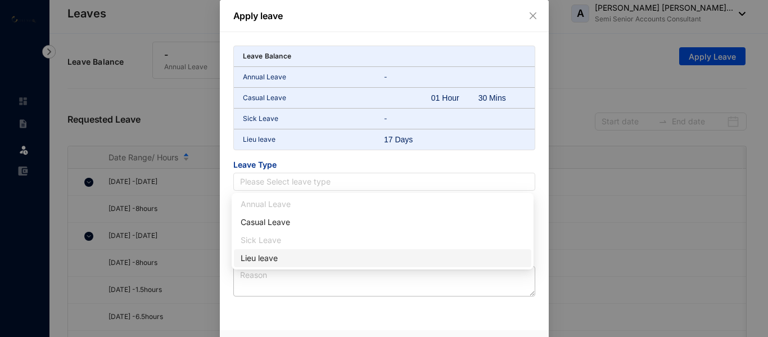
click at [264, 254] on div "Lieu leave" at bounding box center [383, 258] width 284 height 12
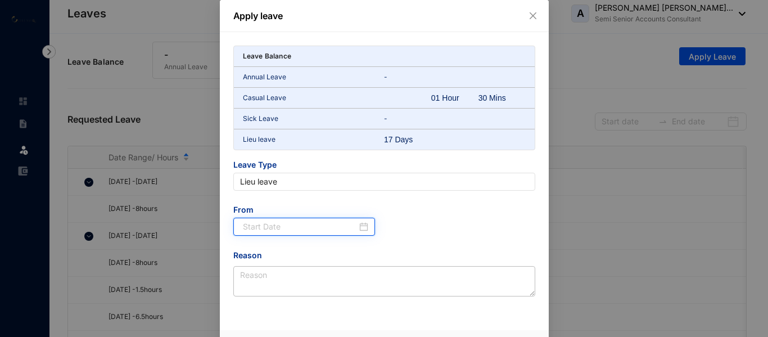
click at [270, 226] on input at bounding box center [300, 226] width 115 height 12
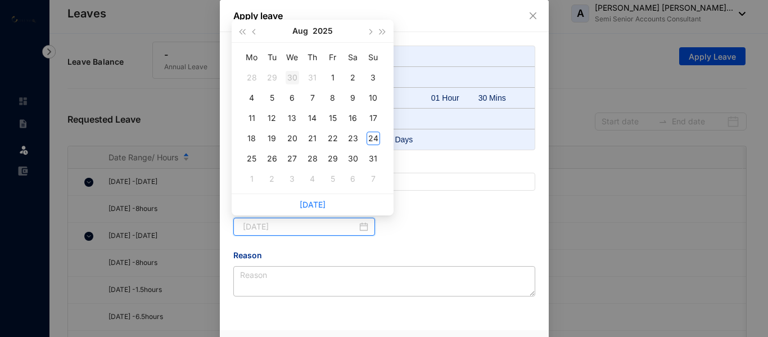
type input "[DATE]"
click at [300, 35] on button "Aug" at bounding box center [300, 31] width 16 height 22
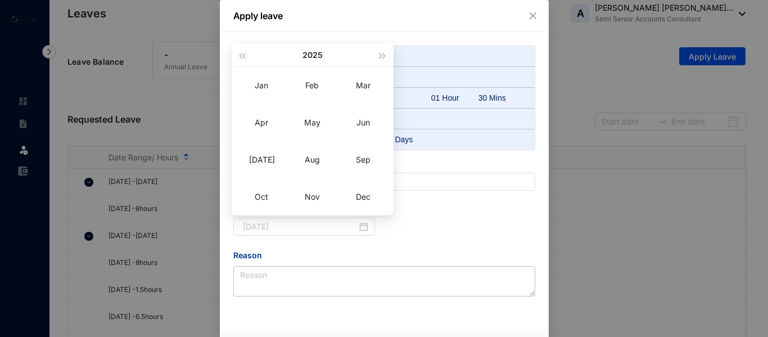
type input "[DATE]"
click at [458, 151] on div "Leave Balance Annual Leave - Casual Leave 01 Hour 30 Mins Sick Leave - Lieu lea…" at bounding box center [384, 171] width 302 height 251
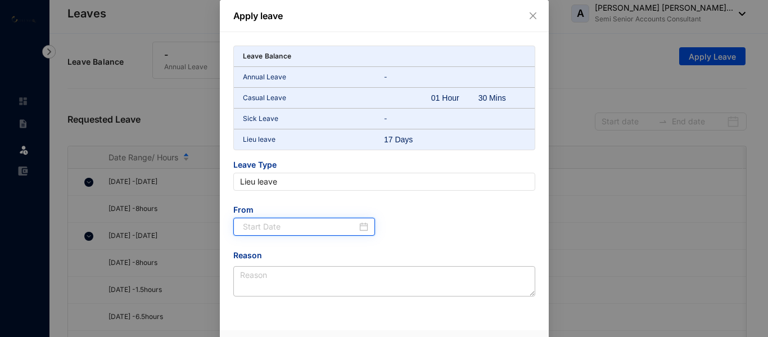
click at [335, 225] on input at bounding box center [300, 226] width 115 height 12
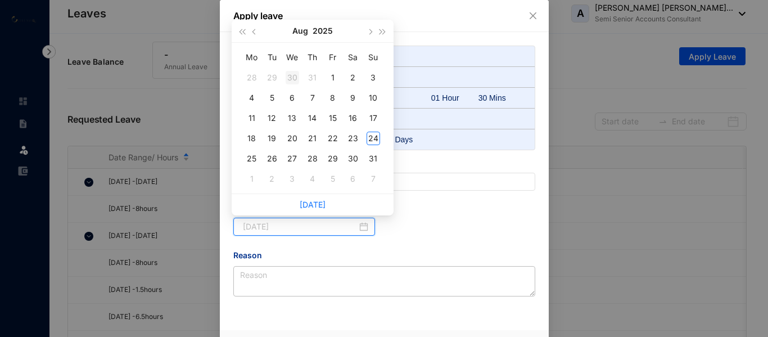
type input "[DATE]"
click at [300, 34] on button "Aug" at bounding box center [300, 31] width 16 height 22
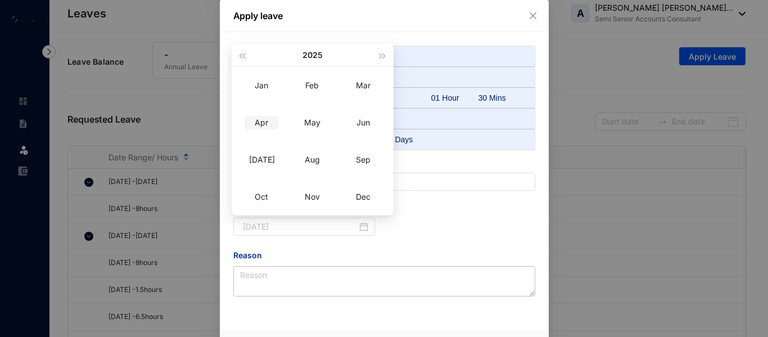
click at [269, 120] on div "Apr" at bounding box center [262, 122] width 34 height 13
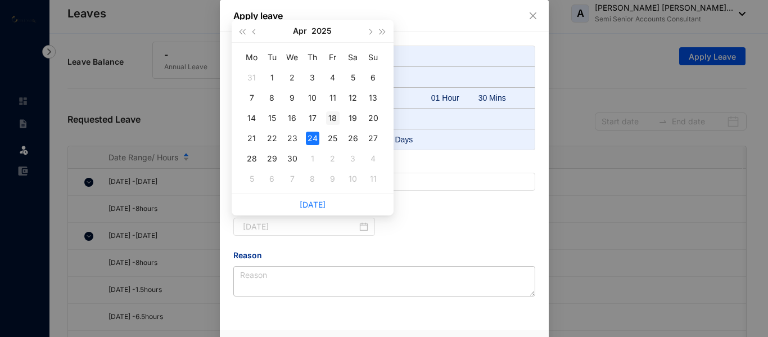
click at [338, 117] on div "18" at bounding box center [332, 117] width 13 height 13
type input "[DATE]"
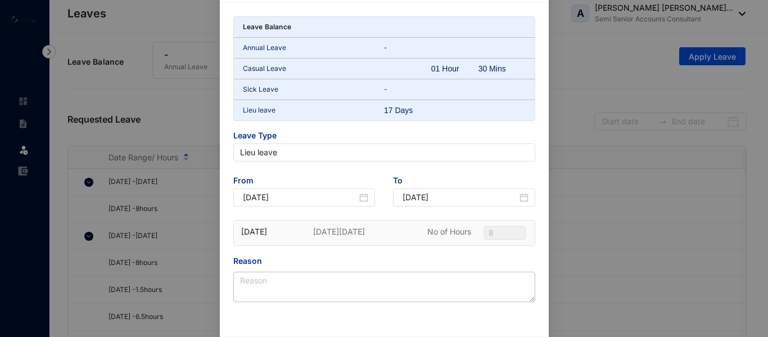
scroll to position [56, 0]
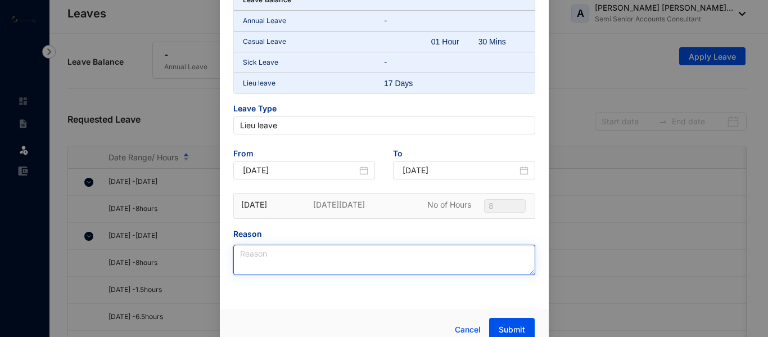
click at [264, 267] on textarea "Reason" at bounding box center [384, 260] width 302 height 30
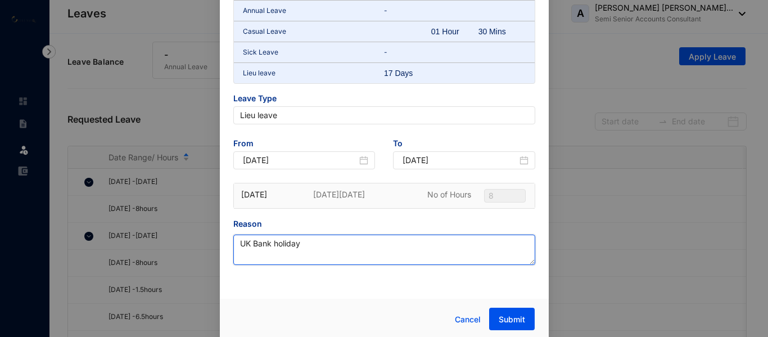
scroll to position [69, 0]
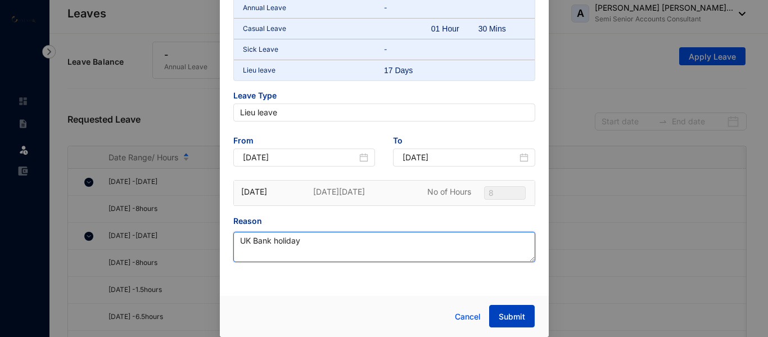
type textarea "UK Bank holiday"
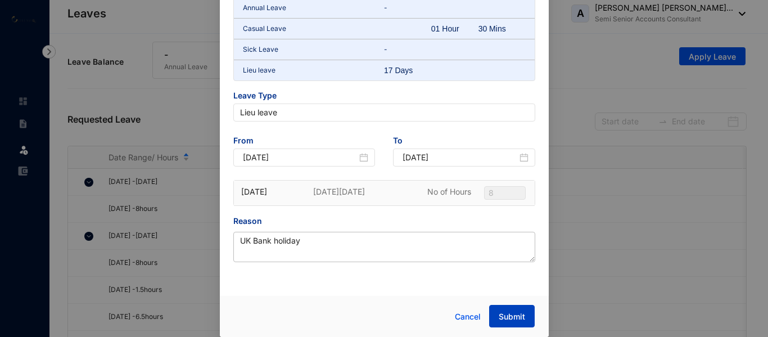
click at [500, 313] on span "Submit" at bounding box center [512, 316] width 26 height 11
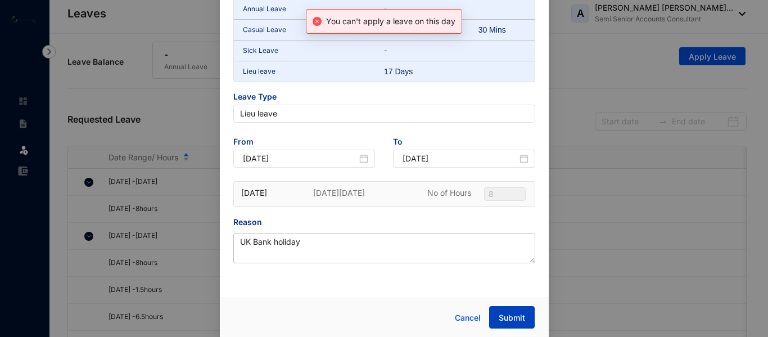
scroll to position [104, 0]
click at [692, 74] on div "Apply leave You can't apply a leave on this day Leave Balance Annual Leave - Ca…" at bounding box center [384, 168] width 768 height 337
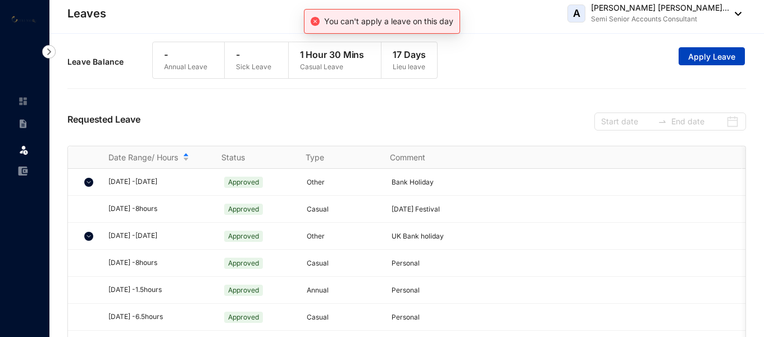
click at [696, 60] on span "Apply Leave" at bounding box center [712, 56] width 47 height 11
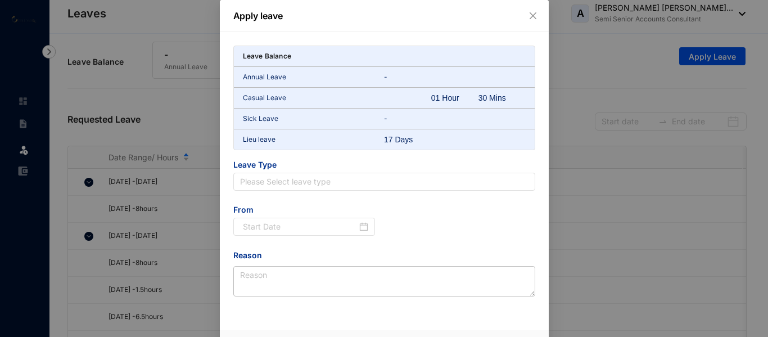
drag, startPoint x: 305, startPoint y: 179, endPoint x: 305, endPoint y: 191, distance: 12.4
click at [305, 180] on input "search" at bounding box center [384, 181] width 288 height 17
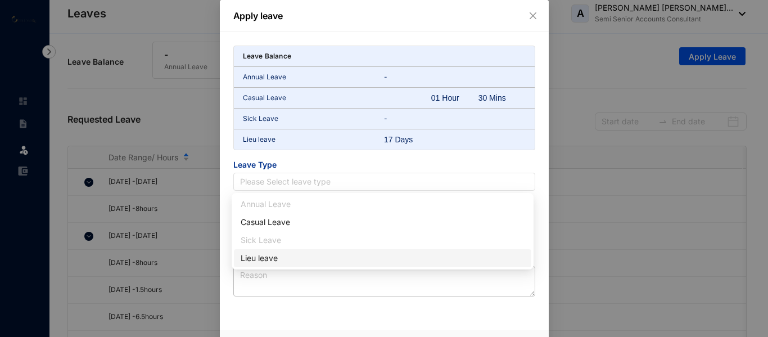
drag, startPoint x: 260, startPoint y: 259, endPoint x: 264, endPoint y: 238, distance: 21.2
click at [259, 259] on div "Lieu leave" at bounding box center [383, 258] width 284 height 12
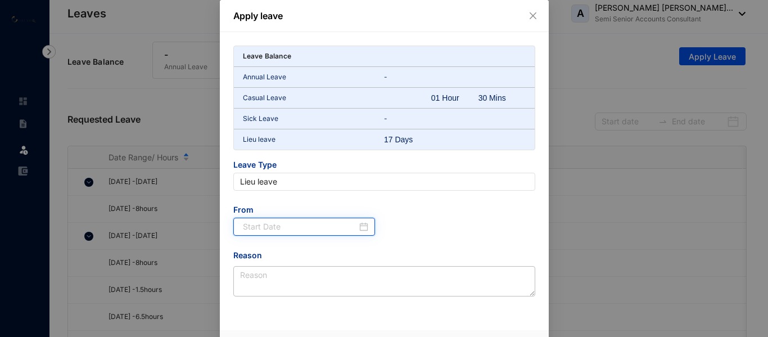
drag, startPoint x: 264, startPoint y: 229, endPoint x: 278, endPoint y: 230, distance: 14.1
click at [264, 229] on input at bounding box center [300, 226] width 115 height 12
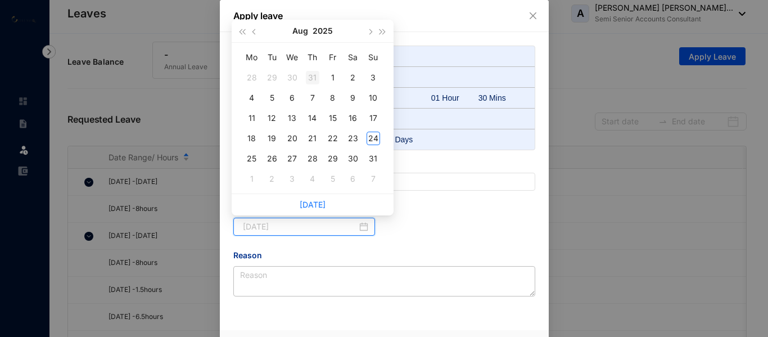
type input "[DATE]"
click at [301, 35] on button "Aug" at bounding box center [300, 31] width 16 height 22
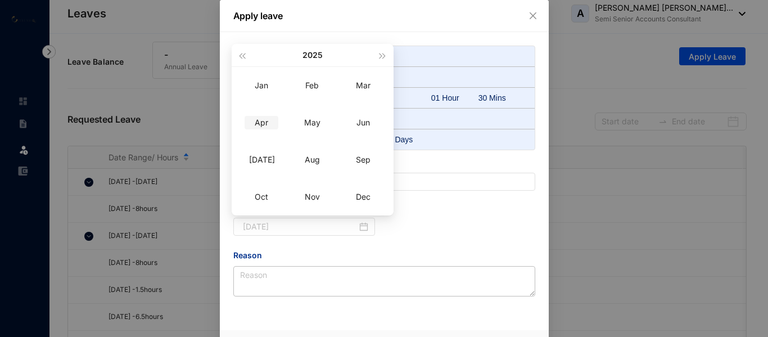
click at [269, 124] on div "Apr" at bounding box center [262, 122] width 34 height 13
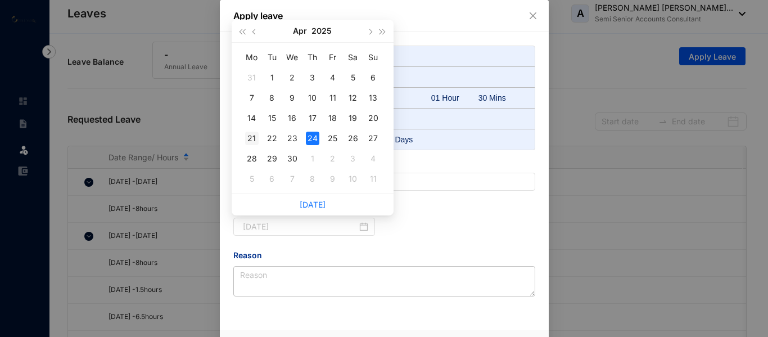
type input "2025-04-21"
click at [251, 140] on div "21" at bounding box center [251, 138] width 13 height 13
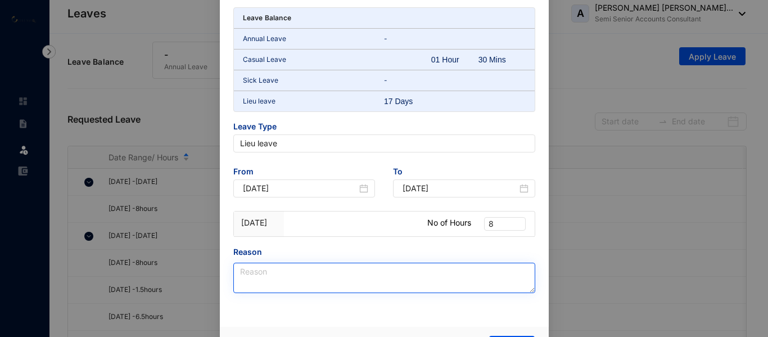
scroll to position [56, 0]
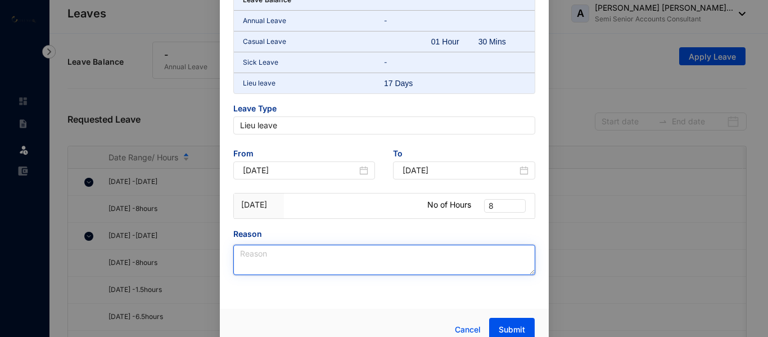
click at [278, 250] on textarea "Reason" at bounding box center [384, 260] width 302 height 30
paste textarea "UK Bank holiday"
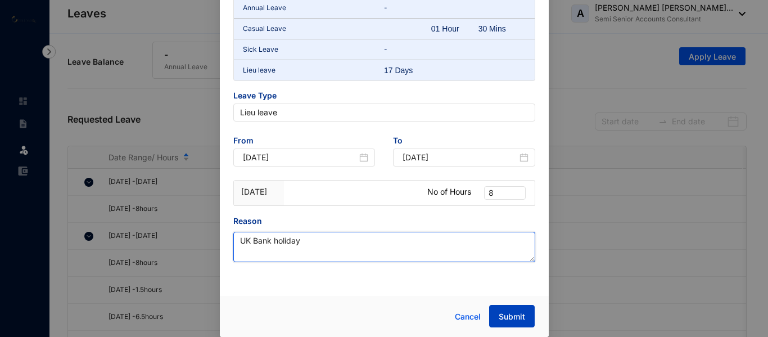
type textarea "UK Bank holiday"
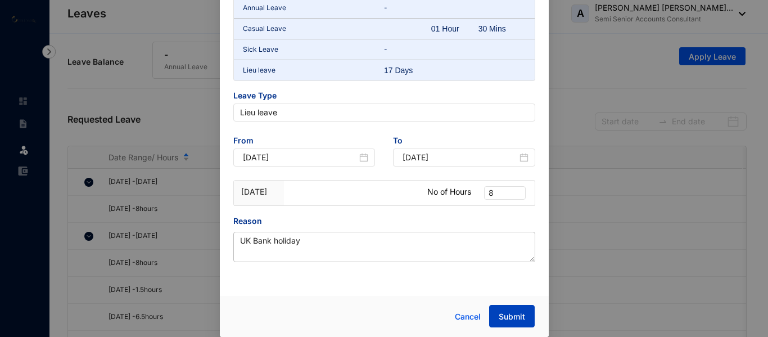
click at [502, 313] on span "Submit" at bounding box center [512, 316] width 26 height 11
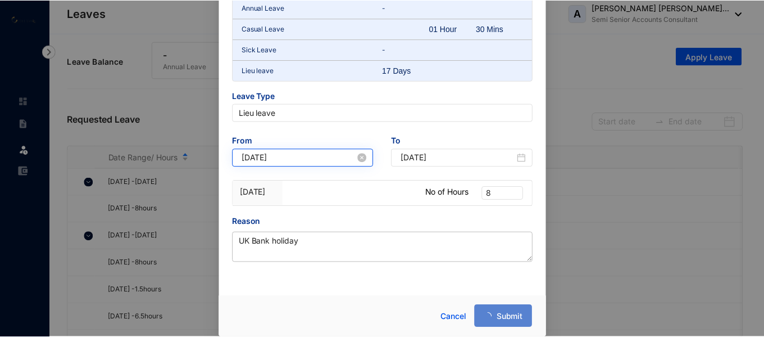
scroll to position [104, 0]
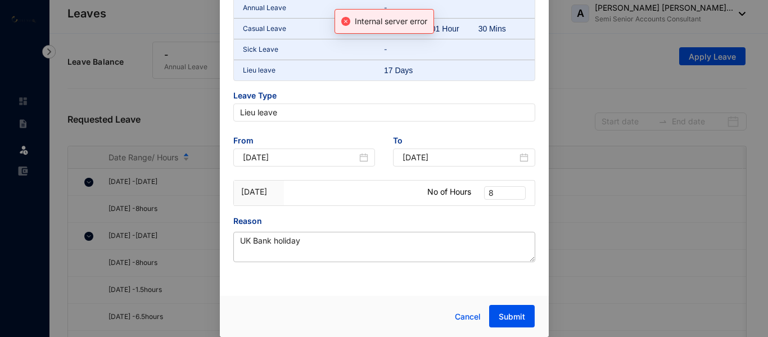
click at [636, 91] on div "Apply leave Internal server error Leave Balance Annual Leave - Casual Leave 01 …" at bounding box center [384, 168] width 768 height 337
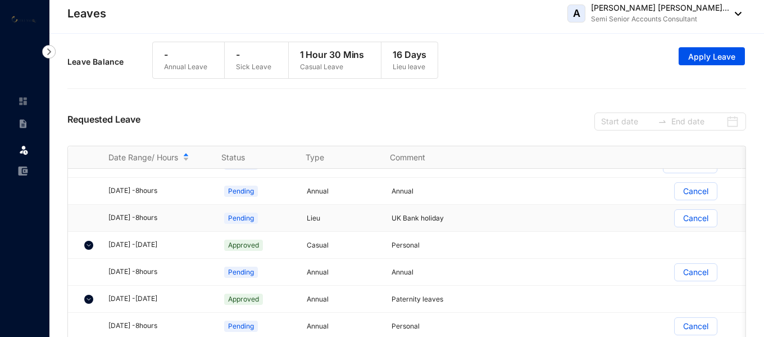
scroll to position [393, 0]
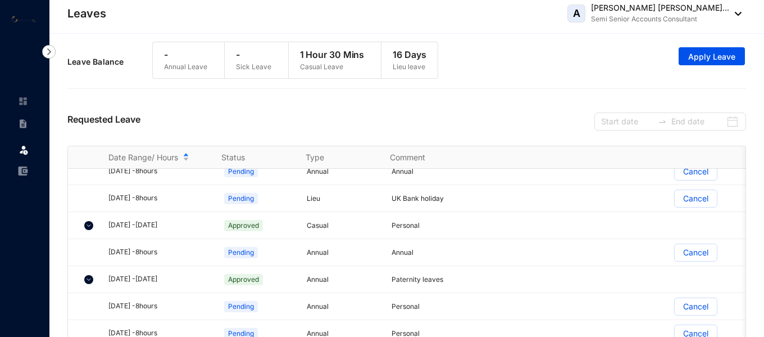
scroll to position [450, 0]
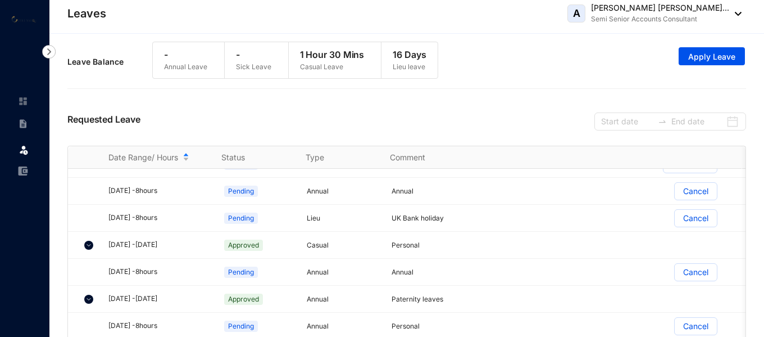
click at [312, 157] on th "Type" at bounding box center [334, 157] width 84 height 22
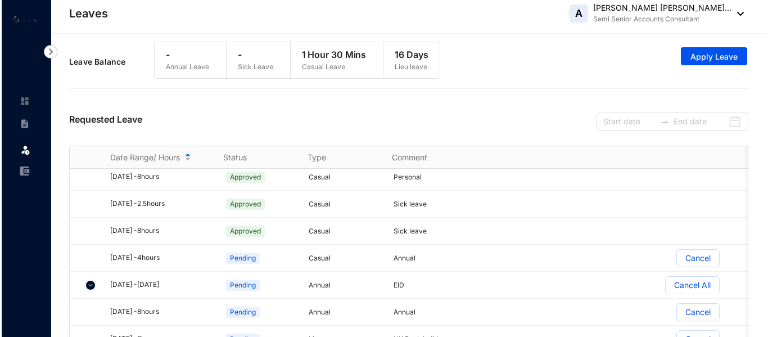
scroll to position [337, 0]
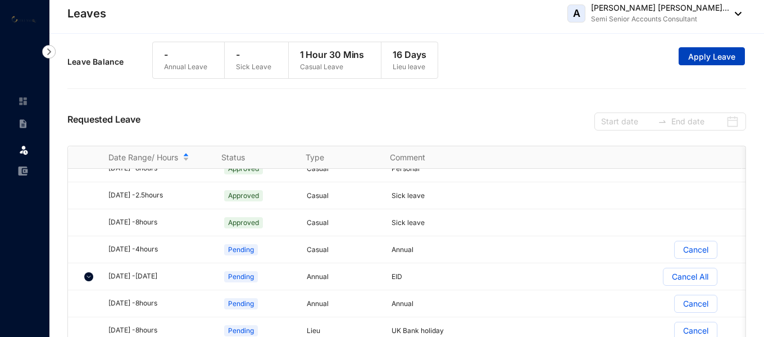
click at [720, 57] on span "Apply Leave" at bounding box center [712, 56] width 47 height 11
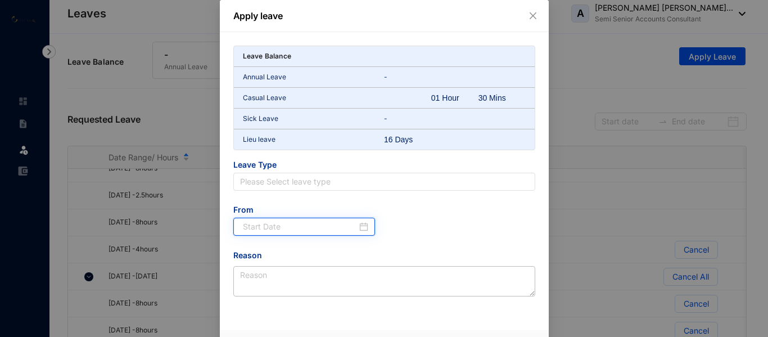
click at [276, 221] on input at bounding box center [300, 226] width 115 height 12
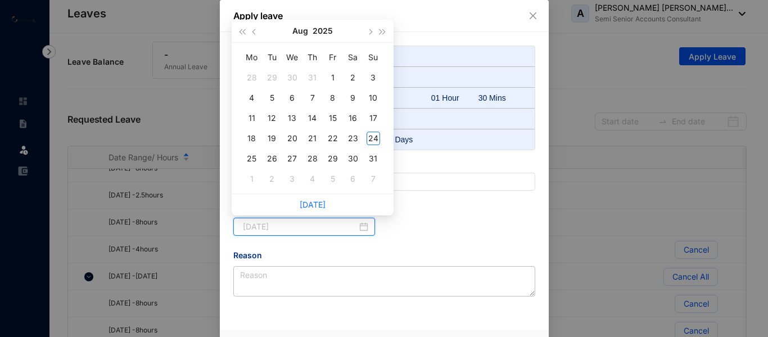
type input "[DATE]"
click at [301, 33] on button "Aug" at bounding box center [300, 31] width 16 height 22
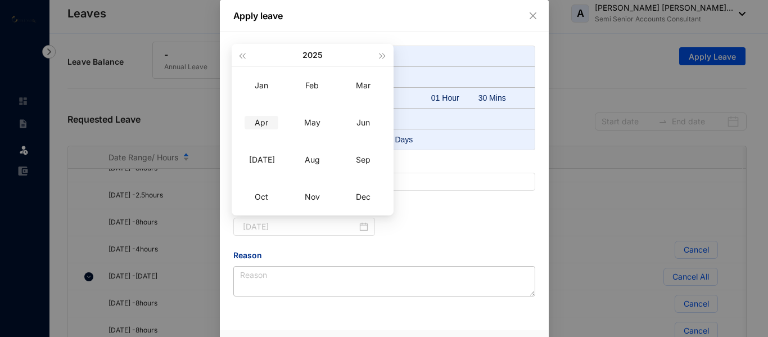
click at [261, 128] on div "Apr" at bounding box center [262, 122] width 34 height 13
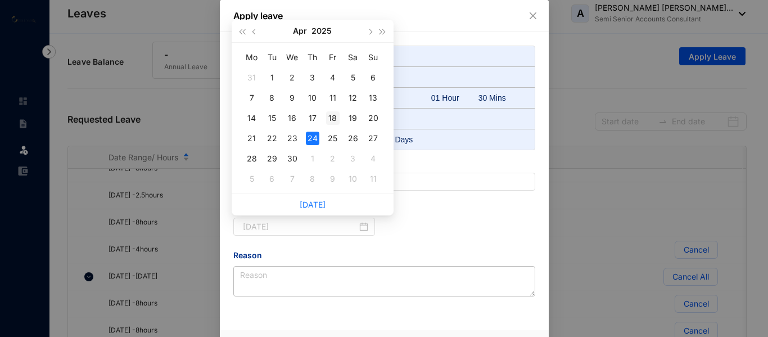
click at [333, 118] on div "18" at bounding box center [332, 117] width 13 height 13
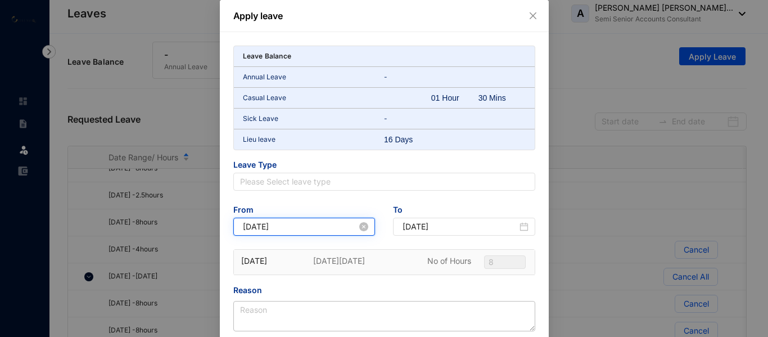
click at [333, 228] on input "[DATE]" at bounding box center [300, 226] width 115 height 12
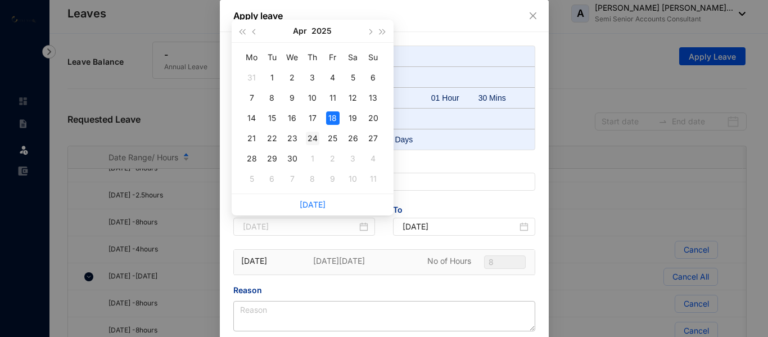
drag, startPoint x: 315, startPoint y: 117, endPoint x: 319, endPoint y: 142, distance: 24.5
click at [314, 118] on div "17" at bounding box center [312, 117] width 13 height 13
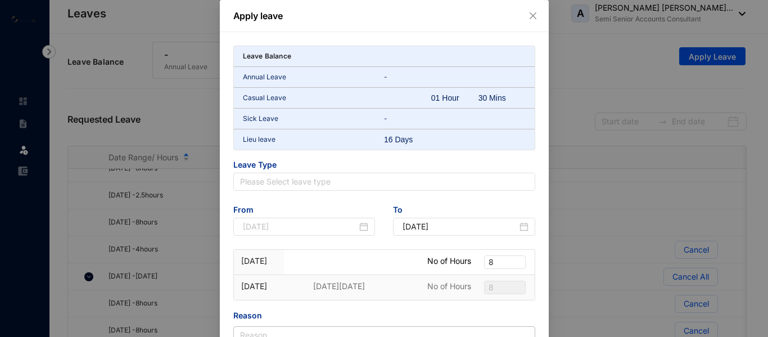
type input "[DATE]"
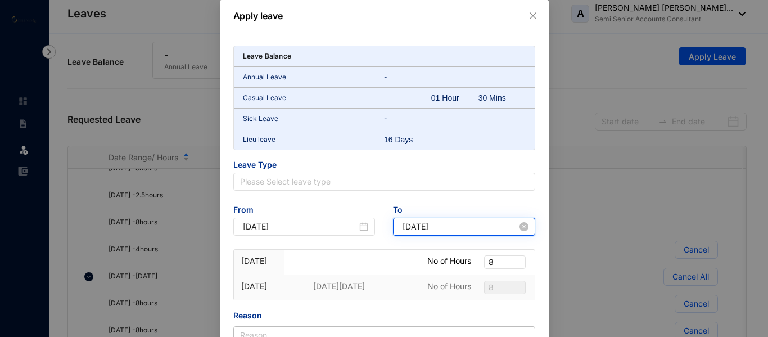
click at [451, 223] on input "[DATE]" at bounding box center [459, 226] width 115 height 12
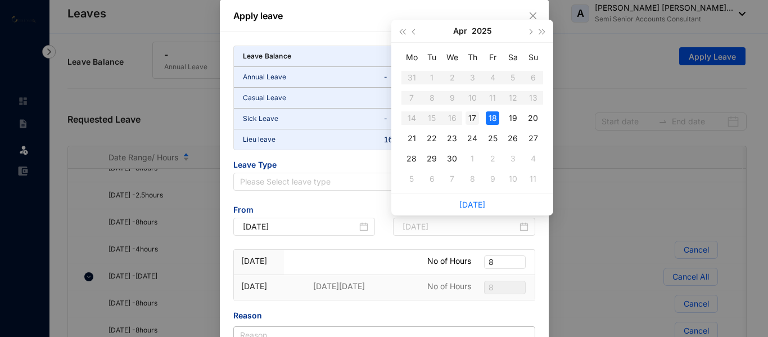
click at [470, 119] on div "17" at bounding box center [471, 117] width 13 height 13
type input "[DATE]"
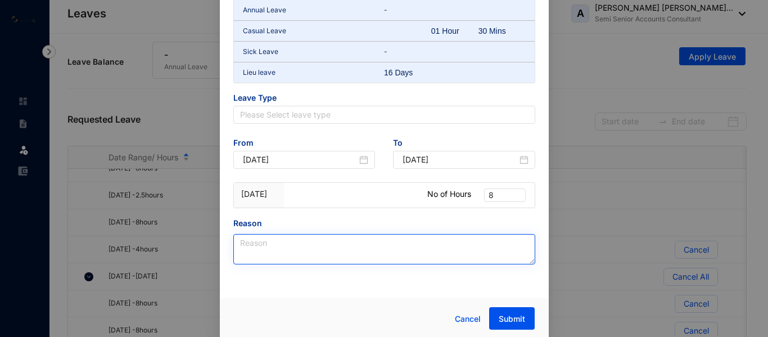
scroll to position [69, 0]
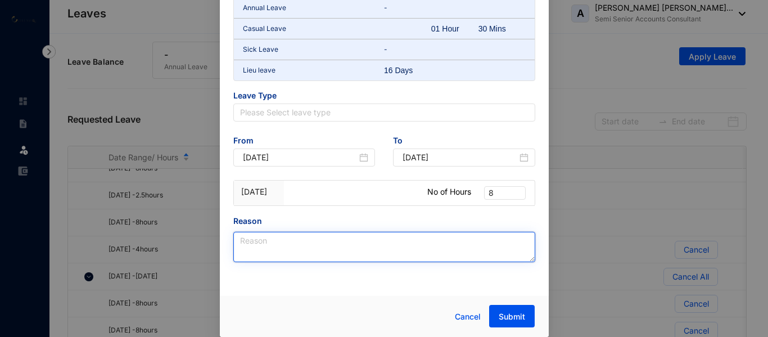
click at [315, 253] on textarea "Reason" at bounding box center [384, 247] width 302 height 30
paste textarea "UK Bank holiday"
type textarea "UK Bank holiday"
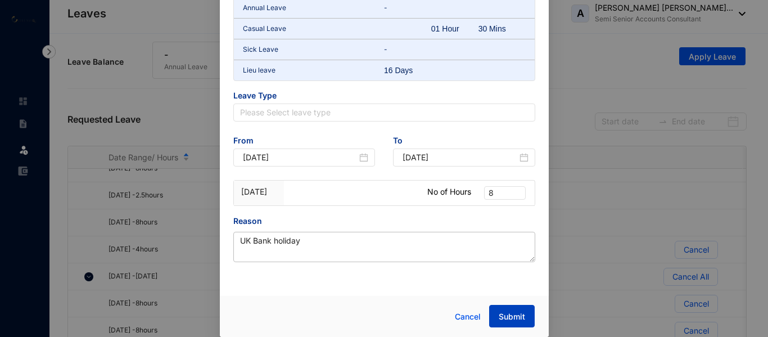
click at [501, 315] on span "Submit" at bounding box center [512, 316] width 26 height 11
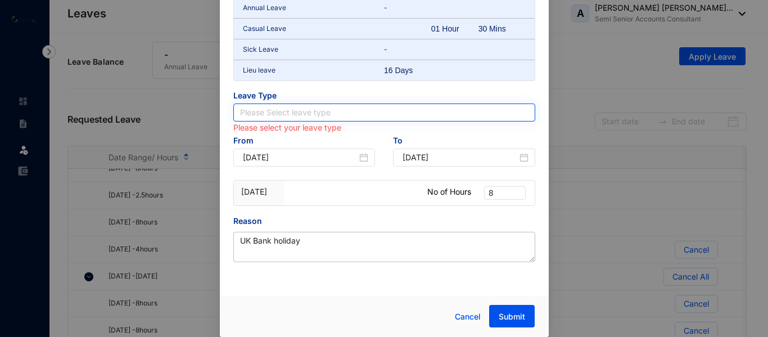
click at [301, 113] on input "search" at bounding box center [384, 112] width 288 height 17
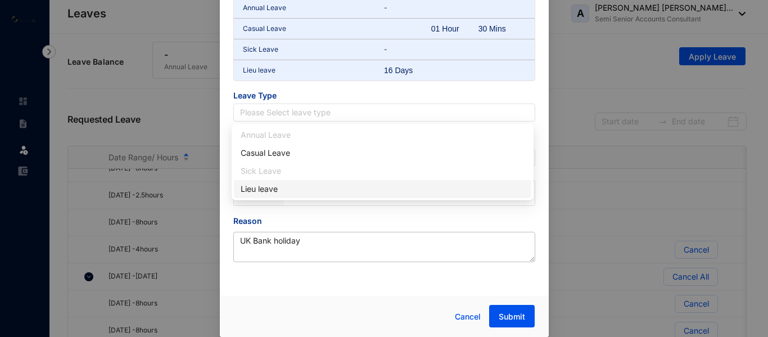
click at [263, 188] on div "Lieu leave" at bounding box center [383, 189] width 284 height 12
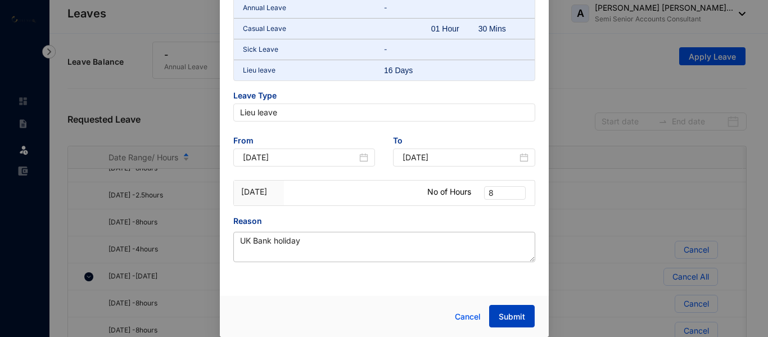
click at [510, 322] on button "Submit" at bounding box center [512, 316] width 46 height 22
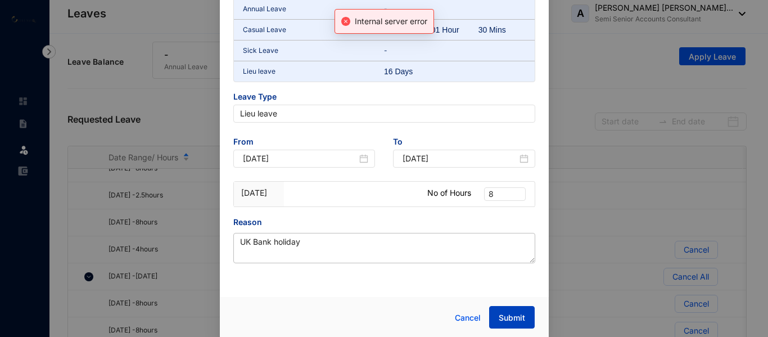
scroll to position [104, 0]
click at [588, 61] on div "Apply leave Internal server error Leave Balance Annual Leave - Casual Leave 01 …" at bounding box center [384, 168] width 768 height 337
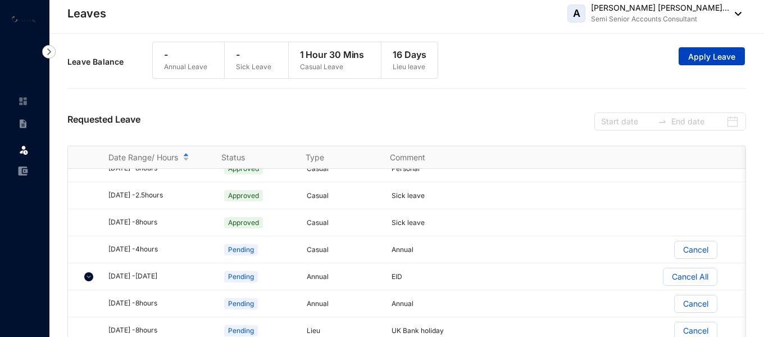
click at [694, 53] on span "Apply Leave" at bounding box center [712, 56] width 47 height 11
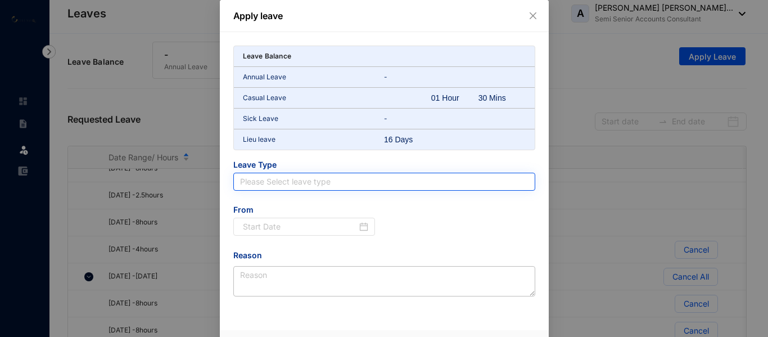
drag, startPoint x: 255, startPoint y: 178, endPoint x: 260, endPoint y: 181, distance: 6.6
click at [255, 180] on input "search" at bounding box center [384, 181] width 288 height 17
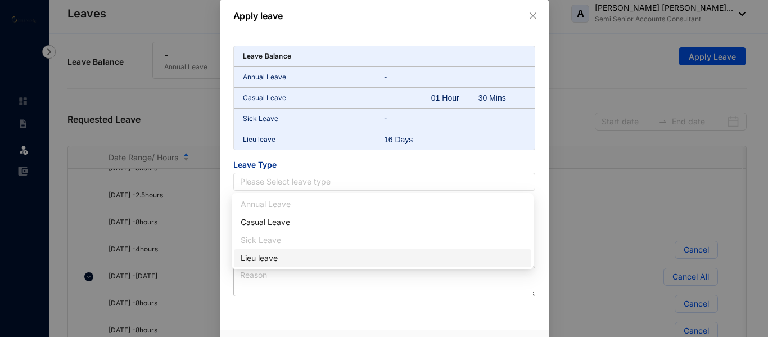
click at [260, 258] on div "Lieu leave" at bounding box center [383, 258] width 284 height 12
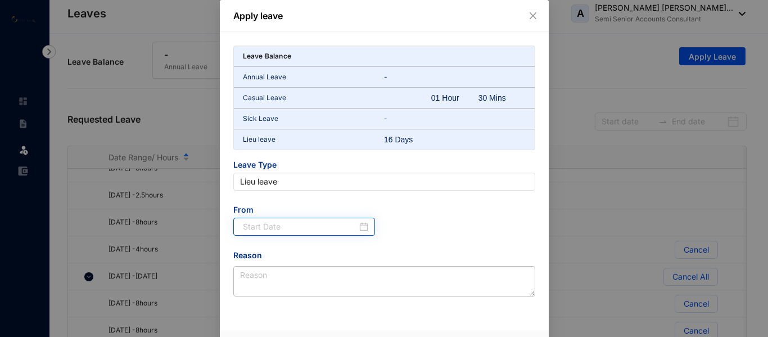
click at [316, 219] on div at bounding box center [304, 227] width 142 height 18
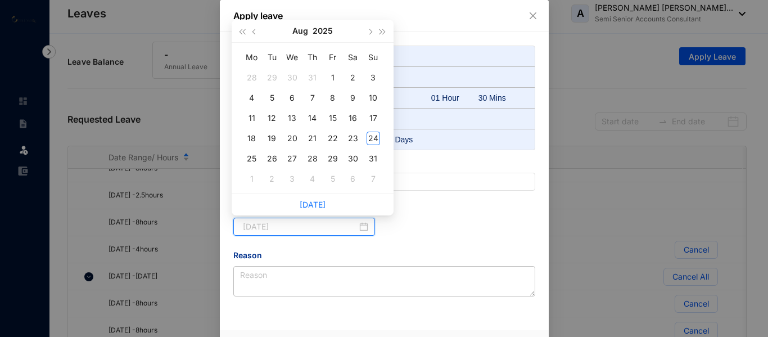
type input "2025-07-30"
click at [296, 31] on button "Aug" at bounding box center [300, 31] width 16 height 22
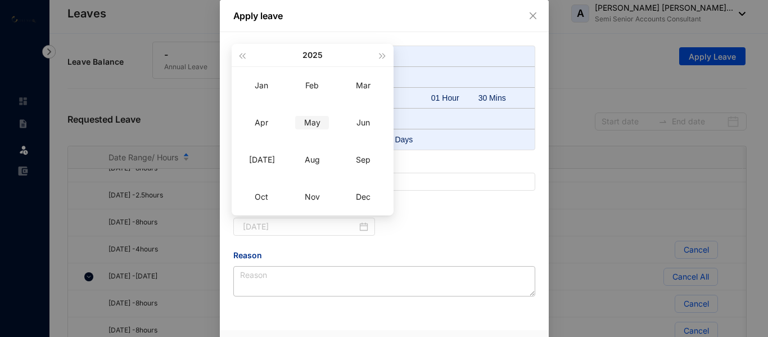
click at [315, 125] on div "May" at bounding box center [312, 122] width 34 height 13
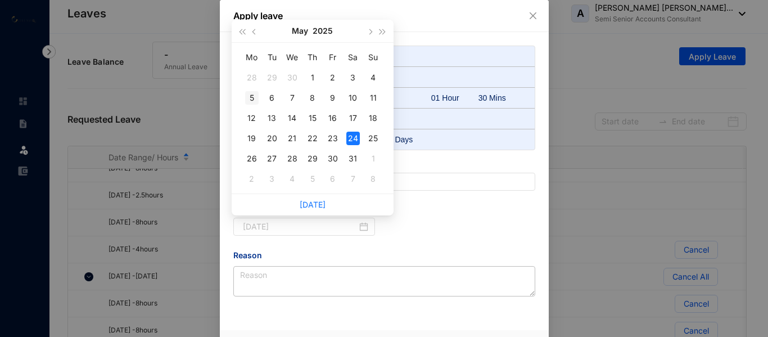
click at [253, 97] on div "5" at bounding box center [251, 97] width 13 height 13
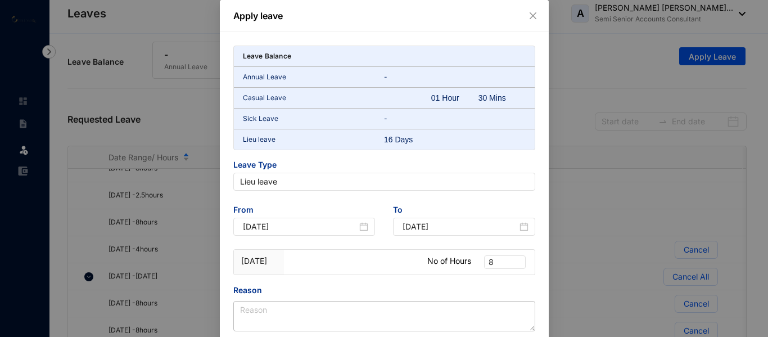
type input "2025-05-05"
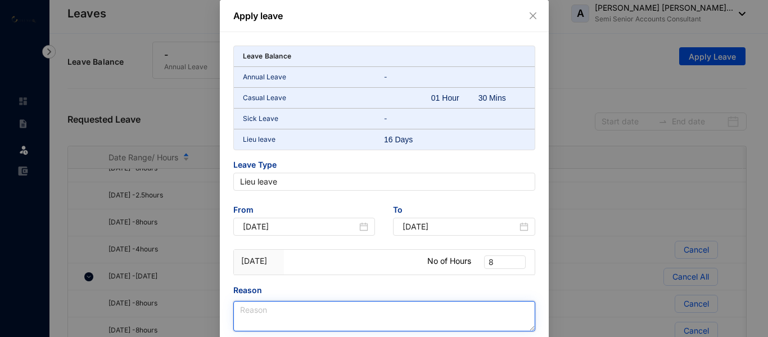
click at [303, 306] on textarea "Reason" at bounding box center [384, 316] width 302 height 30
paste textarea "UK Bank holiday"
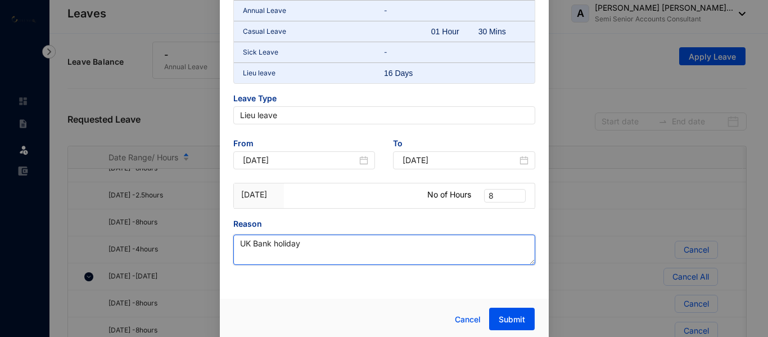
scroll to position [69, 0]
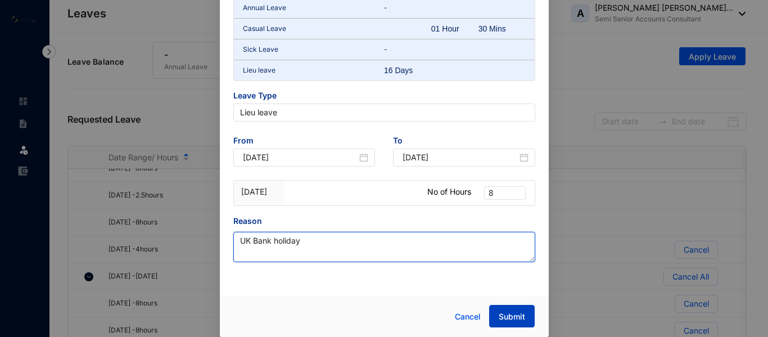
type textarea "UK Bank holiday"
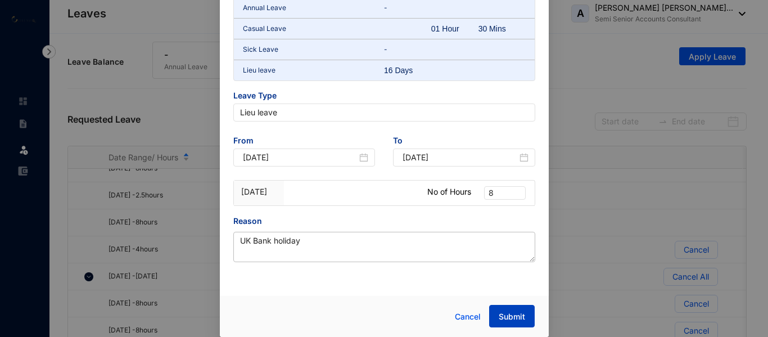
click at [516, 311] on span "Submit" at bounding box center [512, 316] width 26 height 11
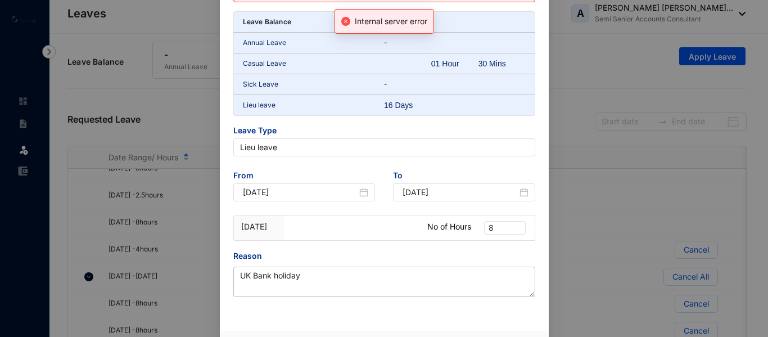
scroll to position [104, 0]
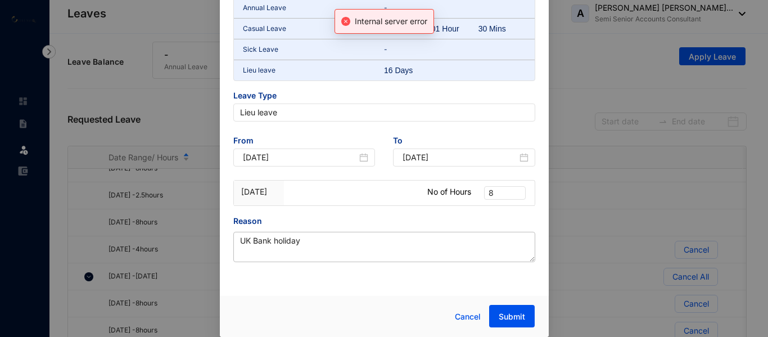
click at [709, 55] on div "Apply leave Internal server error Leave Balance Annual Leave - Casual Leave 01 …" at bounding box center [384, 168] width 768 height 337
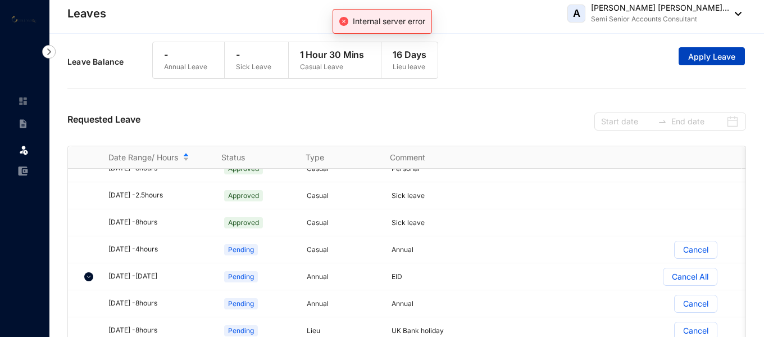
click at [709, 55] on span "Apply Leave" at bounding box center [712, 56] width 47 height 11
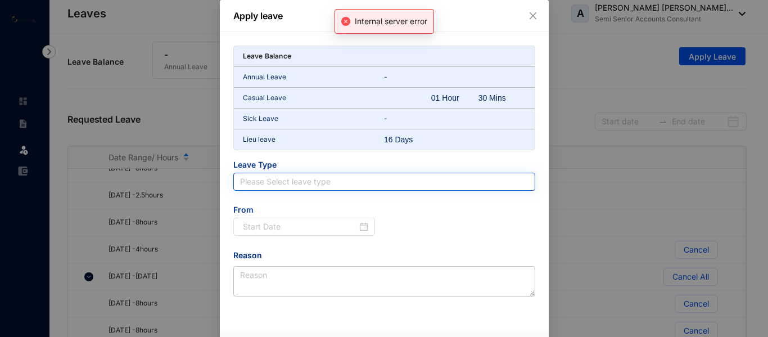
click at [309, 180] on input "search" at bounding box center [384, 181] width 288 height 17
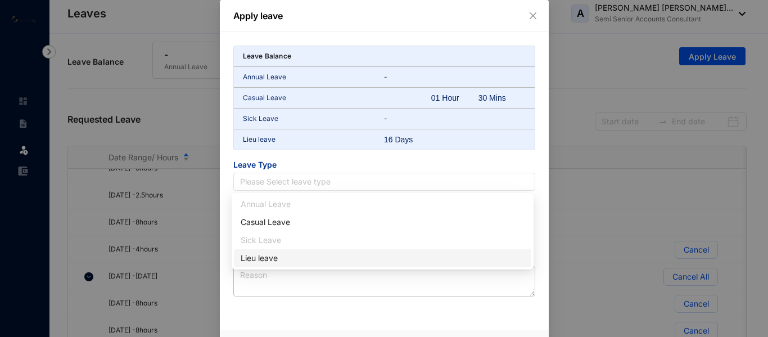
click at [257, 259] on div "Lieu leave" at bounding box center [383, 258] width 284 height 12
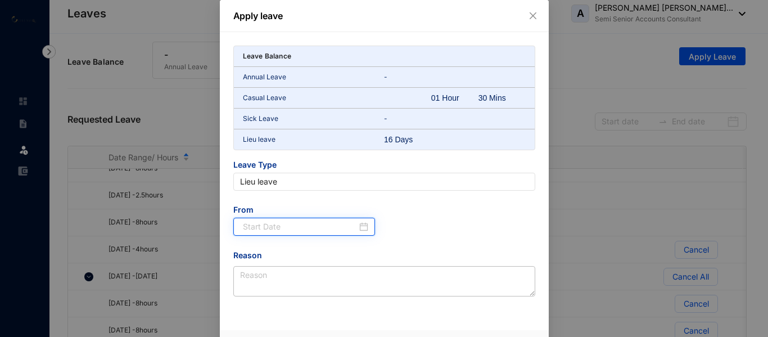
click at [276, 227] on input at bounding box center [300, 226] width 115 height 12
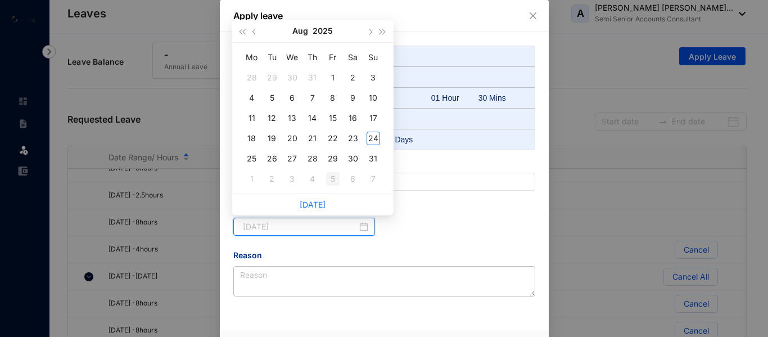
type input "2025-09-05"
type input "2025-07-31"
click at [299, 32] on button "Aug" at bounding box center [300, 31] width 16 height 22
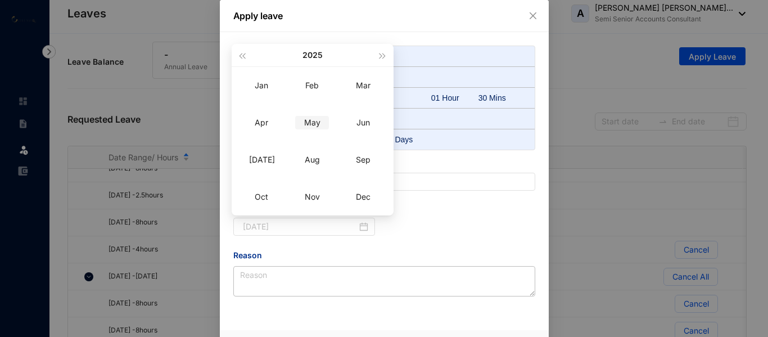
click at [309, 120] on div "May" at bounding box center [312, 122] width 34 height 13
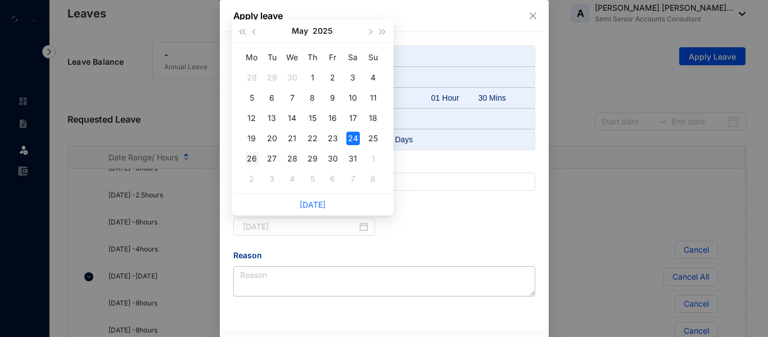
click at [254, 160] on div "26" at bounding box center [251, 158] width 13 height 13
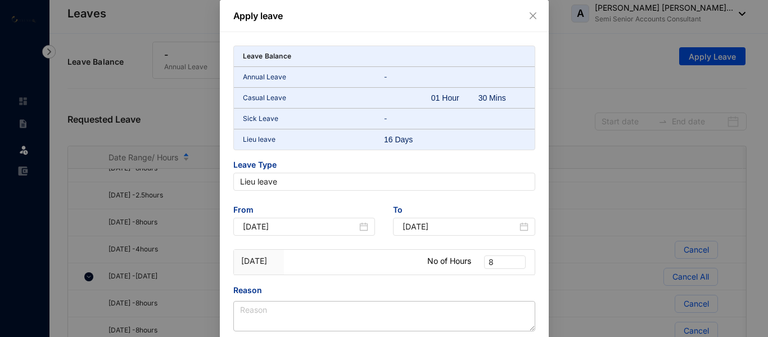
type input "2025-05-26"
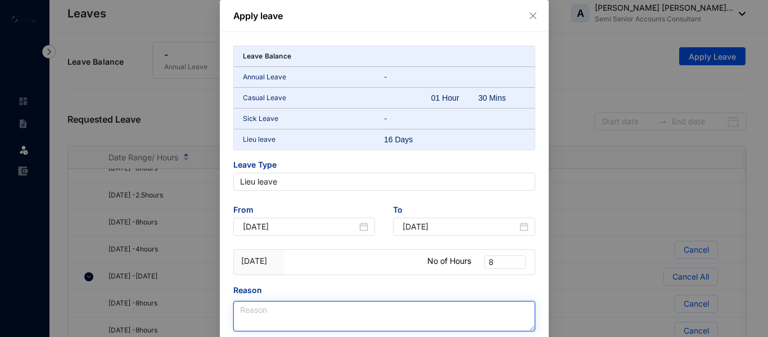
click at [343, 322] on textarea "Reason" at bounding box center [384, 316] width 302 height 30
paste textarea "UK Bank holiday"
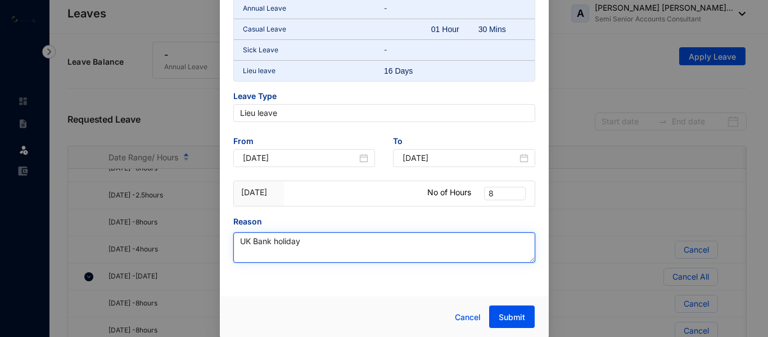
scroll to position [69, 0]
type textarea "UK Bank holiday"
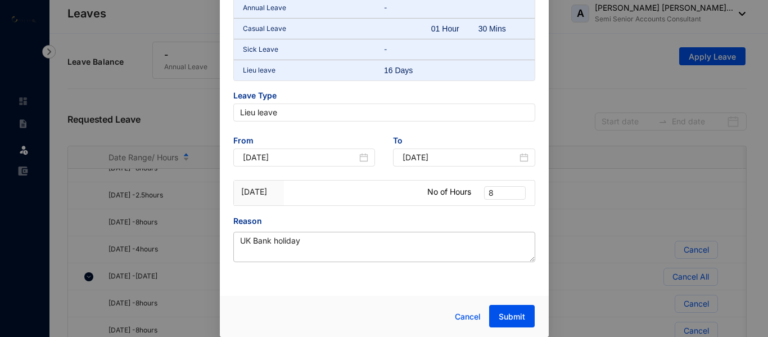
click at [502, 299] on div "Cancel Submit" at bounding box center [384, 316] width 329 height 41
click at [503, 303] on div "Cancel Submit" at bounding box center [384, 316] width 329 height 41
click at [506, 309] on button "Submit" at bounding box center [512, 316] width 46 height 22
click at [594, 227] on div "Apply leave Internal server error Leave Balance Annual Leave - Casual Leave 01 …" at bounding box center [384, 168] width 768 height 337
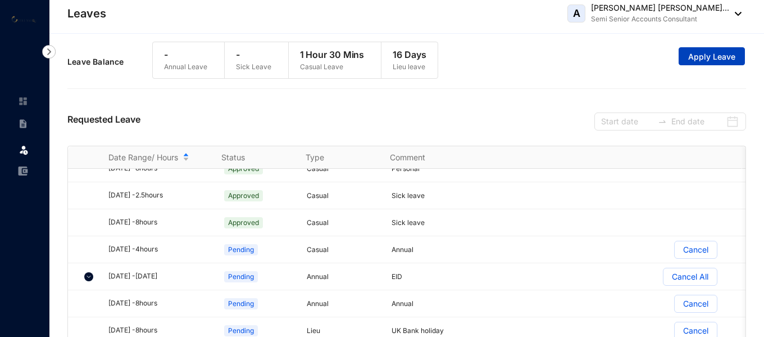
click at [704, 51] on span "Apply Leave" at bounding box center [712, 56] width 47 height 11
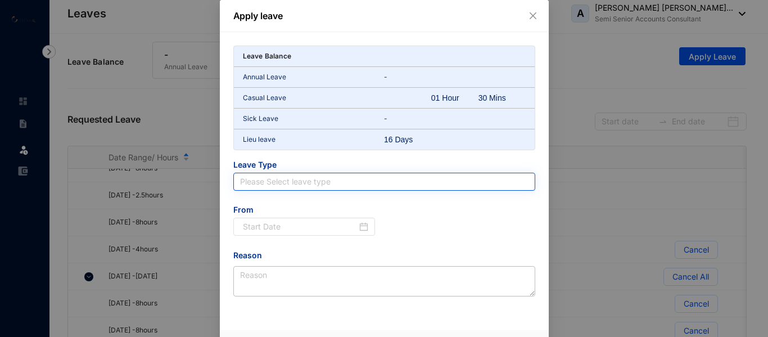
click at [285, 187] on input "search" at bounding box center [384, 181] width 288 height 17
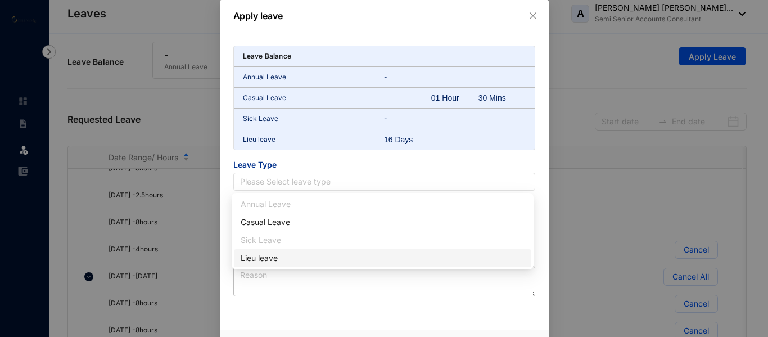
click at [257, 259] on div "Lieu leave" at bounding box center [383, 258] width 284 height 12
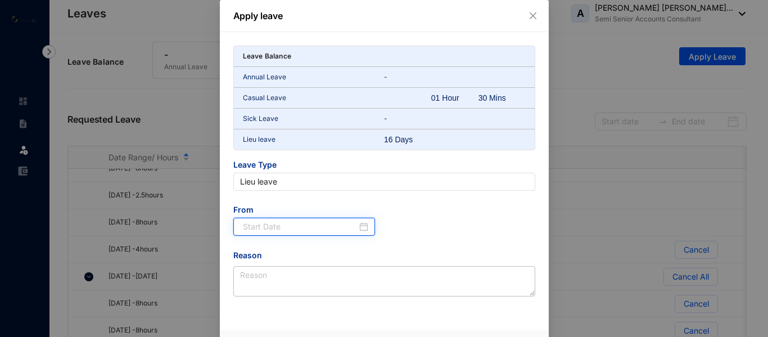
click at [255, 220] on input at bounding box center [300, 226] width 115 height 12
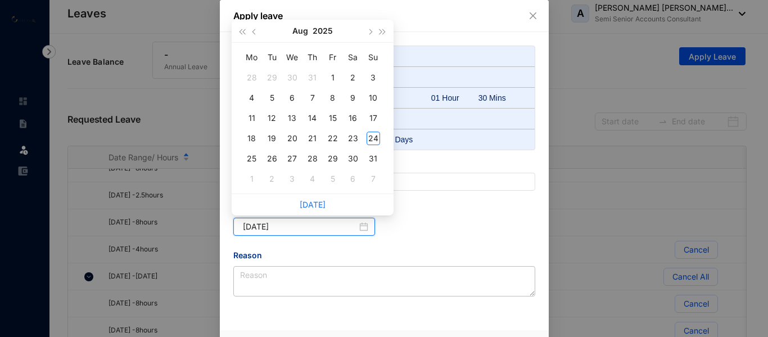
type input "2025-08-01"
type input "2025-08-25"
click at [253, 160] on div "25" at bounding box center [251, 158] width 13 height 13
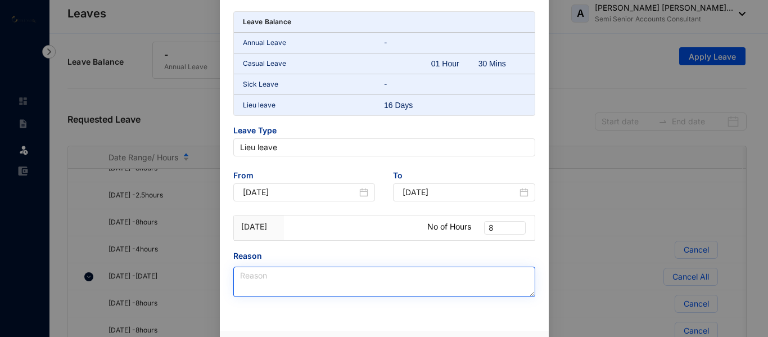
scroll to position [69, 0]
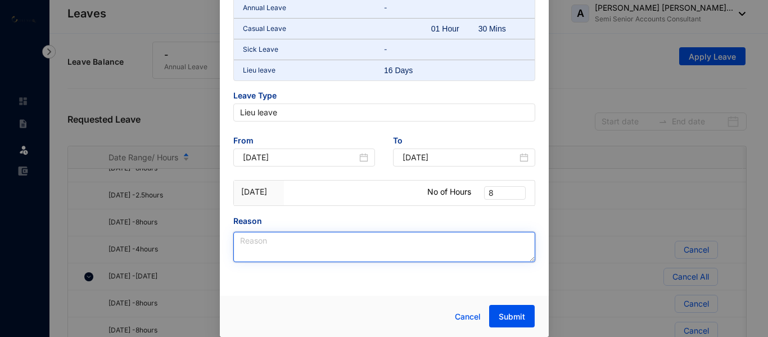
click at [362, 246] on textarea "Reason" at bounding box center [384, 247] width 302 height 30
paste textarea "UK Bank holiday"
type textarea "UK Bank holiday"
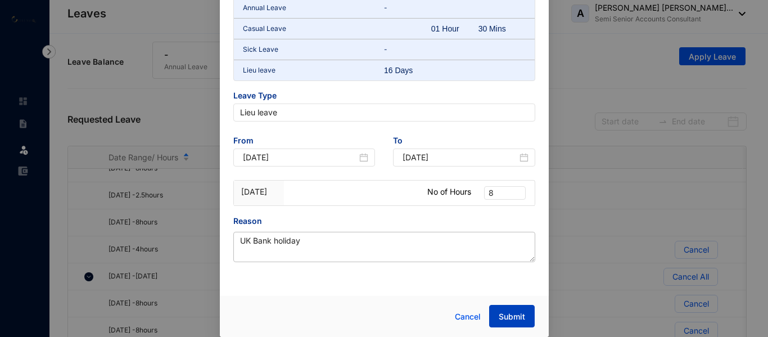
click at [504, 313] on span "Submit" at bounding box center [512, 316] width 26 height 11
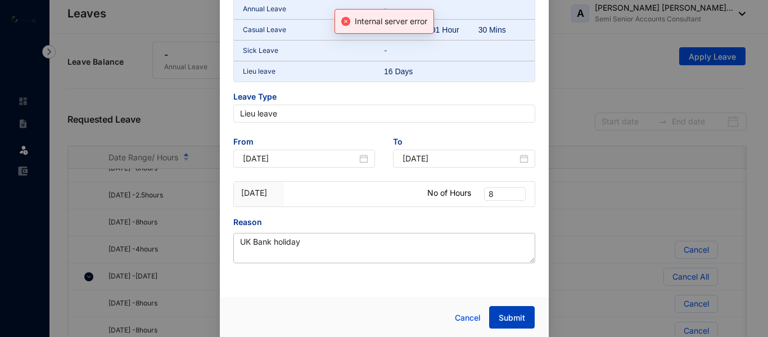
scroll to position [104, 0]
click at [629, 87] on div "Apply leave Internal server error Leave Balance Annual Leave - Casual Leave 01 …" at bounding box center [384, 168] width 768 height 337
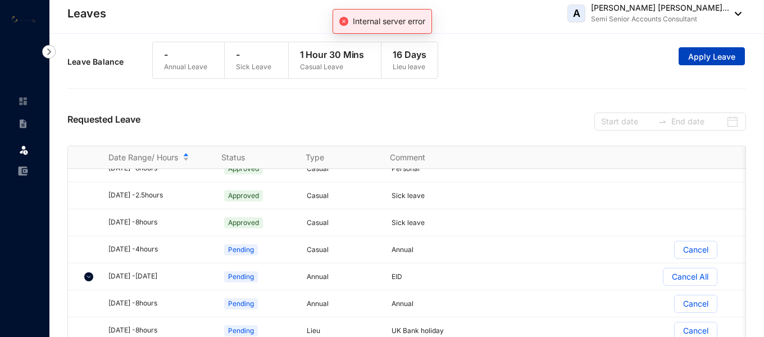
click at [691, 51] on span "Apply Leave" at bounding box center [712, 56] width 47 height 11
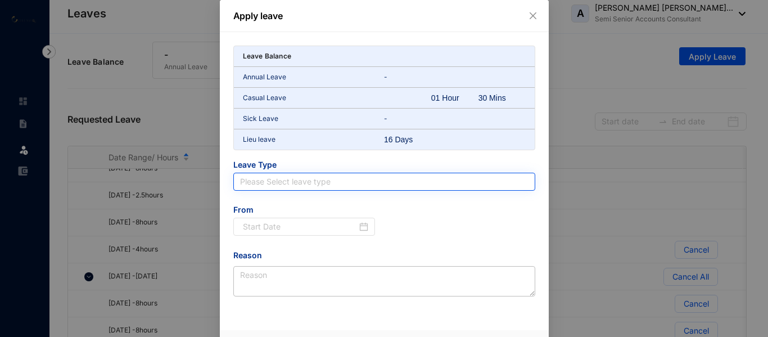
click at [287, 175] on input "search" at bounding box center [384, 181] width 288 height 17
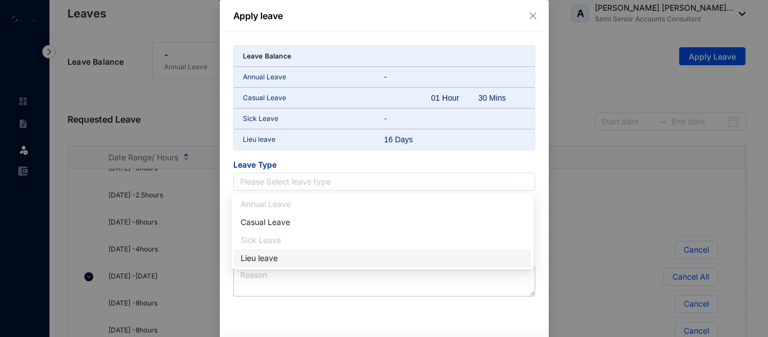
click at [263, 256] on div "Lieu leave" at bounding box center [383, 258] width 284 height 12
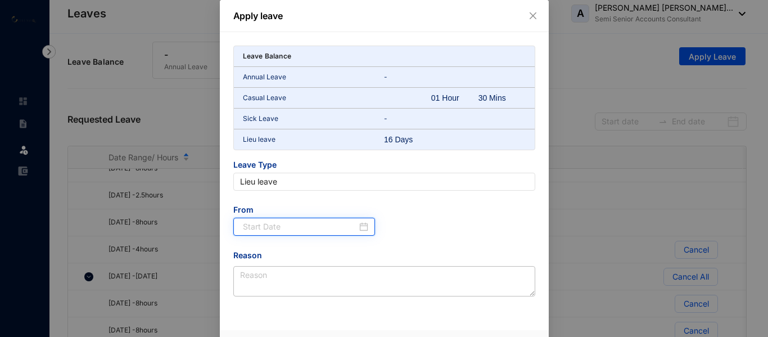
click at [268, 229] on input at bounding box center [300, 226] width 115 height 12
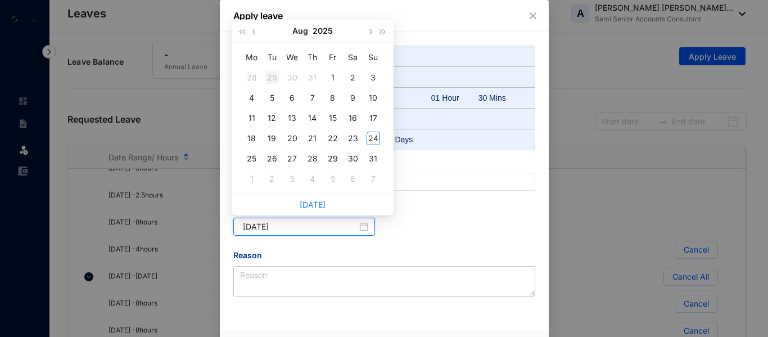
type input "2025-07-29"
click at [306, 34] on button "Aug" at bounding box center [300, 31] width 16 height 22
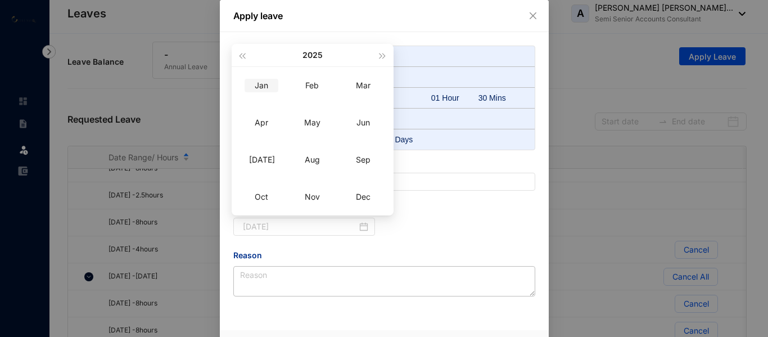
click at [260, 85] on div "Jan" at bounding box center [262, 85] width 34 height 13
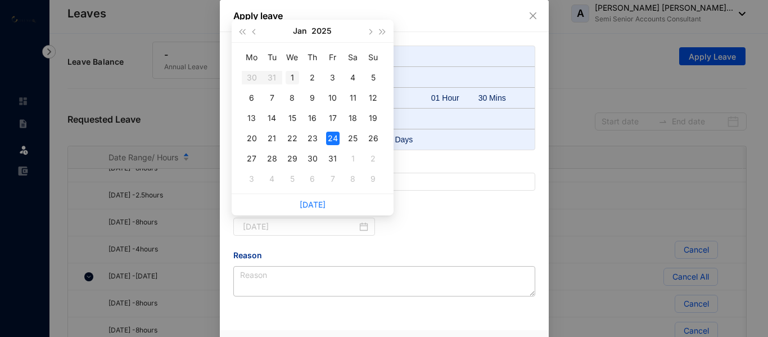
click at [290, 73] on div "1" at bounding box center [292, 77] width 13 height 13
type input "2025-01-01"
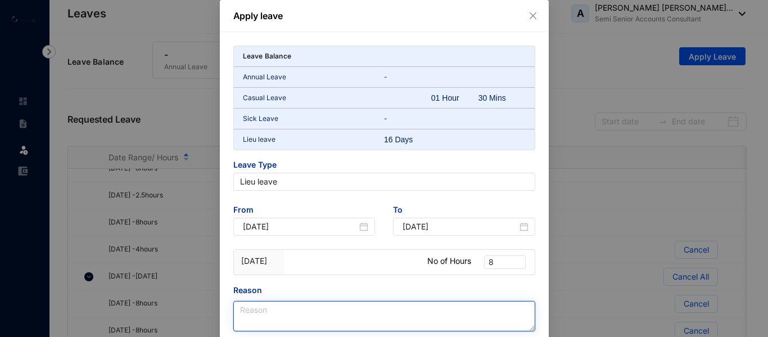
click at [293, 304] on textarea "Reason" at bounding box center [384, 316] width 302 height 30
paste textarea "UK Bank holiday"
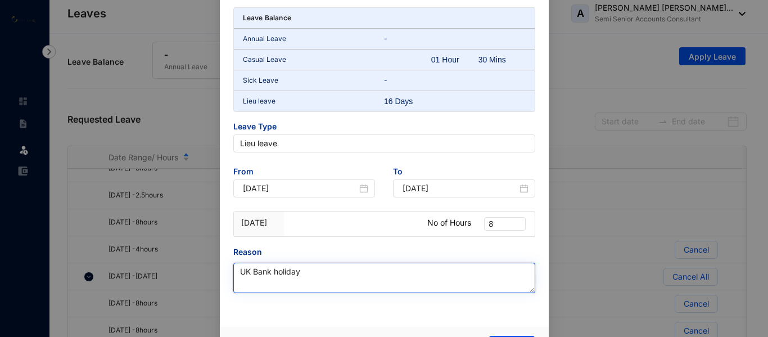
scroll to position [69, 0]
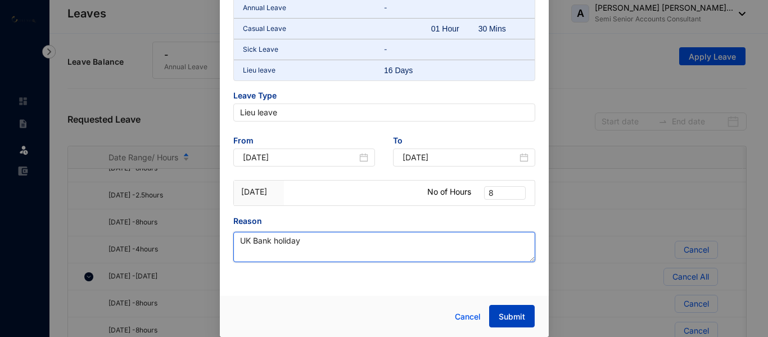
type textarea "UK Bank holiday"
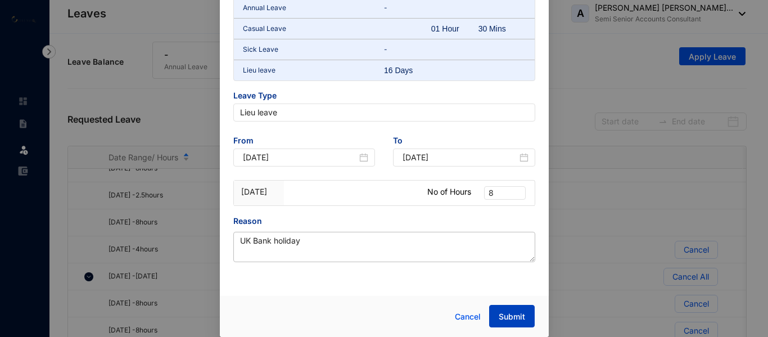
click at [509, 310] on button "Submit" at bounding box center [512, 316] width 46 height 22
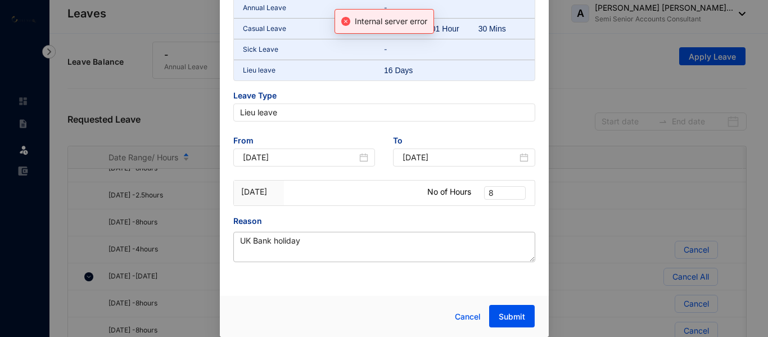
click at [650, 111] on div "Apply leave Internal server error Leave Balance Annual Leave - Casual Leave 01 …" at bounding box center [384, 168] width 768 height 337
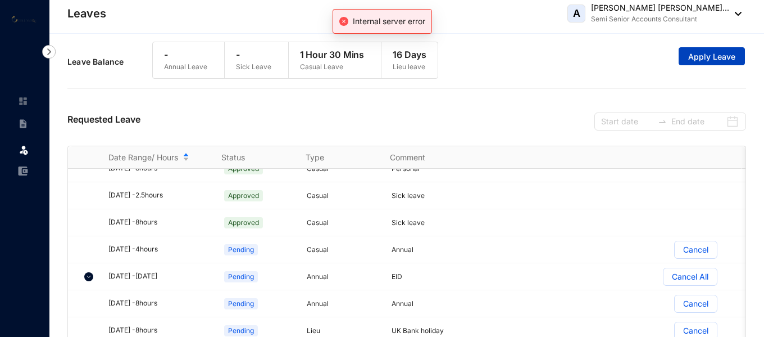
click at [714, 54] on span "Apply Leave" at bounding box center [712, 56] width 47 height 11
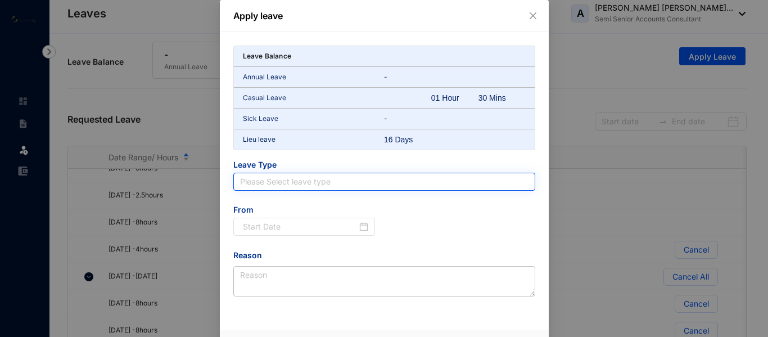
click at [281, 182] on input "search" at bounding box center [384, 181] width 288 height 17
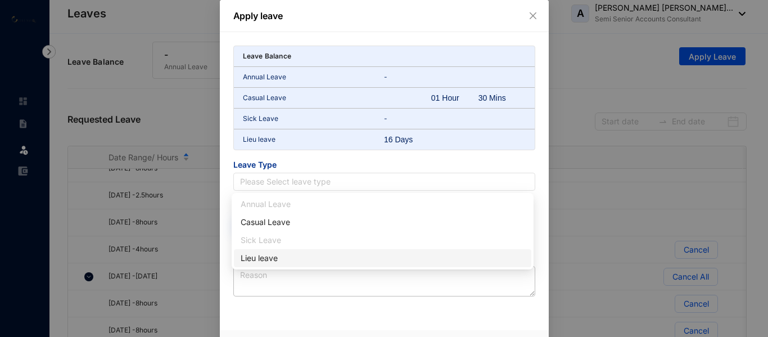
drag, startPoint x: 252, startPoint y: 257, endPoint x: 316, endPoint y: 234, distance: 68.1
click at [252, 257] on div "Lieu leave" at bounding box center [383, 258] width 284 height 12
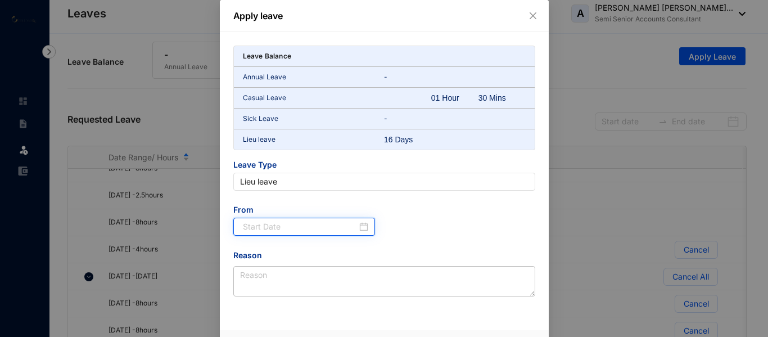
click at [315, 229] on input at bounding box center [300, 226] width 115 height 12
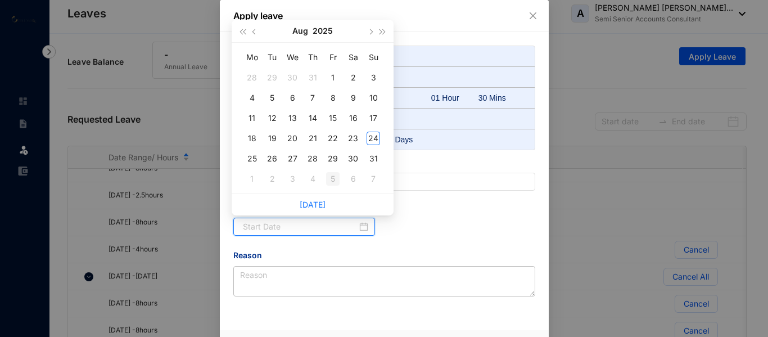
type input "2025-09-05"
type input "2025-08-01"
click at [298, 34] on button "Aug" at bounding box center [300, 31] width 16 height 22
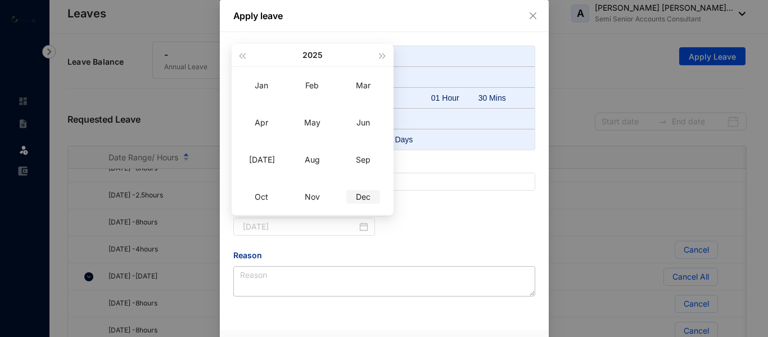
click at [362, 192] on div "Dec" at bounding box center [363, 196] width 34 height 13
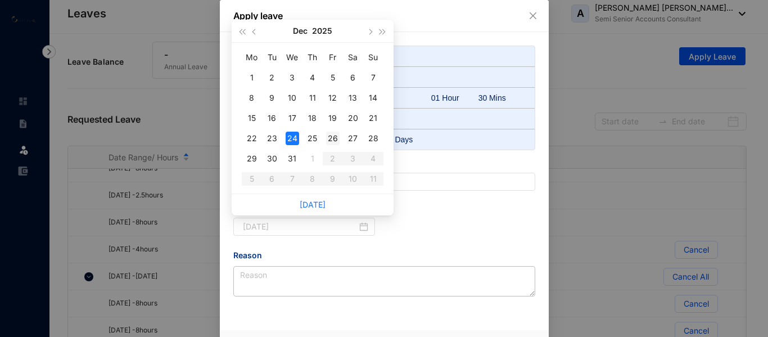
type input "2025-12-26"
click at [329, 138] on div "26" at bounding box center [332, 138] width 13 height 13
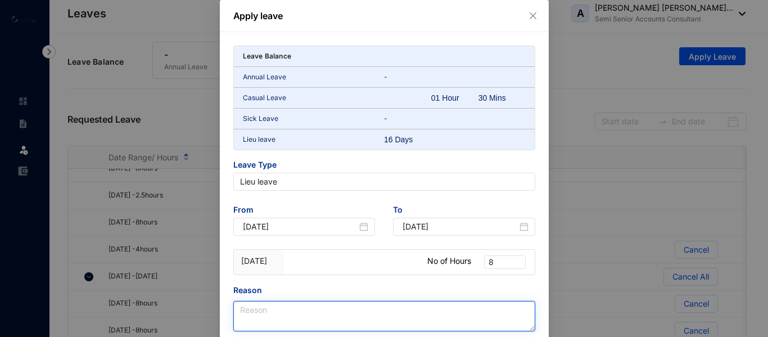
click at [289, 314] on textarea "Reason" at bounding box center [384, 316] width 302 height 30
paste textarea "UK Bank holiday"
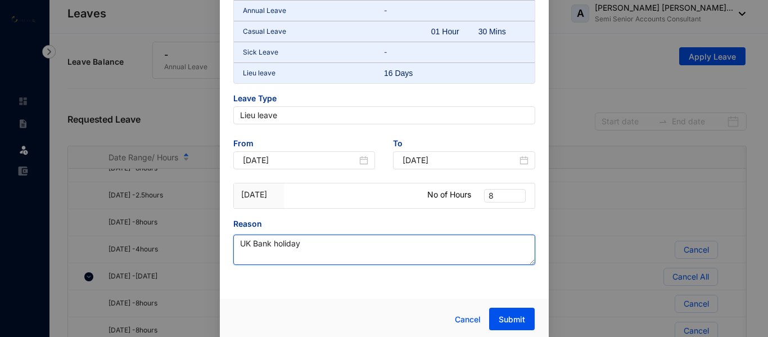
scroll to position [69, 0]
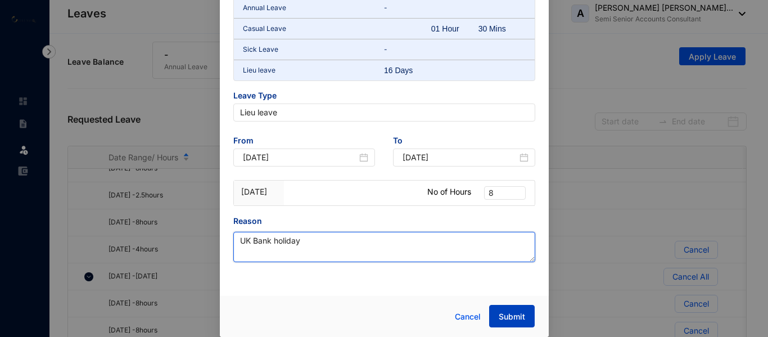
type textarea "UK Bank holiday"
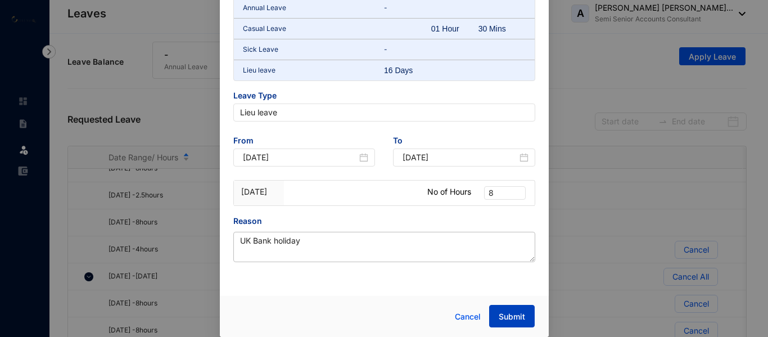
click at [507, 314] on span "Submit" at bounding box center [512, 316] width 26 height 11
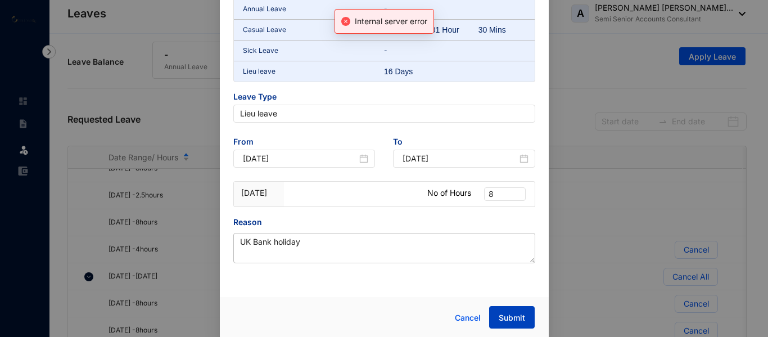
scroll to position [104, 0]
click at [719, 69] on div "Apply leave Internal server error Leave Balance Annual Leave - Casual Leave 01 …" at bounding box center [384, 168] width 768 height 337
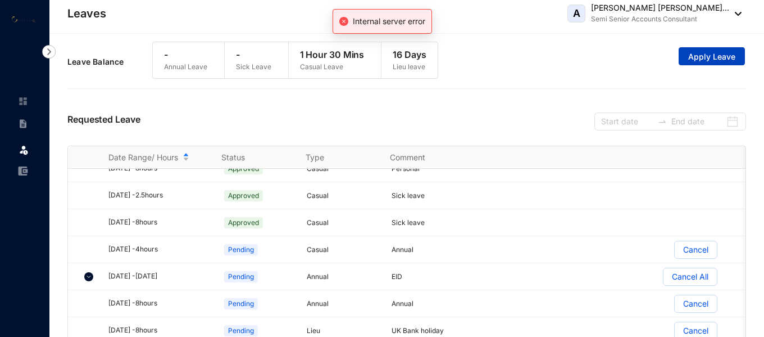
click at [716, 57] on span "Apply Leave" at bounding box center [712, 56] width 47 height 11
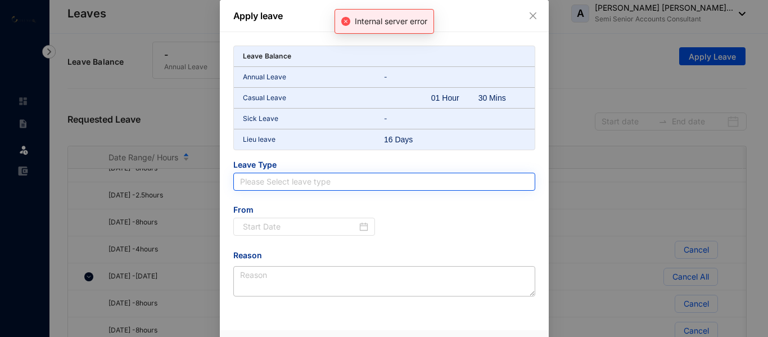
click at [288, 186] on input "search" at bounding box center [384, 181] width 288 height 17
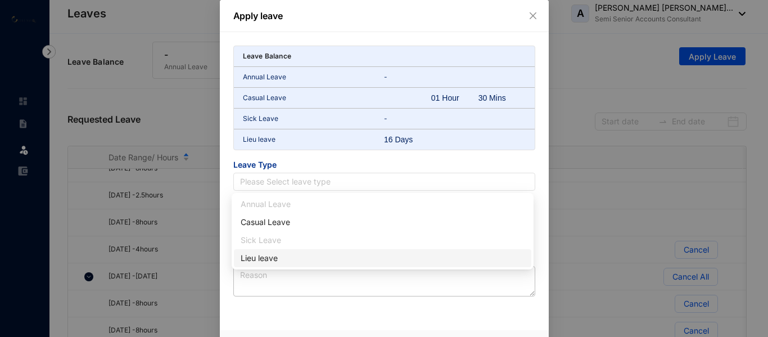
click at [273, 255] on div "Lieu leave" at bounding box center [383, 258] width 284 height 12
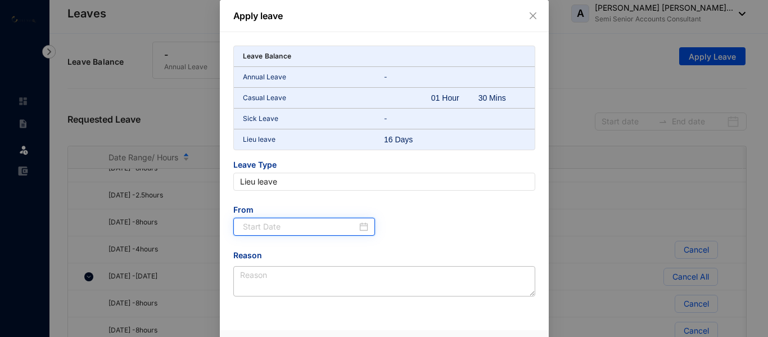
click at [307, 229] on input at bounding box center [300, 226] width 115 height 12
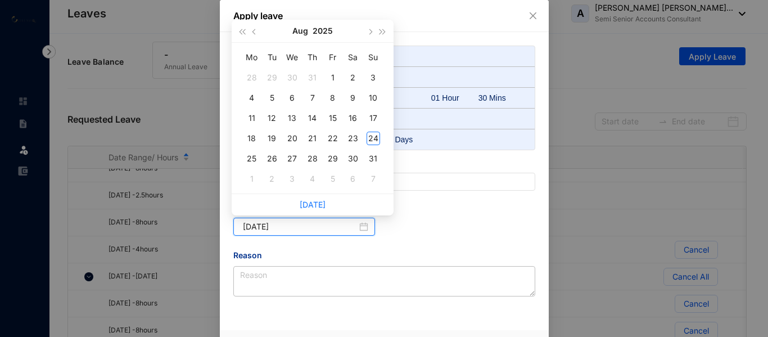
type input "2025-08-01"
click at [304, 30] on button "Aug" at bounding box center [300, 31] width 16 height 22
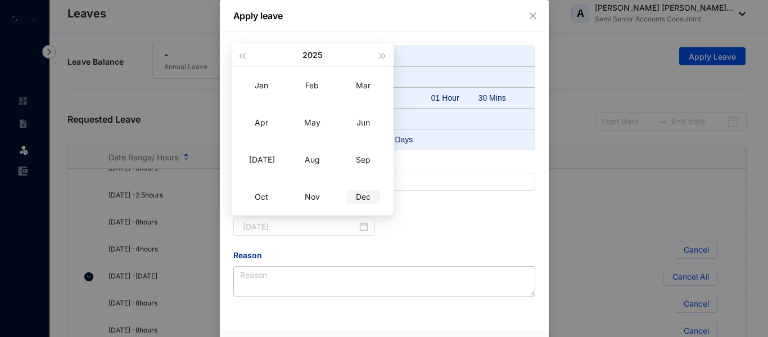
click at [358, 196] on div "Dec" at bounding box center [363, 196] width 34 height 13
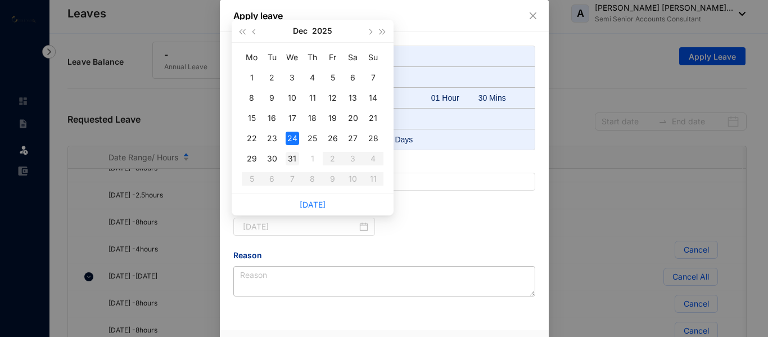
type input "2025-12-31"
click at [292, 161] on div "31" at bounding box center [292, 158] width 13 height 13
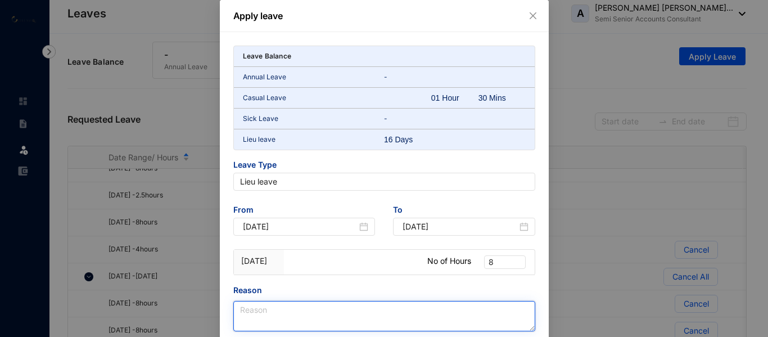
click at [288, 314] on textarea "Reason" at bounding box center [384, 316] width 302 height 30
paste textarea "UK Bank holiday"
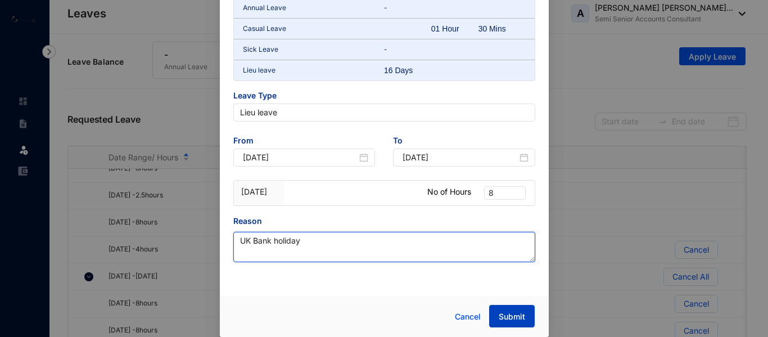
type textarea "UK Bank holiday"
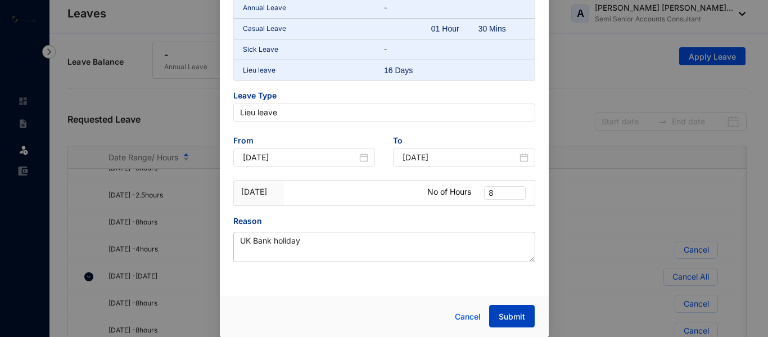
click at [500, 320] on span "Submit" at bounding box center [512, 316] width 26 height 11
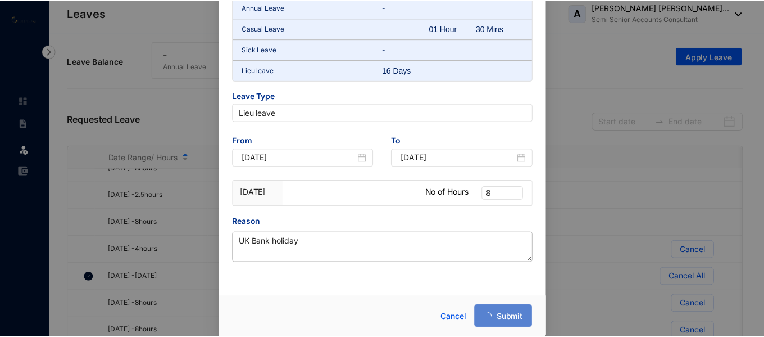
scroll to position [104, 0]
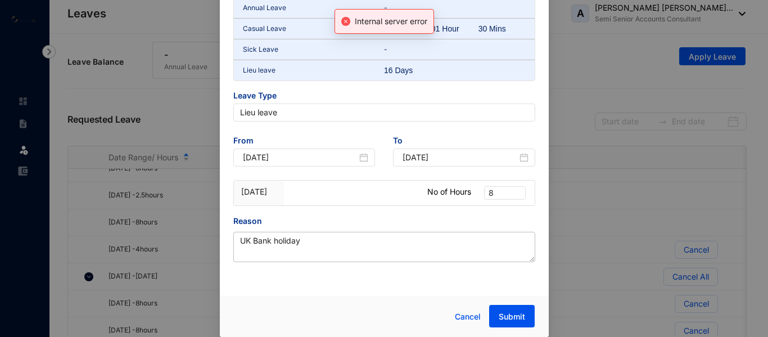
click at [674, 127] on div "Apply leave Internal server error Leave Balance Annual Leave - Casual Leave 01 …" at bounding box center [384, 168] width 768 height 337
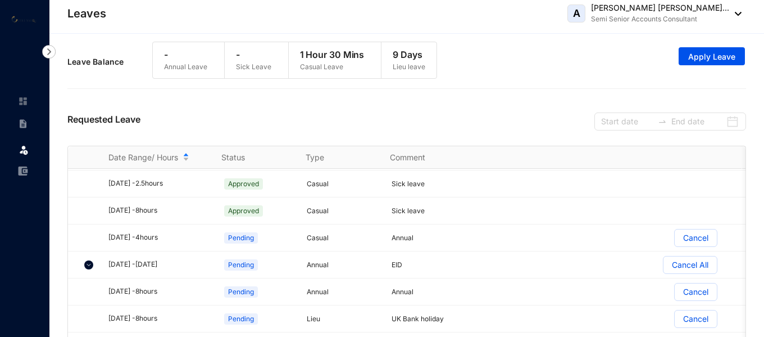
scroll to position [393, 0]
